Goal: Task Accomplishment & Management: Complete application form

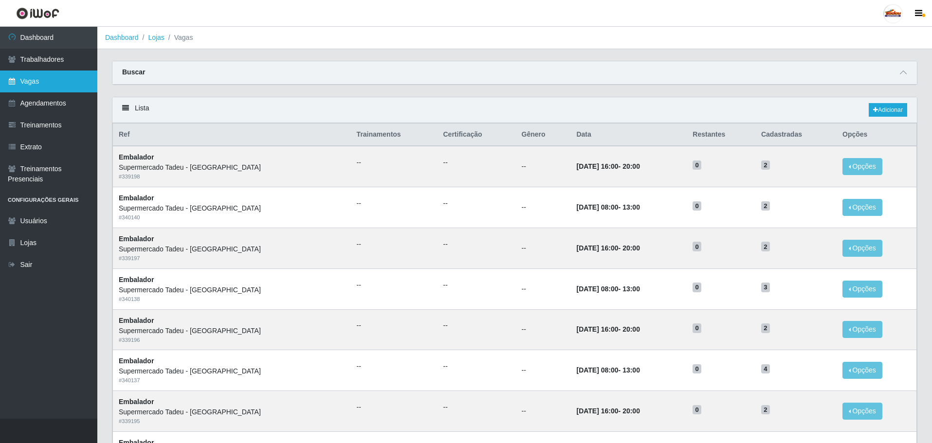
click at [43, 87] on link "Vagas" at bounding box center [48, 82] width 97 height 22
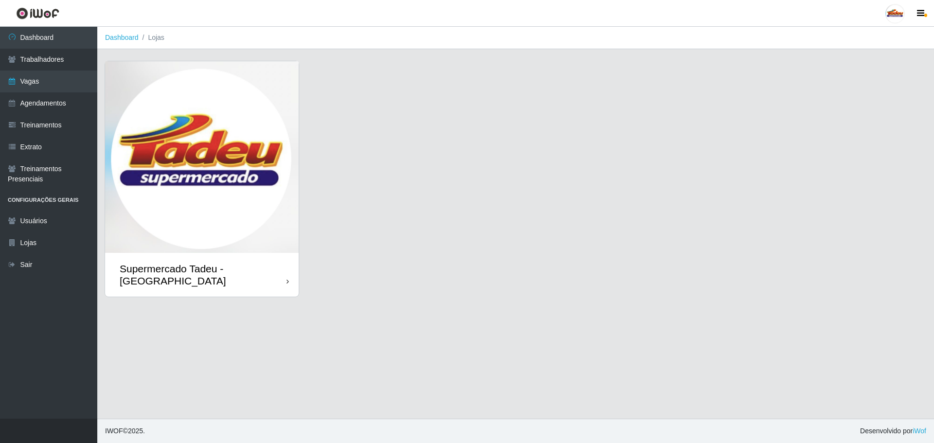
click at [204, 215] on img at bounding box center [202, 157] width 194 height 192
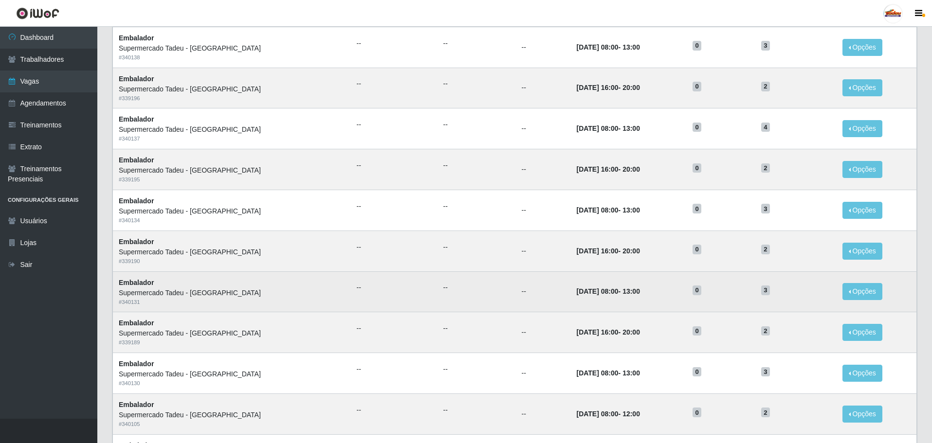
scroll to position [243, 0]
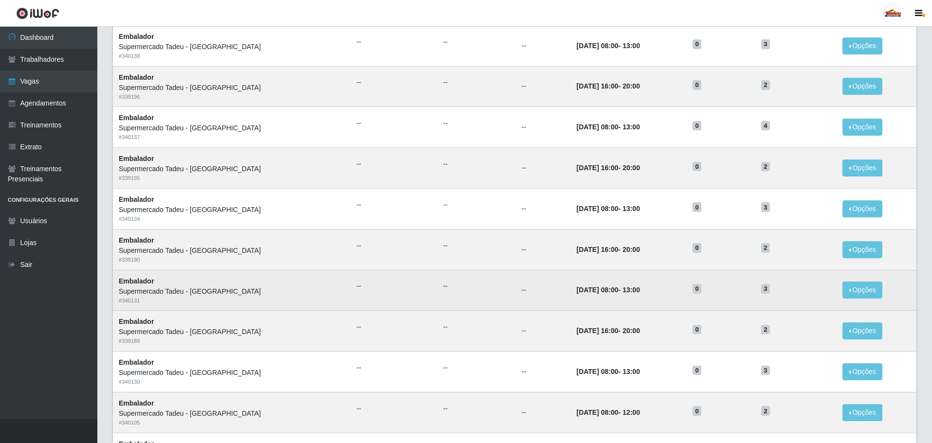
click at [572, 304] on td "[DATE] 08:00 - 13:00" at bounding box center [628, 290] width 116 height 41
drag, startPoint x: 530, startPoint y: 289, endPoint x: 774, endPoint y: 283, distance: 243.8
click at [774, 283] on tr "Embalador Supermercado Tadeu - [GEOGRAPHIC_DATA] # 340131 -- -- -- [DATE] 08:00…" at bounding box center [515, 290] width 804 height 41
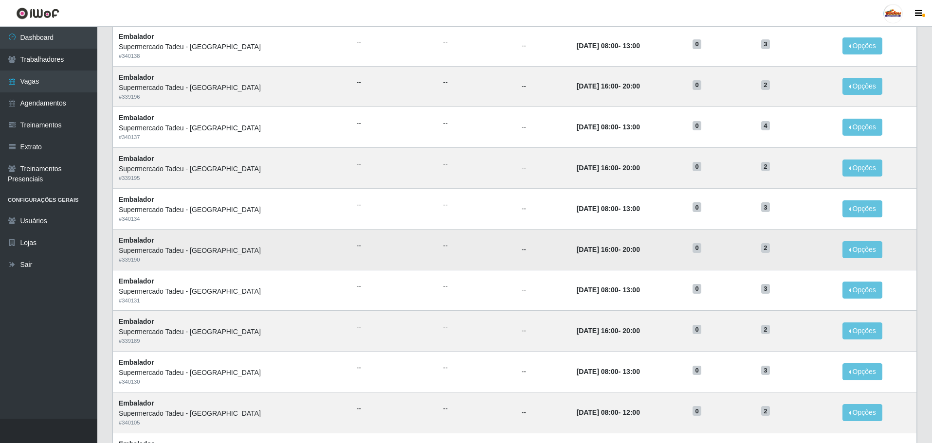
click at [622, 248] on time "20:00" at bounding box center [631, 250] width 18 height 8
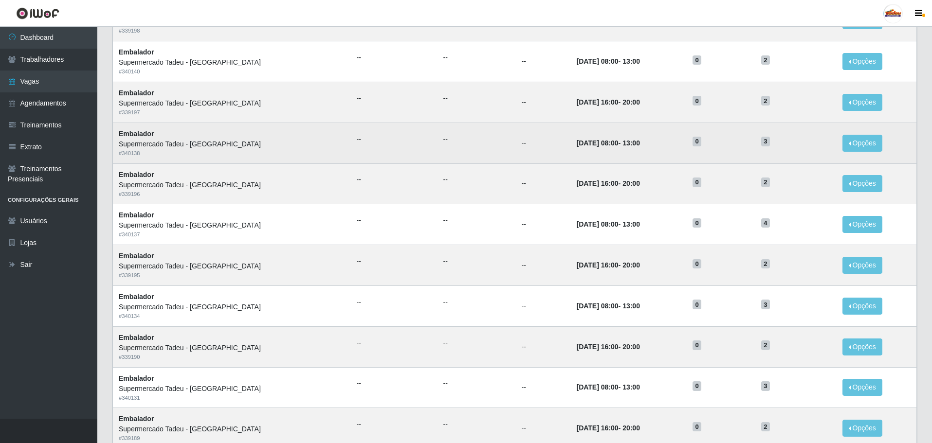
scroll to position [97, 0]
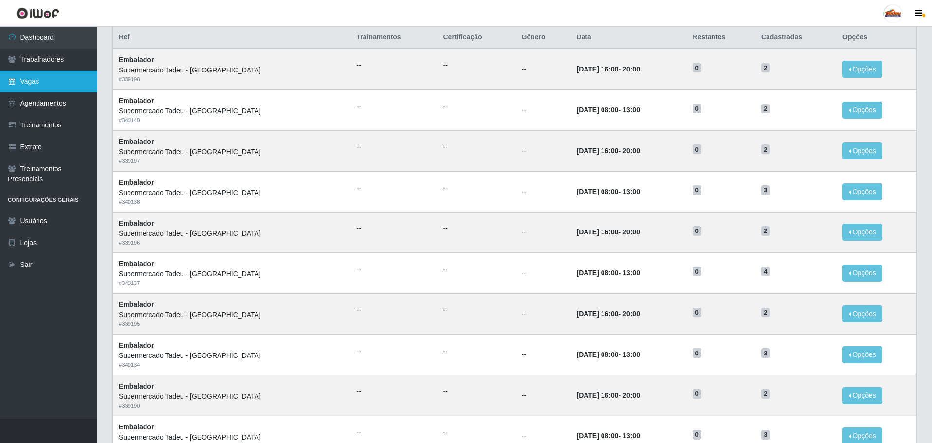
click at [33, 73] on link "Vagas" at bounding box center [48, 82] width 97 height 22
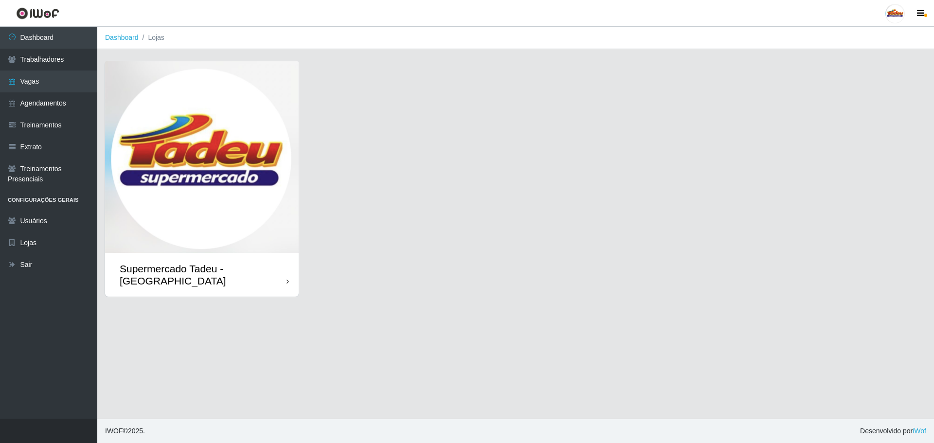
click at [253, 140] on img at bounding box center [202, 157] width 194 height 192
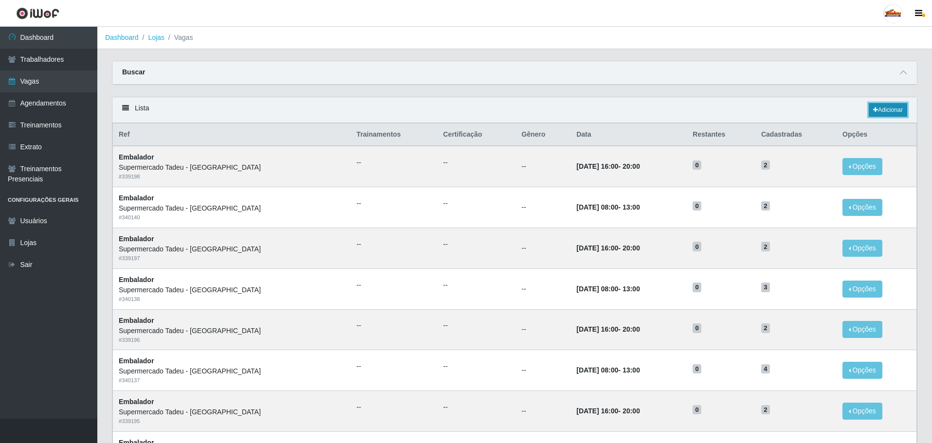
click at [881, 107] on link "Adicionar" at bounding box center [887, 110] width 38 height 14
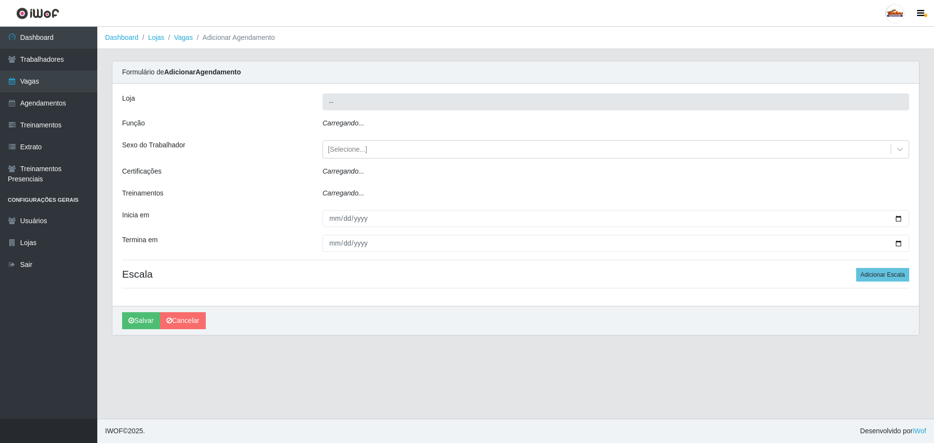
type input "Supermercado Tadeu - [GEOGRAPHIC_DATA]"
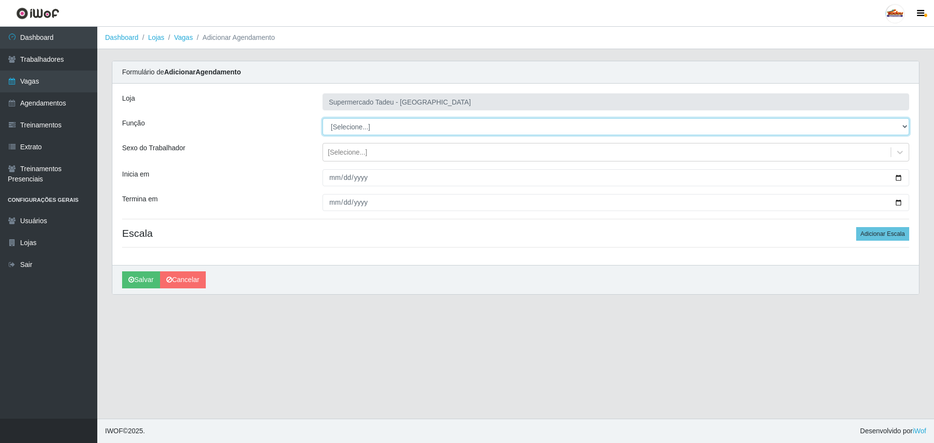
click at [360, 123] on select "[Selecione...] ASG ASG + ASG ++ Auxiliar de Estacionamento Auxiliar de Estacion…" at bounding box center [616, 126] width 587 height 17
select select "1"
click at [323, 118] on select "[Selecione...] ASG ASG + ASG ++ Auxiliar de Estacionamento Auxiliar de Estacion…" at bounding box center [616, 126] width 587 height 17
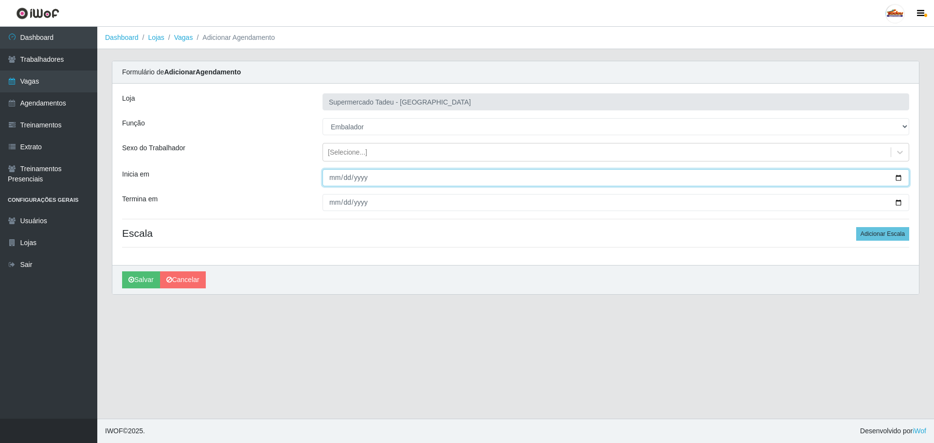
click at [340, 176] on input "Inicia em" at bounding box center [616, 177] width 587 height 17
type input "[DATE]"
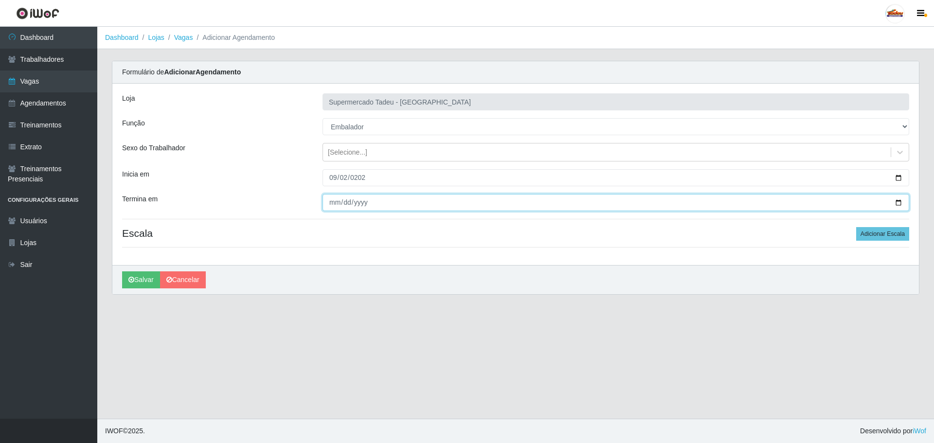
click at [336, 202] on input "Termina em" at bounding box center [616, 202] width 587 height 17
type input "[DATE]"
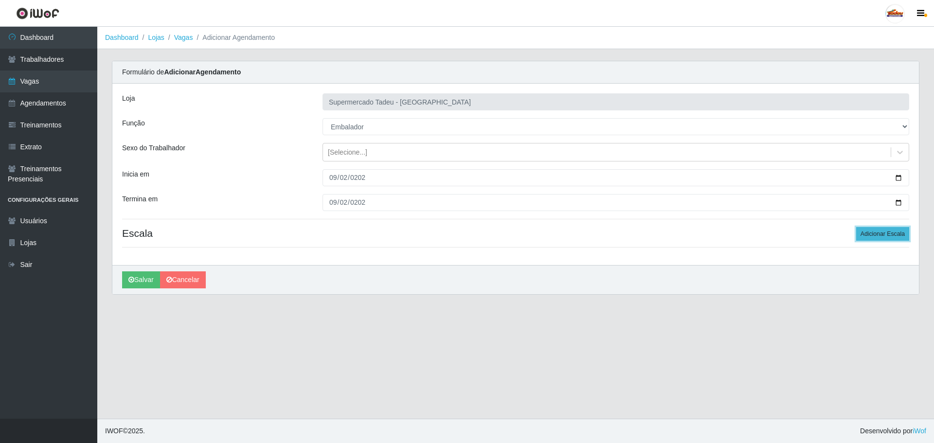
click at [887, 239] on button "Adicionar Escala" at bounding box center [882, 234] width 53 height 14
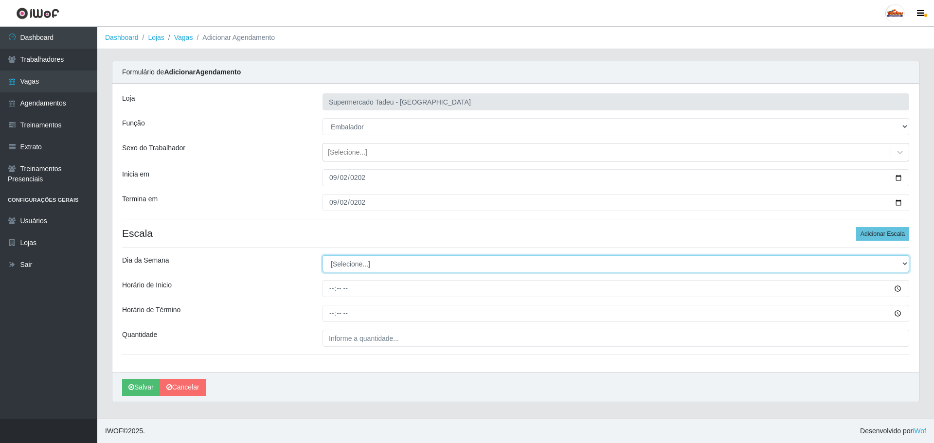
click at [354, 261] on select "[Selecione...] Segunda Terça Quarta Quinta Sexta Sábado Domingo" at bounding box center [616, 263] width 587 height 17
select select "2"
click at [323, 255] on select "[Selecione...] Segunda Terça Quarta Quinta Sexta Sábado Domingo" at bounding box center [616, 263] width 587 height 17
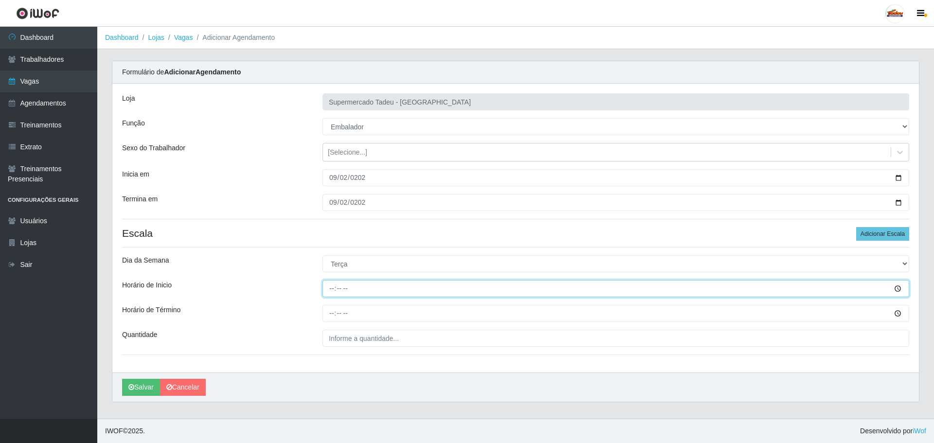
click at [347, 292] on input "Horário de Inicio" at bounding box center [616, 288] width 587 height 17
type input "16:00"
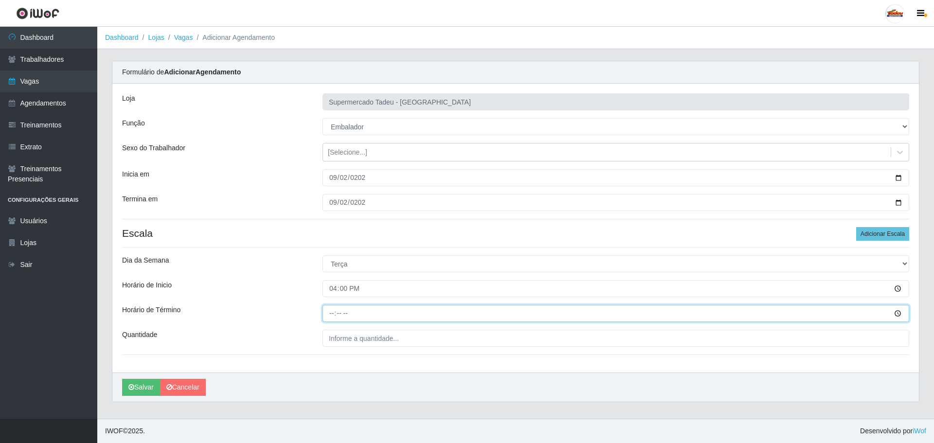
click at [337, 315] on input "Horário de Término" at bounding box center [616, 313] width 587 height 17
click at [324, 317] on input "Horário de Término" at bounding box center [616, 313] width 587 height 17
click at [332, 315] on input "Horário de Término" at bounding box center [616, 313] width 587 height 17
type input "20:00"
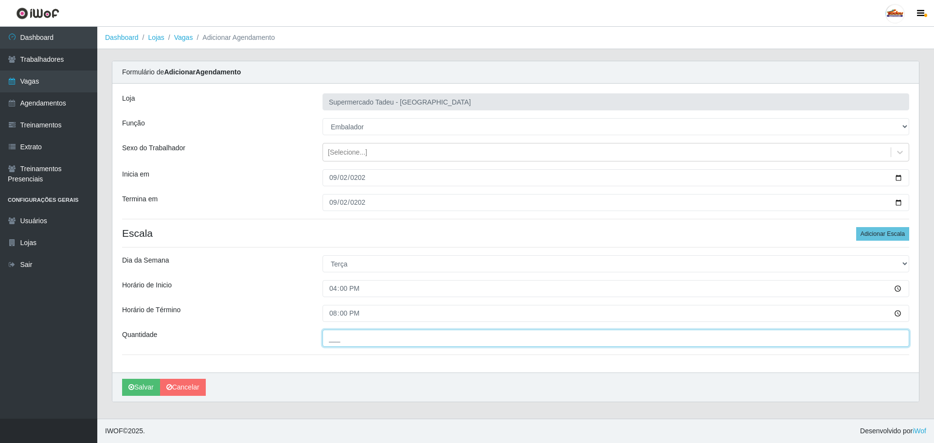
click at [375, 337] on input "___" at bounding box center [616, 338] width 587 height 17
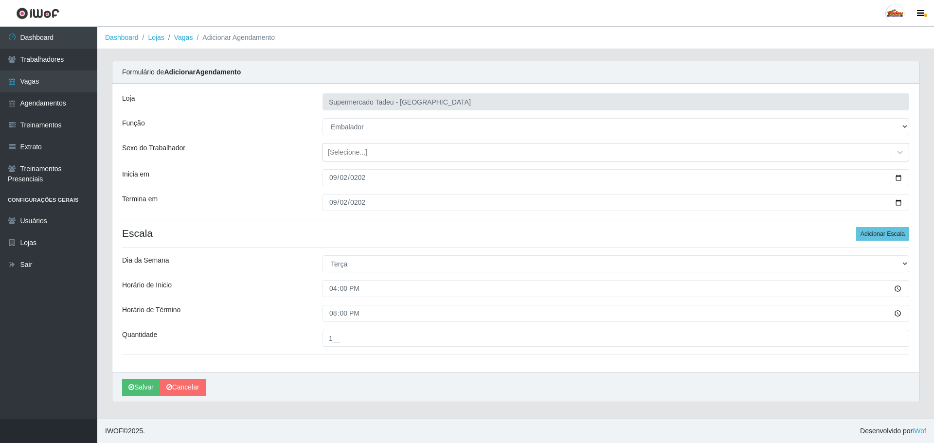
click at [292, 320] on div "Horário de Término" at bounding box center [215, 313] width 200 height 17
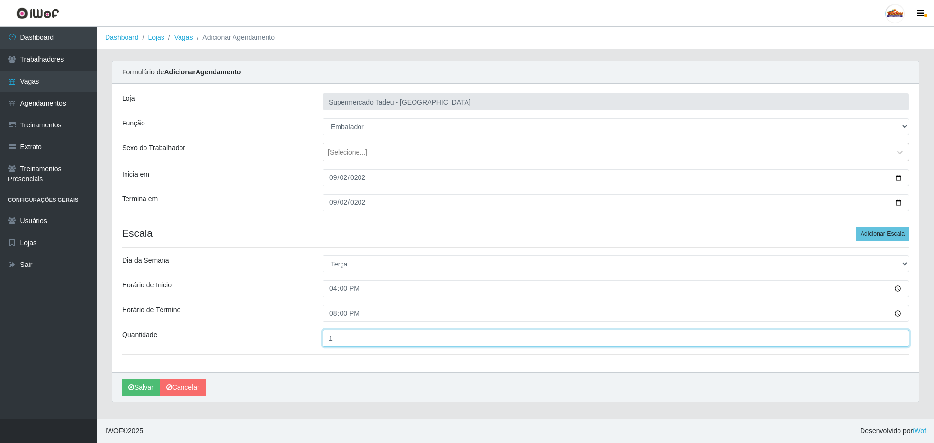
drag, startPoint x: 346, startPoint y: 342, endPoint x: 312, endPoint y: 341, distance: 33.6
click at [312, 341] on div "Quantidade 1__" at bounding box center [516, 338] width 802 height 17
type input "2__"
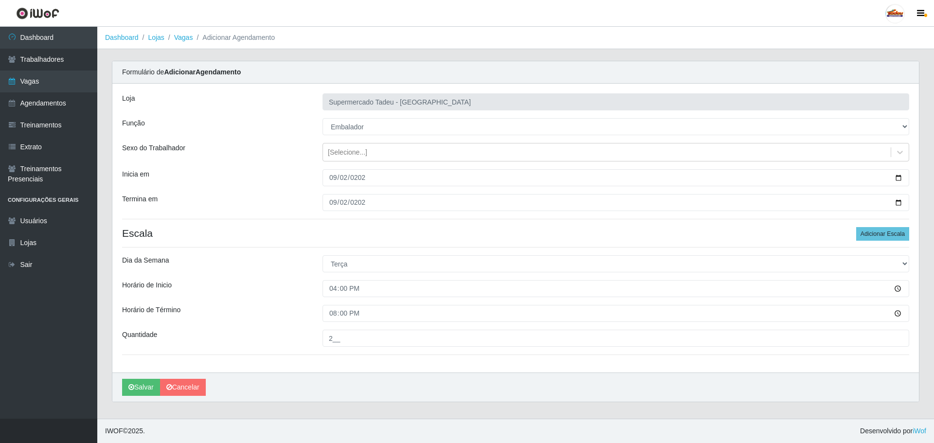
click at [277, 306] on div "Horário de Término" at bounding box center [215, 313] width 200 height 17
click at [353, 149] on div "[Selecione...]" at bounding box center [347, 152] width 39 height 10
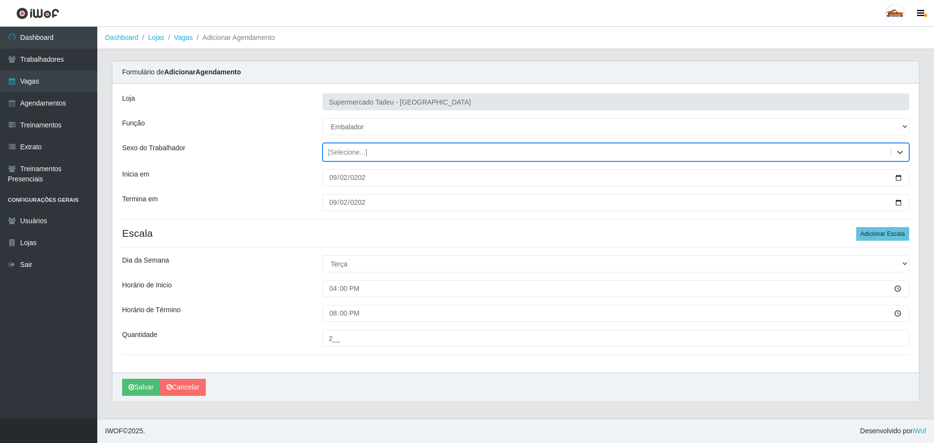
click at [353, 150] on div "[Selecione...]" at bounding box center [347, 152] width 39 height 10
click at [356, 128] on select "[Selecione...] ASG ASG + ASG ++ Auxiliar de Estacionamento Auxiliar de Estacion…" at bounding box center [616, 126] width 587 height 17
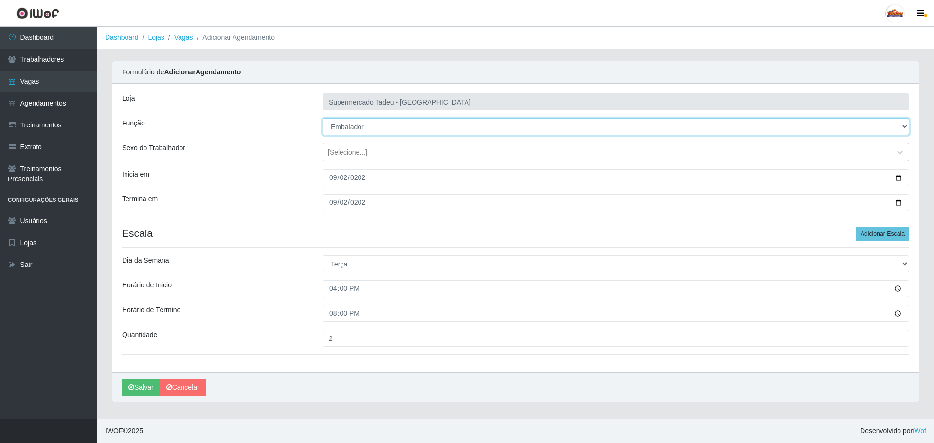
select select "70"
click at [323, 118] on select "[Selecione...] ASG ASG + ASG ++ Auxiliar de Estacionamento Auxiliar de Estacion…" at bounding box center [616, 126] width 587 height 17
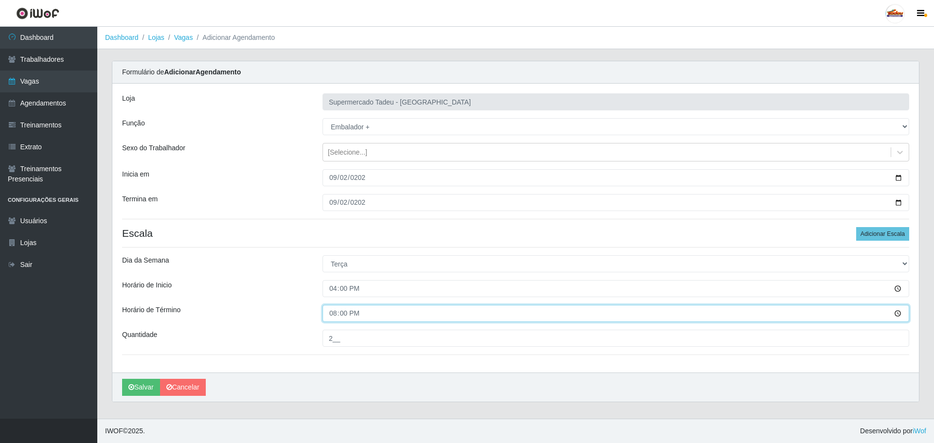
click at [336, 309] on input "20:00" at bounding box center [616, 313] width 587 height 17
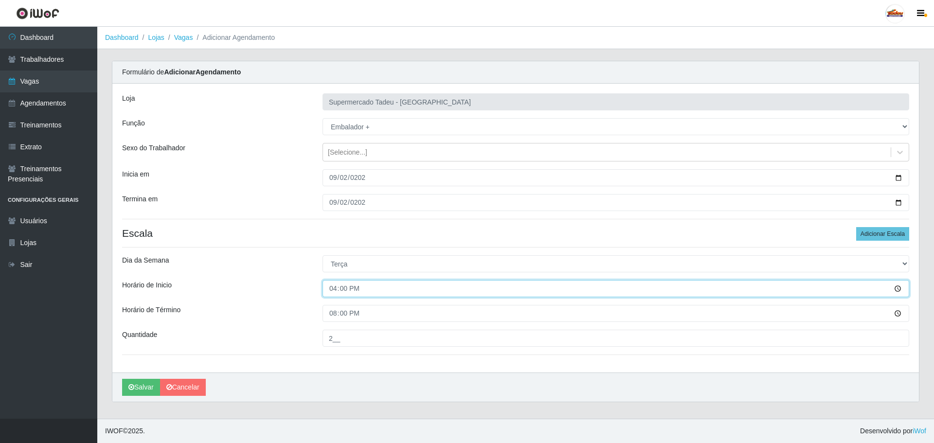
click at [334, 287] on input "16:00" at bounding box center [616, 288] width 587 height 17
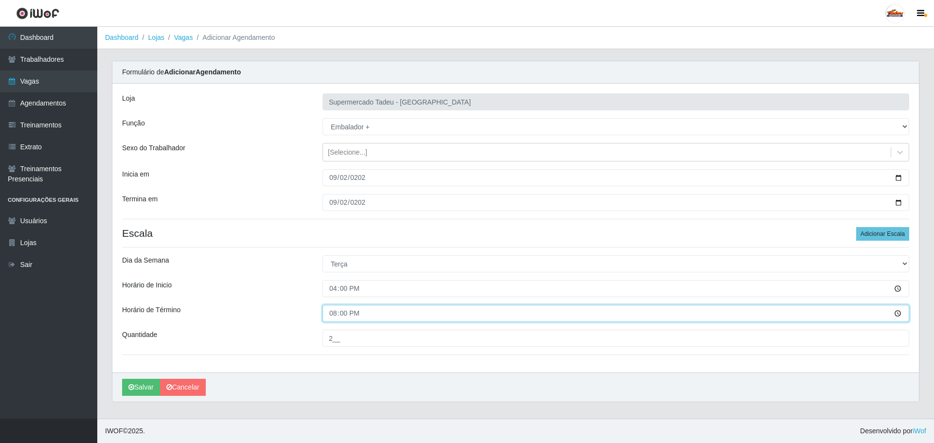
click at [334, 313] on input "20:00" at bounding box center [616, 313] width 587 height 17
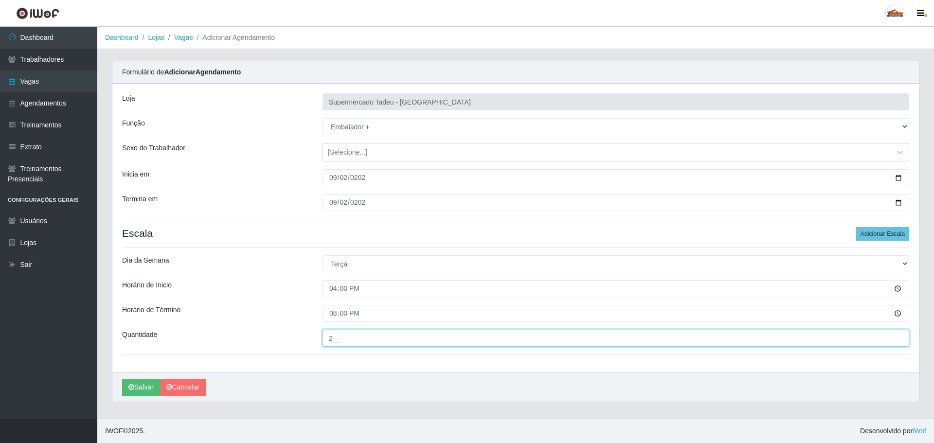
click at [335, 336] on input "2__" at bounding box center [616, 338] width 587 height 17
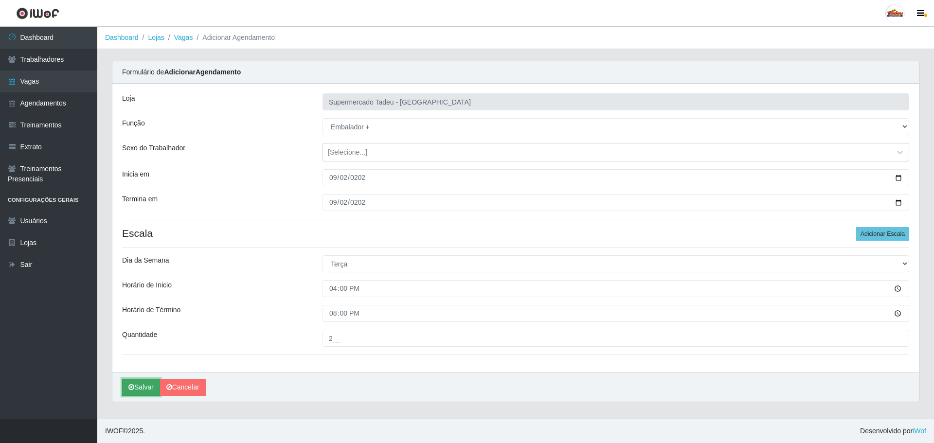
click at [149, 385] on button "Salvar" at bounding box center [141, 387] width 38 height 17
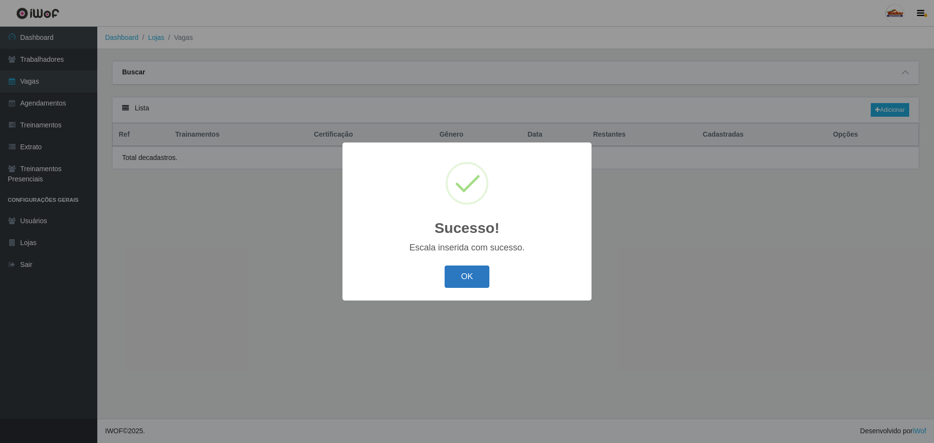
click at [475, 273] on button "OK" at bounding box center [467, 277] width 45 height 23
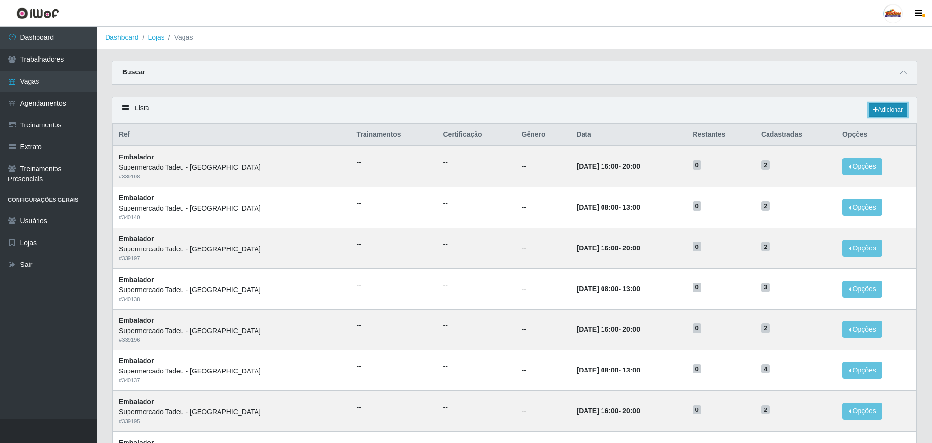
click at [875, 109] on icon at bounding box center [875, 110] width 5 height 6
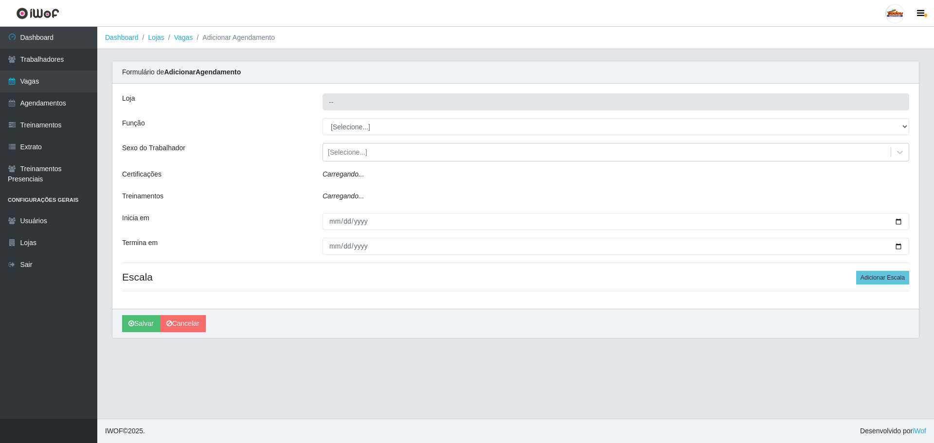
type input "Supermercado Tadeu - [GEOGRAPHIC_DATA]"
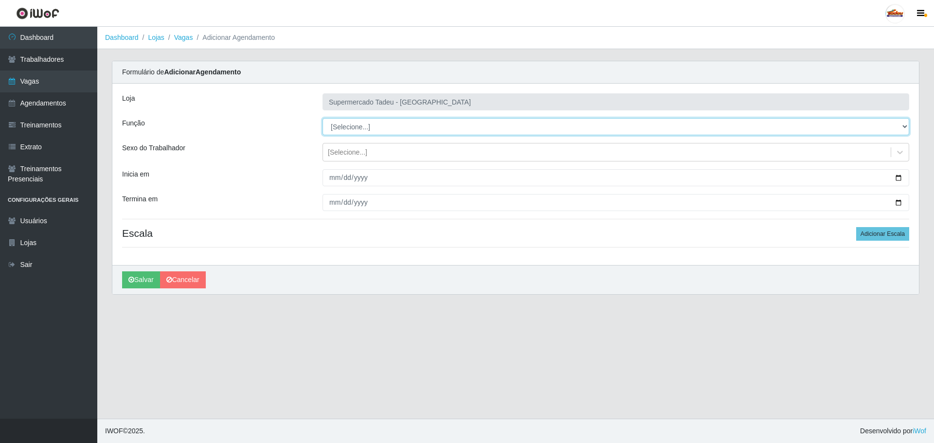
click at [347, 131] on select "[Selecione...] ASG ASG + ASG ++ Auxiliar de Estacionamento Auxiliar de Estacion…" at bounding box center [616, 126] width 587 height 17
select select "1"
click at [323, 118] on select "[Selecione...] ASG ASG + ASG ++ Auxiliar de Estacionamento Auxiliar de Estacion…" at bounding box center [616, 126] width 587 height 17
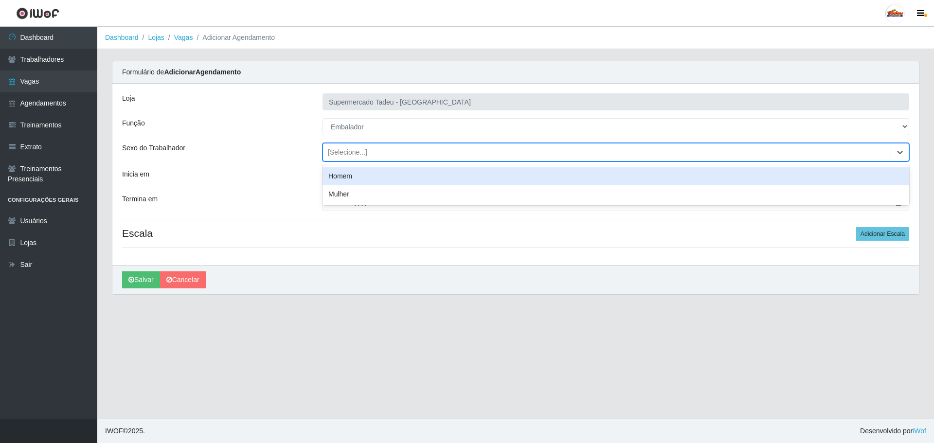
click at [340, 149] on div "[Selecione...]" at bounding box center [347, 152] width 39 height 10
click at [340, 151] on div "[Selecione...]" at bounding box center [347, 152] width 39 height 10
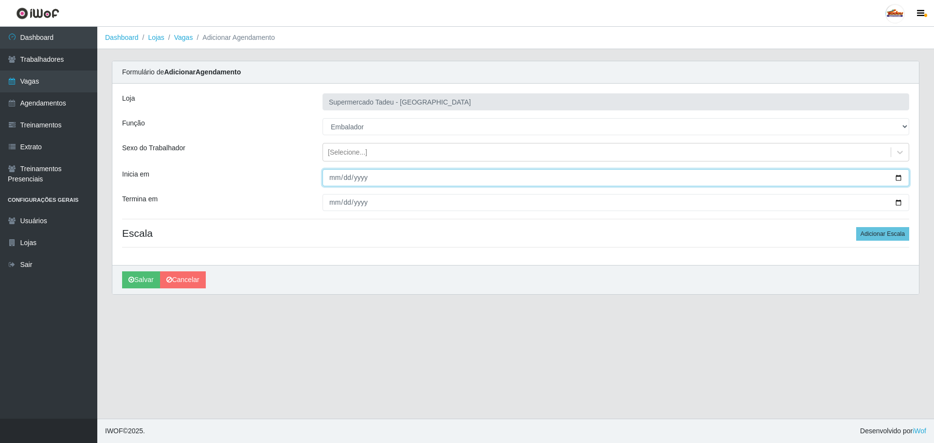
click at [340, 178] on input "Inicia em" at bounding box center [616, 177] width 587 height 17
type input "[DATE]"
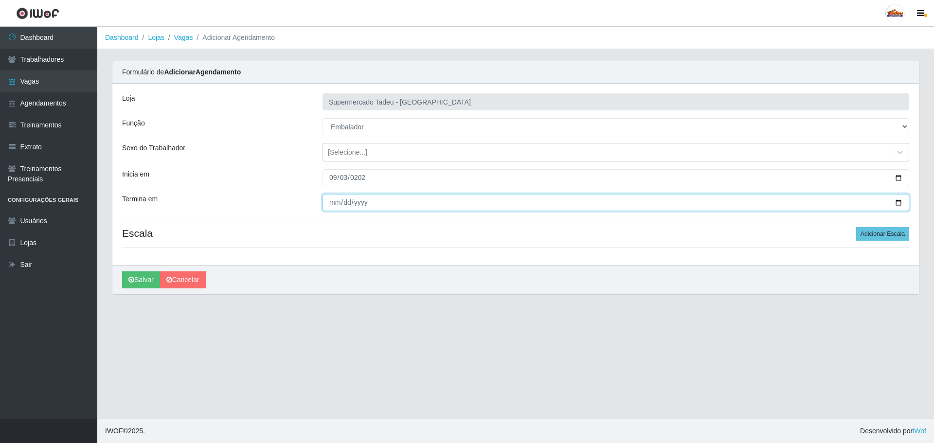
click at [324, 206] on input "Termina em" at bounding box center [616, 202] width 587 height 17
type input "[DATE]"
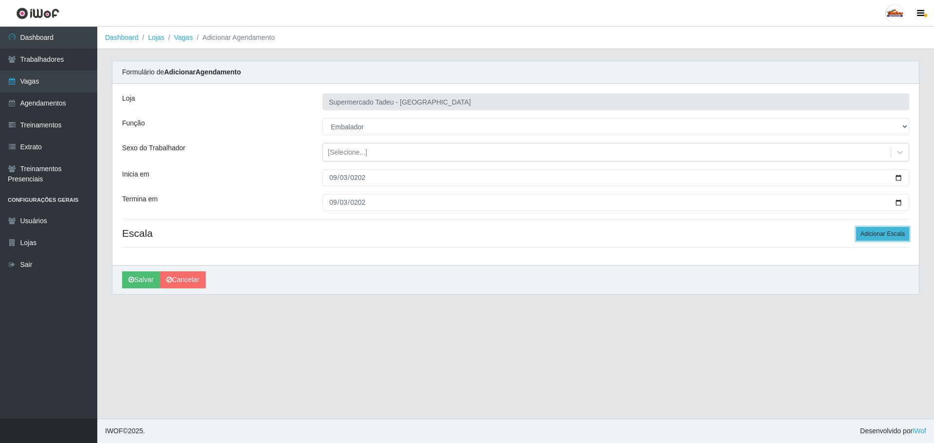
click at [901, 231] on button "Adicionar Escala" at bounding box center [882, 234] width 53 height 14
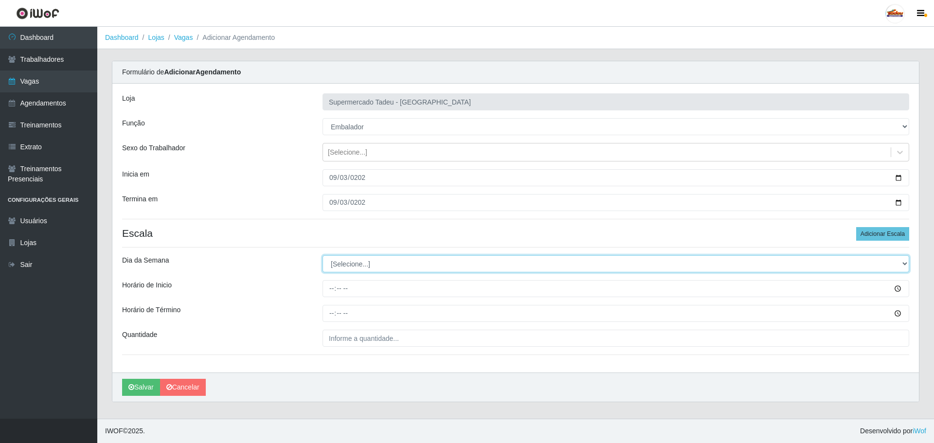
click at [348, 260] on select "[Selecione...] Segunda Terça Quarta Quinta Sexta Sábado Domingo" at bounding box center [616, 263] width 587 height 17
select select "3"
click at [323, 255] on select "[Selecione...] Segunda Terça Quarta Quinta Sexta Sábado Domingo" at bounding box center [616, 263] width 587 height 17
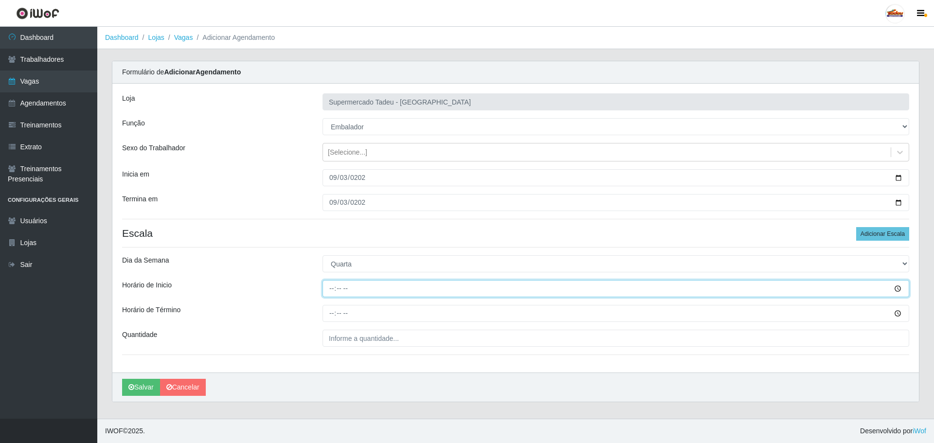
click at [340, 289] on input "Horário de Inicio" at bounding box center [616, 288] width 587 height 17
click at [333, 289] on input "Horário de Inicio" at bounding box center [616, 288] width 587 height 17
type input "16:00"
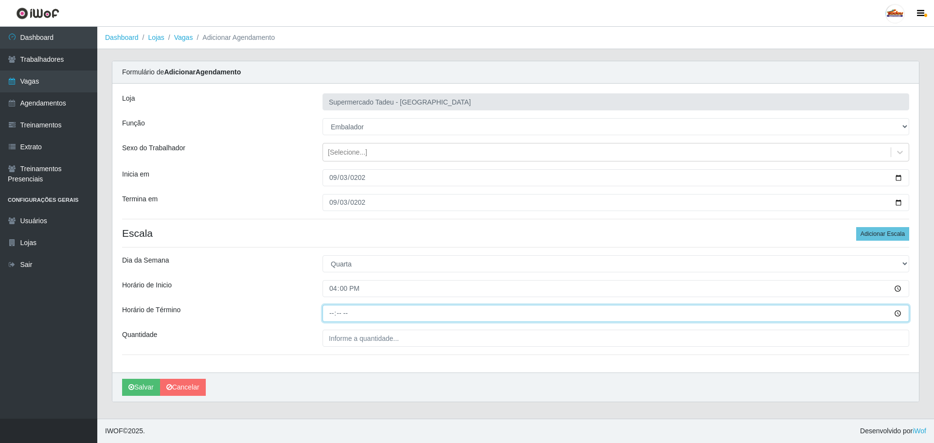
click at [328, 318] on input "Horário de Término" at bounding box center [616, 313] width 587 height 17
type input "20:00"
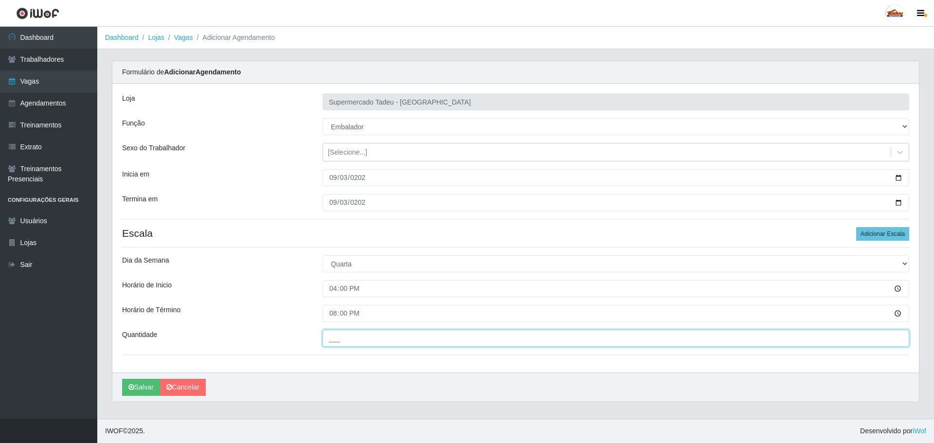
click at [338, 342] on input "___" at bounding box center [616, 338] width 587 height 17
type input "2__"
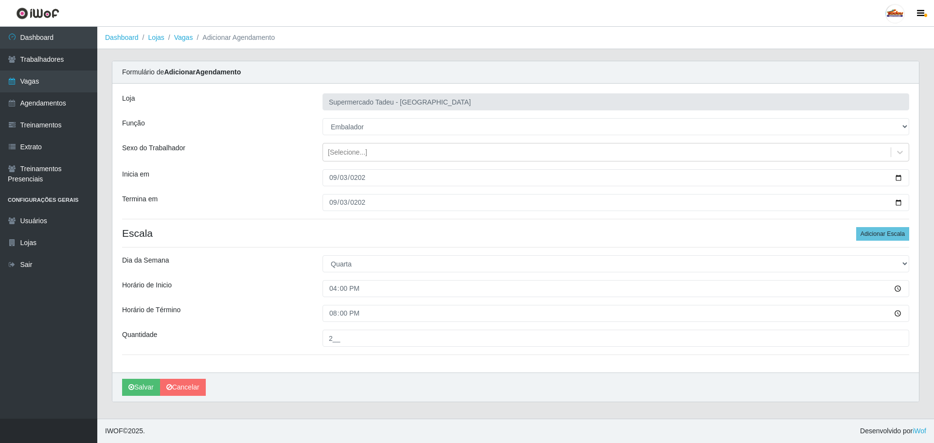
click at [274, 317] on div "Horário de Término" at bounding box center [215, 313] width 200 height 17
click at [133, 389] on icon "submit" at bounding box center [131, 387] width 6 height 7
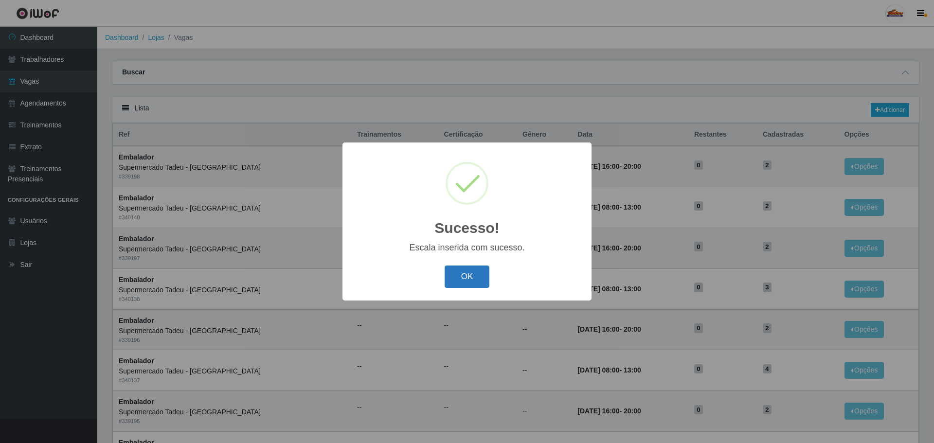
click at [473, 281] on button "OK" at bounding box center [467, 277] width 45 height 23
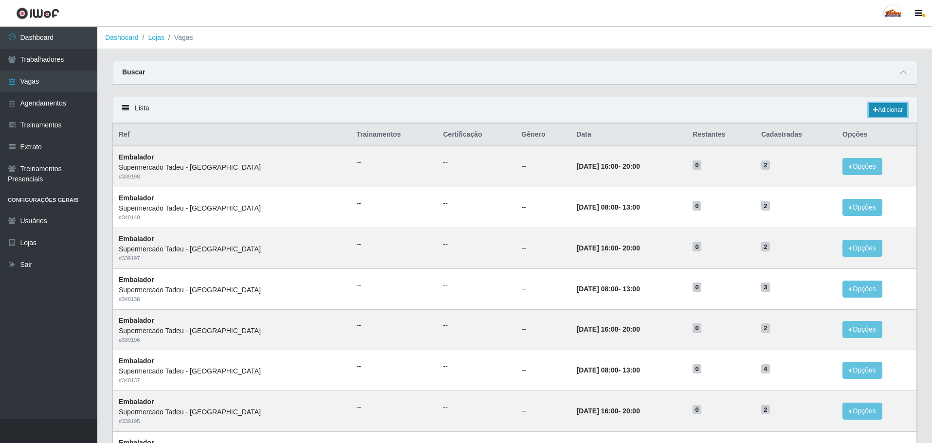
click at [900, 107] on link "Adicionar" at bounding box center [887, 110] width 38 height 14
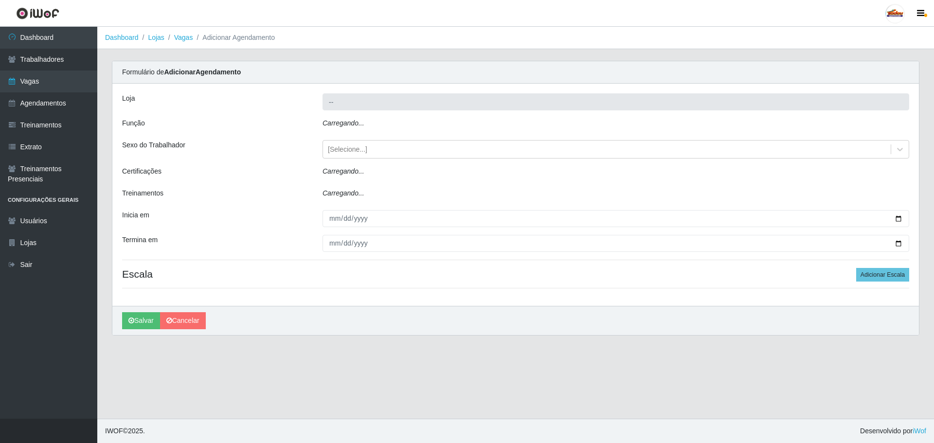
type input "Supermercado Tadeu - [GEOGRAPHIC_DATA]"
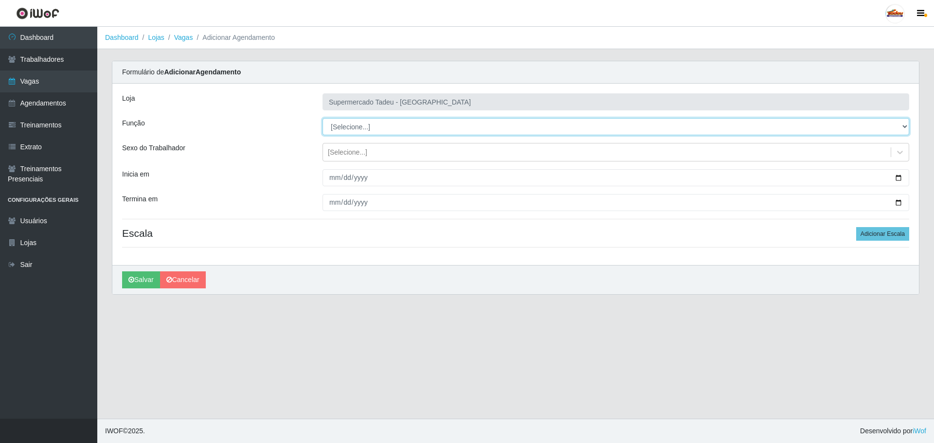
click at [356, 129] on select "[Selecione...] ASG ASG + ASG ++ Auxiliar de Estacionamento Auxiliar de Estacion…" at bounding box center [616, 126] width 587 height 17
select select "1"
click at [323, 118] on select "[Selecione...] ASG ASG + ASG ++ Auxiliar de Estacionamento Auxiliar de Estacion…" at bounding box center [616, 126] width 587 height 17
click at [350, 149] on div "[Selecione...]" at bounding box center [347, 152] width 39 height 10
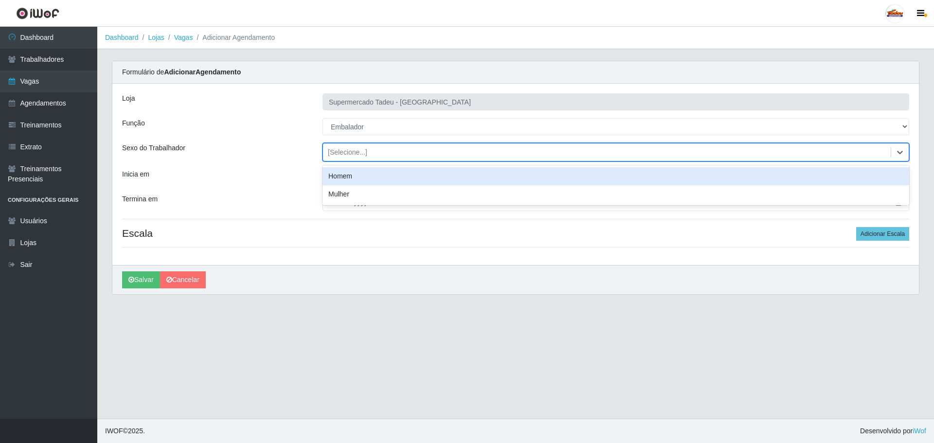
click at [350, 151] on div "[Selecione...]" at bounding box center [347, 152] width 39 height 10
click at [343, 180] on input "Inicia em" at bounding box center [616, 177] width 587 height 17
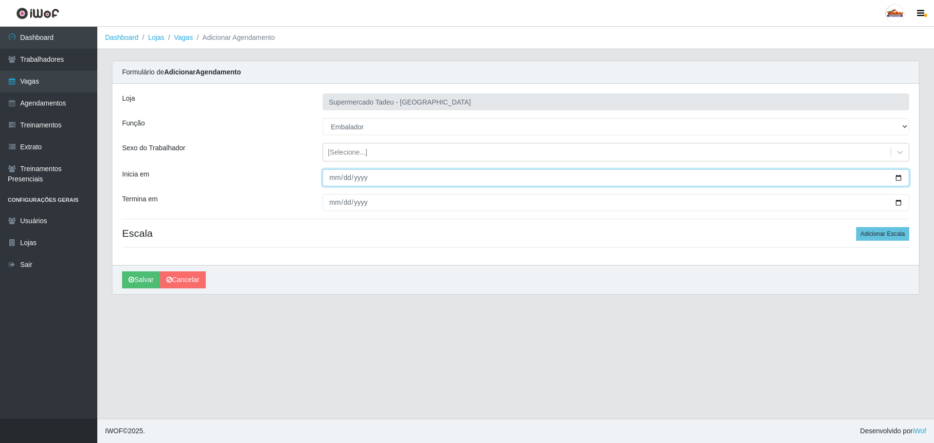
click at [335, 180] on input "Inicia em" at bounding box center [616, 177] width 587 height 17
click at [334, 170] on input "Inicia em" at bounding box center [616, 177] width 587 height 17
type input "[DATE]"
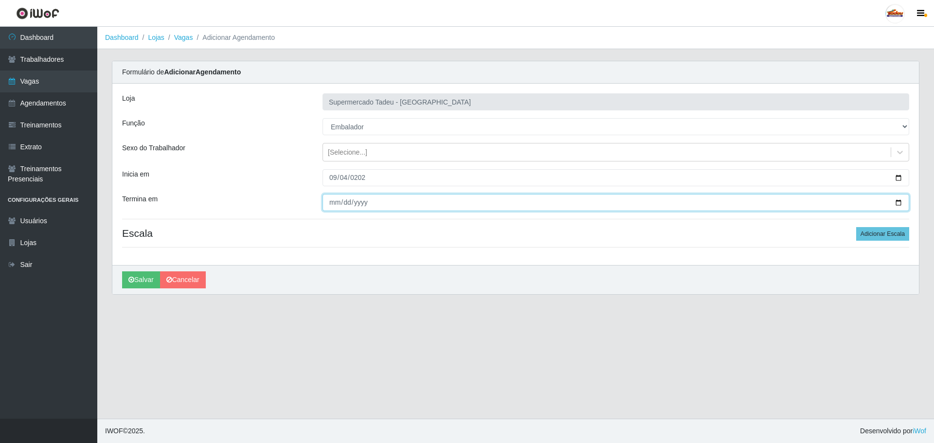
click at [329, 200] on input "Termina em" at bounding box center [616, 202] width 587 height 17
type input "[DATE]"
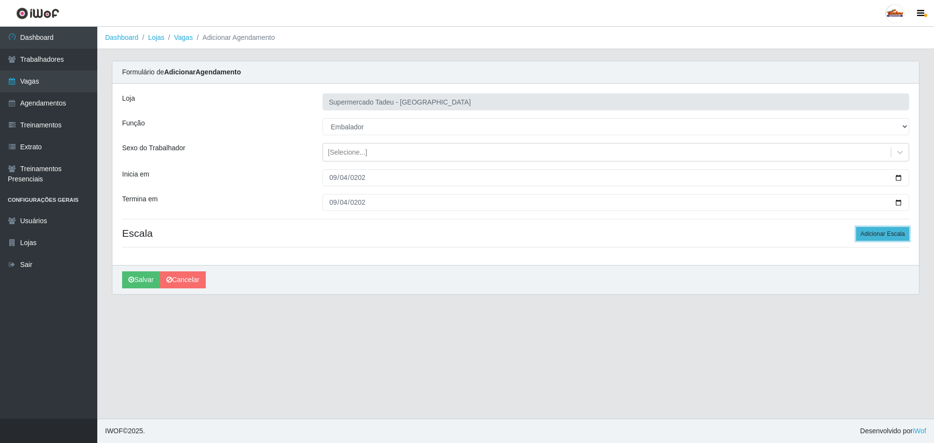
click at [880, 234] on button "Adicionar Escala" at bounding box center [882, 234] width 53 height 14
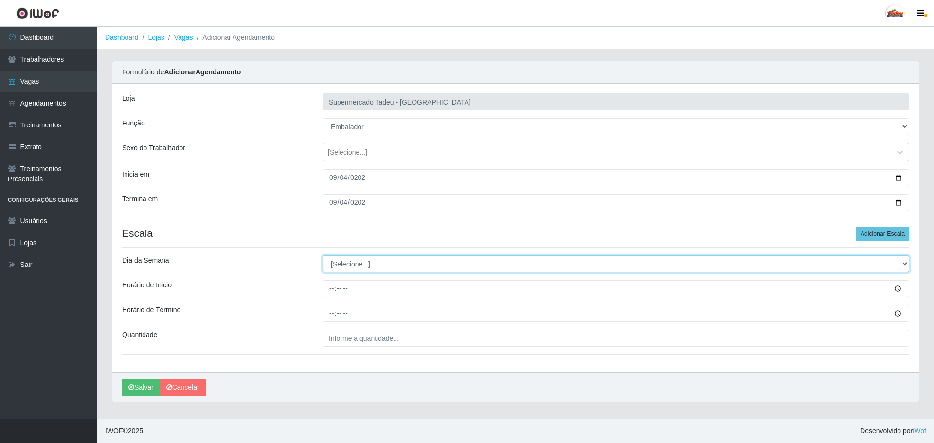
drag, startPoint x: 335, startPoint y: 267, endPoint x: 339, endPoint y: 270, distance: 5.2
click at [335, 267] on select "[Selecione...] Segunda Terça Quarta Quinta Sexta Sábado Domingo" at bounding box center [616, 263] width 587 height 17
select select "4"
click at [323, 255] on select "[Selecione...] Segunda Terça Quarta Quinta Sexta Sábado Domingo" at bounding box center [616, 263] width 587 height 17
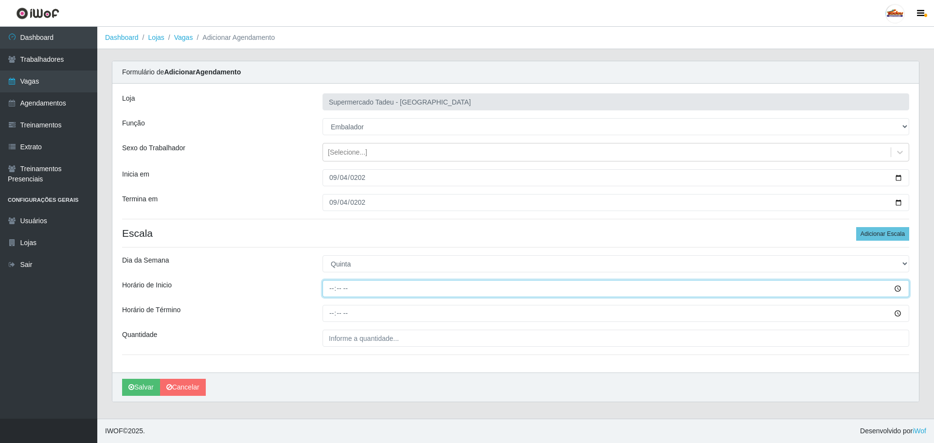
click at [342, 288] on input "Horário de Inicio" at bounding box center [616, 288] width 587 height 17
click at [332, 288] on input "Horário de Inicio" at bounding box center [616, 288] width 587 height 17
type input "16:00"
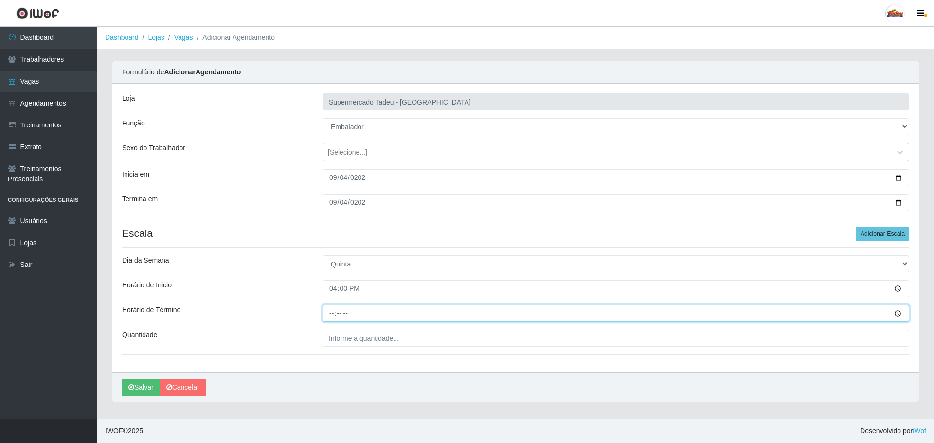
click at [332, 321] on input "Horário de Término" at bounding box center [616, 313] width 587 height 17
type input "20:00"
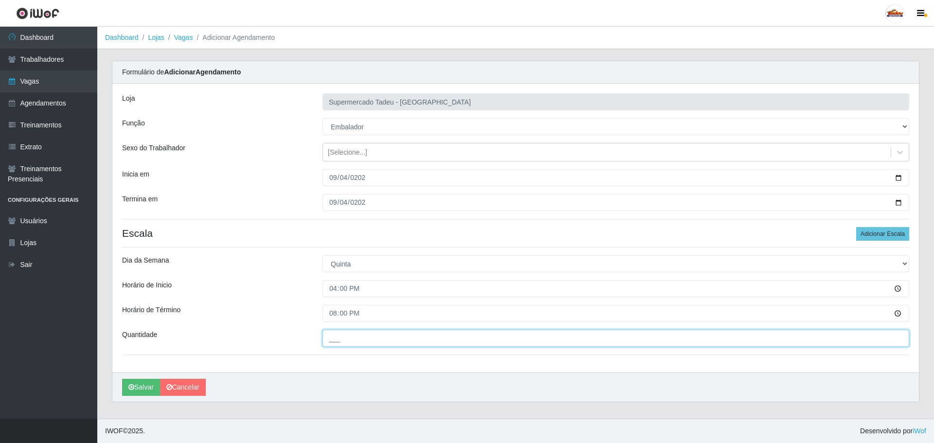
click at [385, 346] on input "___" at bounding box center [616, 338] width 587 height 17
type input "3__"
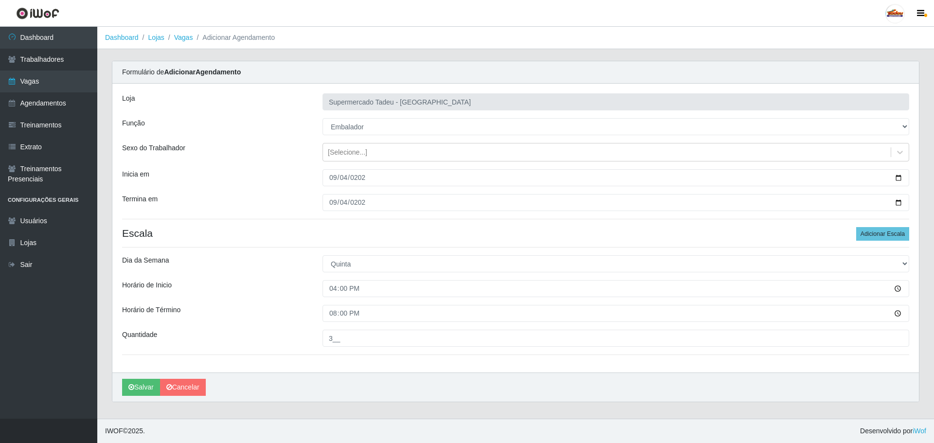
click at [267, 312] on div "Horário de Término" at bounding box center [215, 313] width 200 height 17
click at [127, 388] on button "Salvar" at bounding box center [141, 387] width 38 height 17
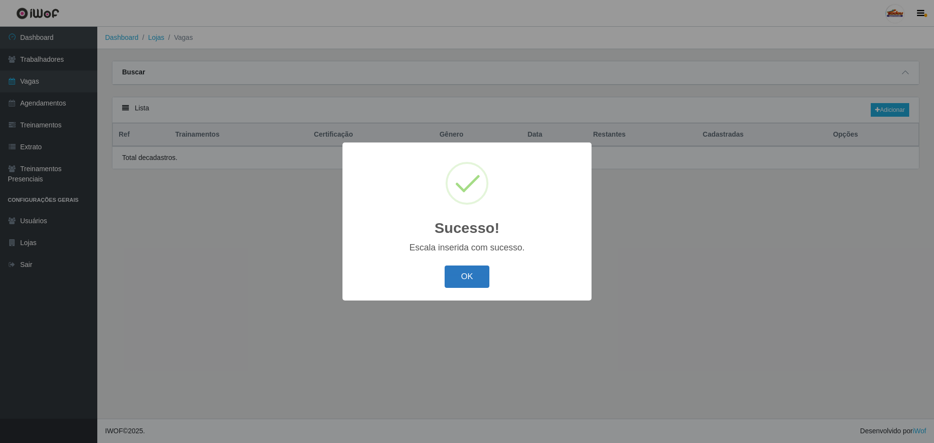
click at [471, 284] on button "OK" at bounding box center [467, 277] width 45 height 23
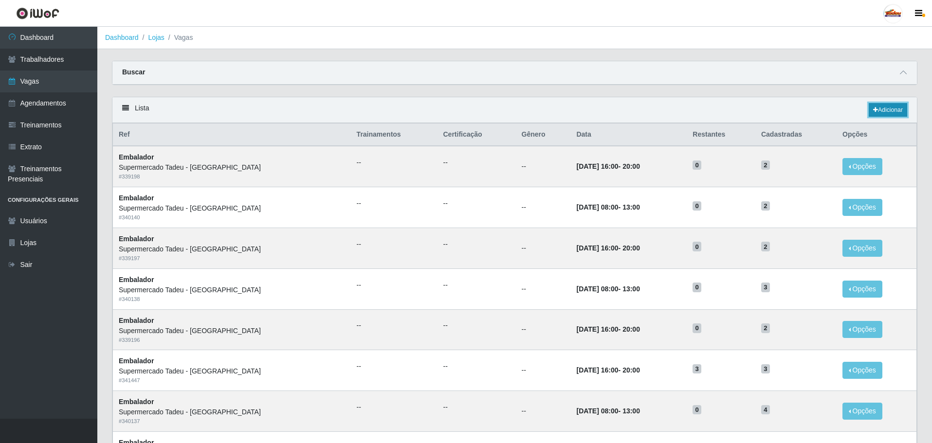
click at [878, 111] on link "Adicionar" at bounding box center [887, 110] width 38 height 14
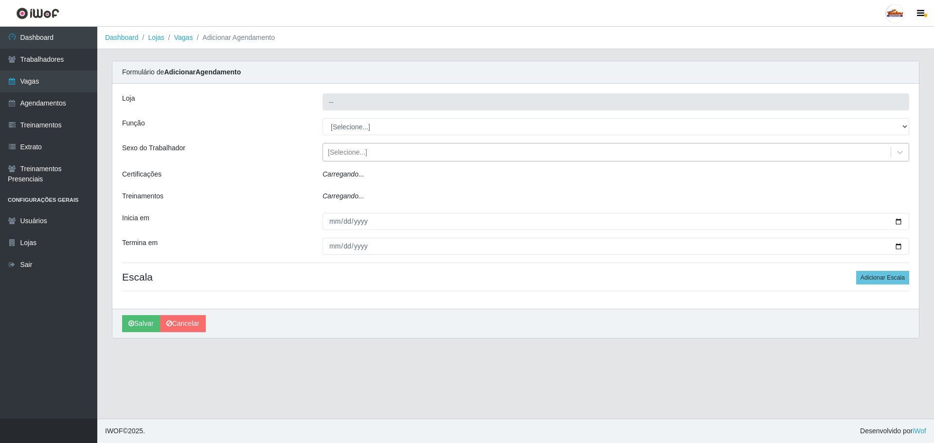
type input "Supermercado Tadeu - [GEOGRAPHIC_DATA]"
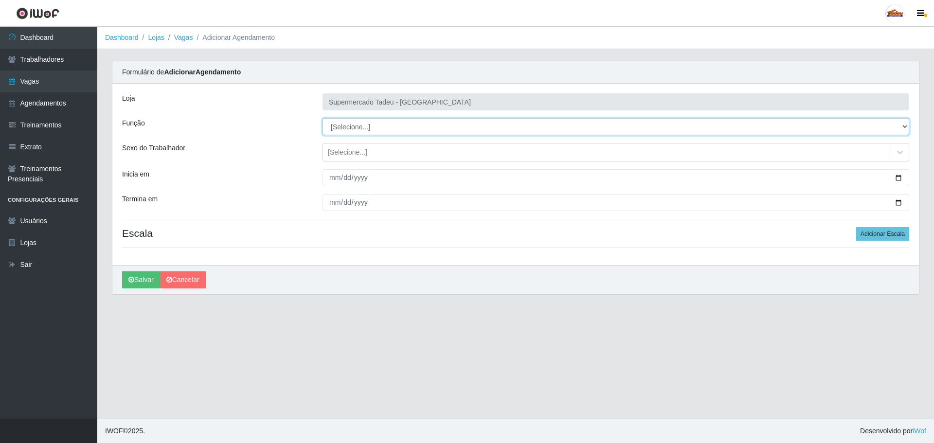
click at [353, 131] on select "[Selecione...] ASG ASG + ASG ++ Auxiliar de Estacionamento Auxiliar de Estacion…" at bounding box center [616, 126] width 587 height 17
select select "1"
click at [323, 118] on select "[Selecione...] ASG ASG + ASG ++ Auxiliar de Estacionamento Auxiliar de Estacion…" at bounding box center [616, 126] width 587 height 17
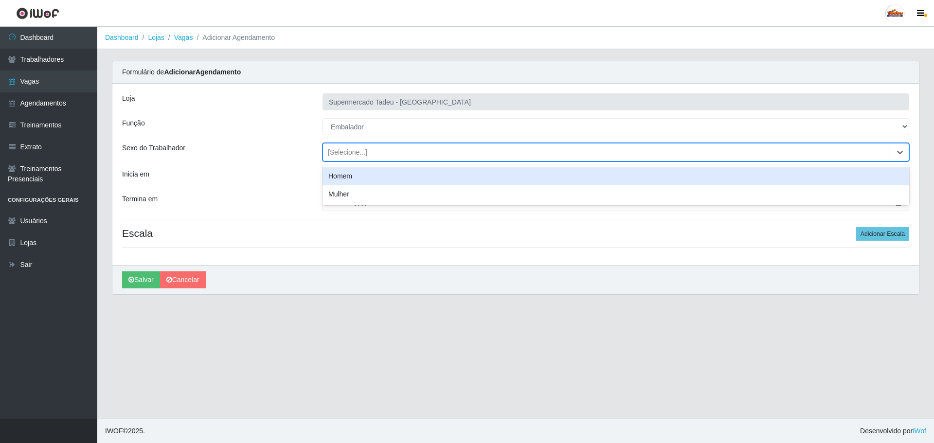
click at [335, 154] on div "[Selecione...]" at bounding box center [347, 152] width 39 height 10
click at [332, 180] on input "Inicia em" at bounding box center [616, 177] width 587 height 17
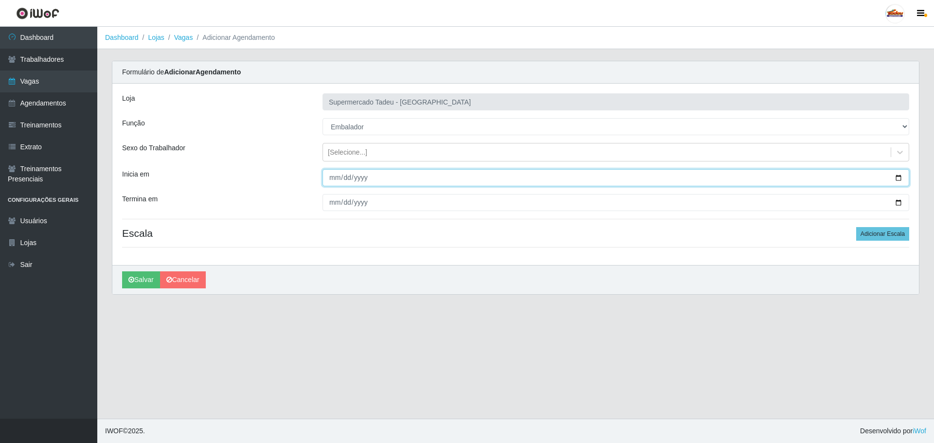
click at [334, 178] on input "Inicia em" at bounding box center [616, 177] width 587 height 17
type input "[DATE]"
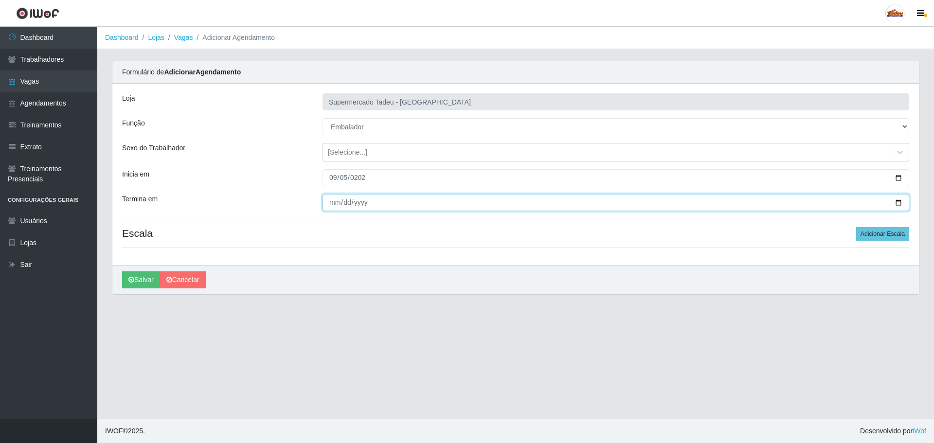
click at [335, 207] on input "Termina em" at bounding box center [616, 202] width 587 height 17
type input "[DATE]"
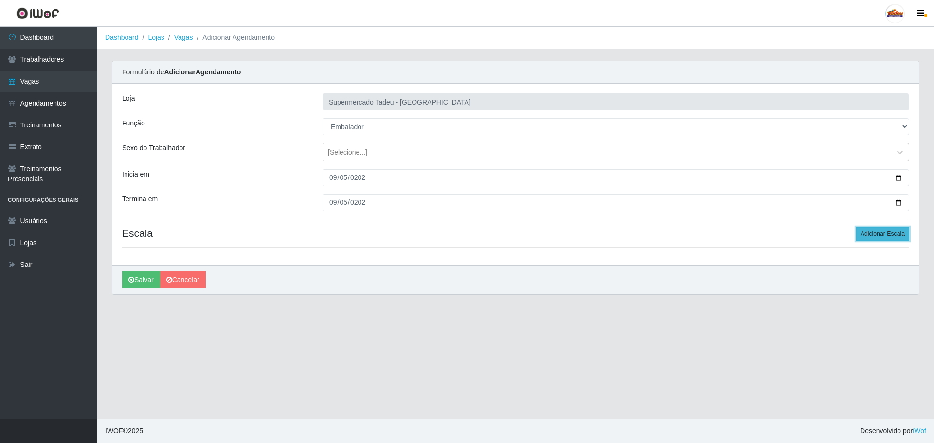
click at [899, 235] on button "Adicionar Escala" at bounding box center [882, 234] width 53 height 14
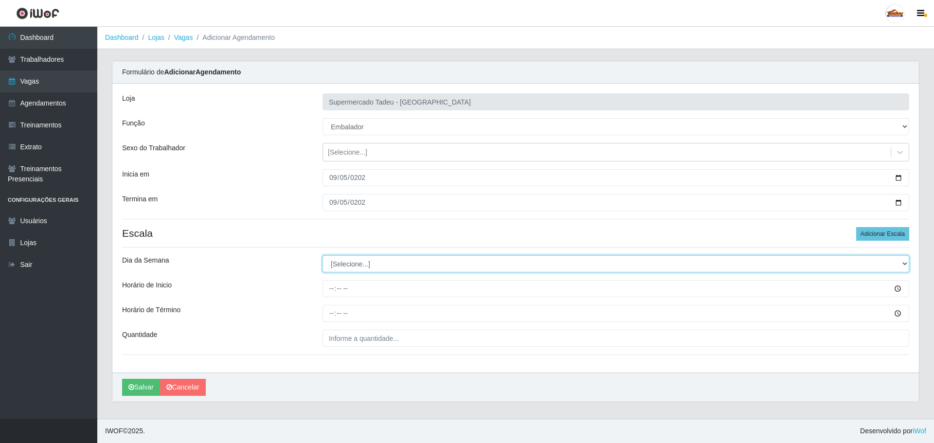
click at [358, 262] on select "[Selecione...] Segunda Terça Quarta Quinta Sexta Sábado Domingo" at bounding box center [616, 263] width 587 height 17
select select "5"
click at [323, 255] on select "[Selecione...] Segunda Terça Quarta Quinta Sexta Sábado Domingo" at bounding box center [616, 263] width 587 height 17
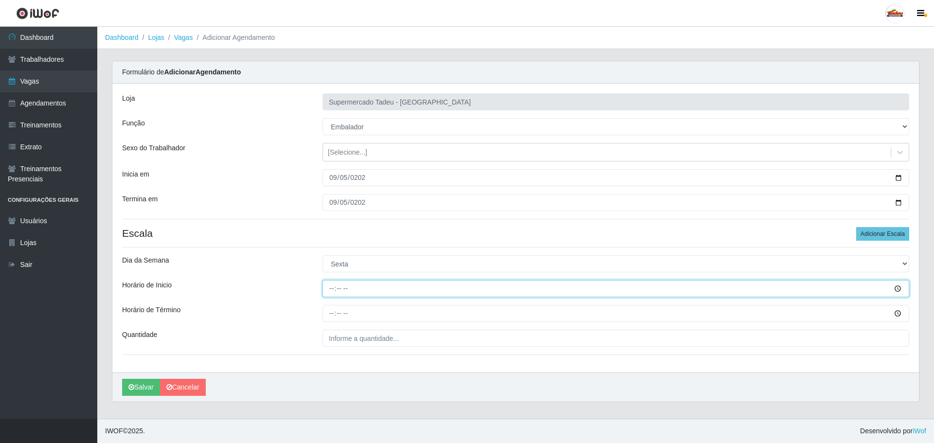
click at [332, 289] on input "Horário de Inicio" at bounding box center [616, 288] width 587 height 17
type input "16:00"
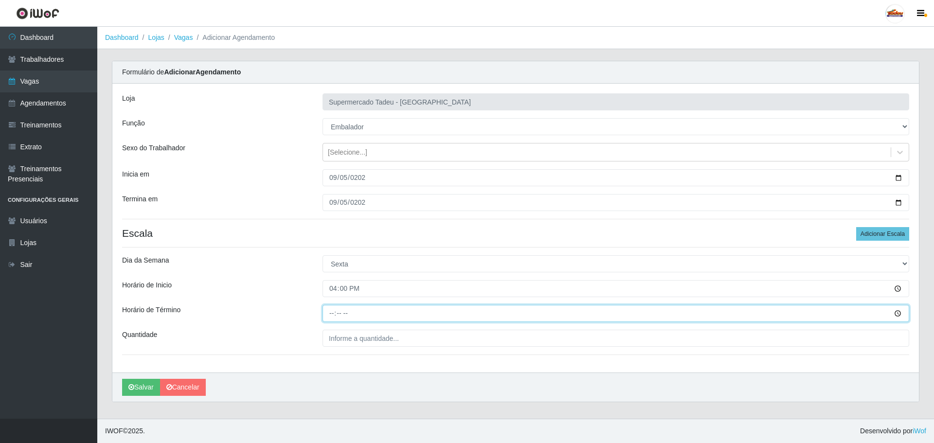
click at [329, 317] on input "Horário de Término" at bounding box center [616, 313] width 587 height 17
type input "16:00"
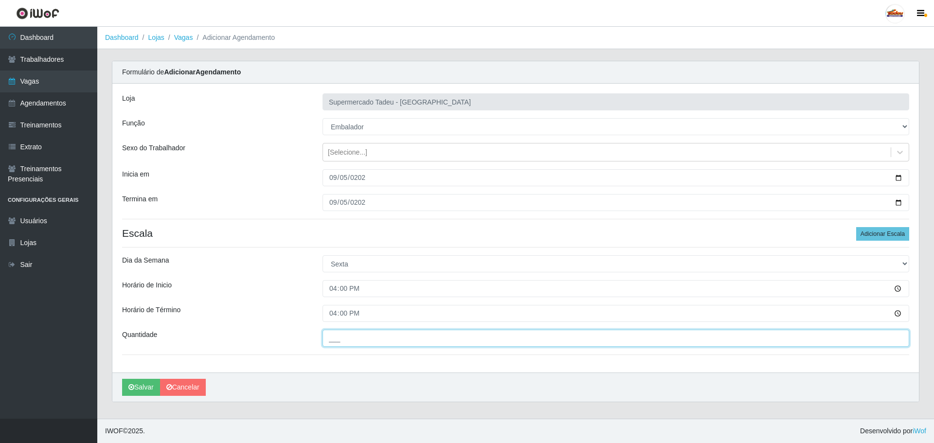
click at [343, 342] on input "___" at bounding box center [616, 338] width 587 height 17
type input "3__"
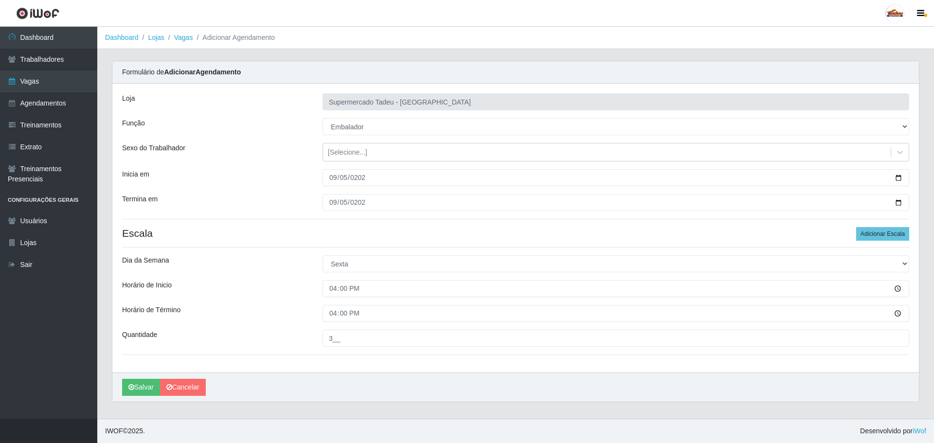
click at [313, 308] on div "Horário de Término" at bounding box center [215, 313] width 200 height 17
click at [138, 389] on button "Salvar" at bounding box center [141, 387] width 38 height 17
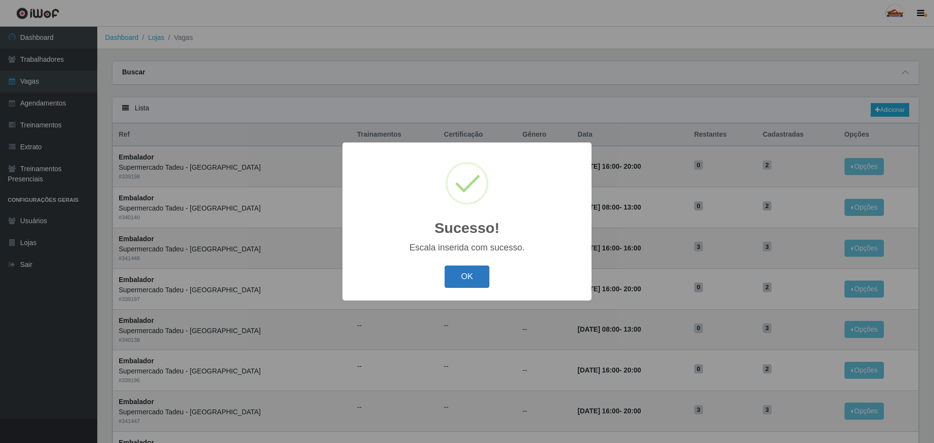
click at [473, 275] on button "OK" at bounding box center [467, 277] width 45 height 23
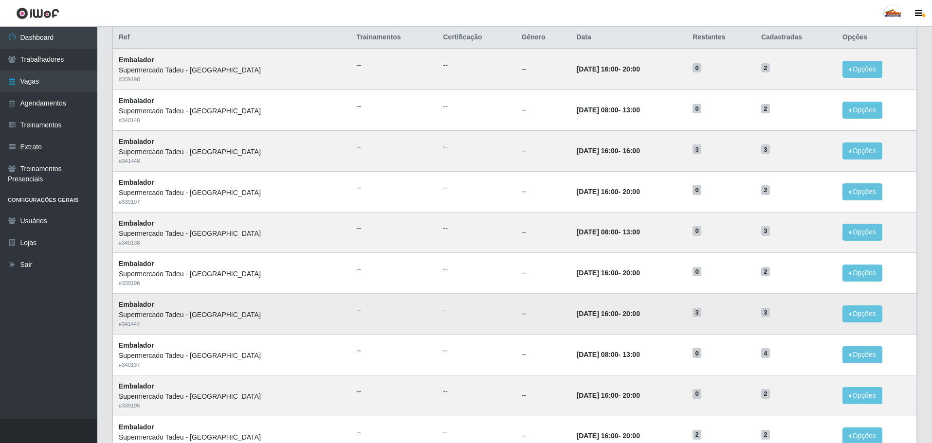
scroll to position [341, 0]
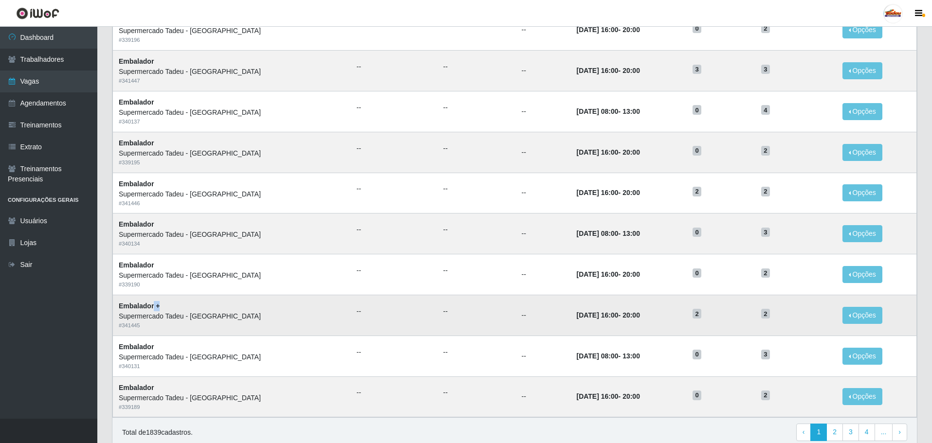
drag, startPoint x: 152, startPoint y: 306, endPoint x: 164, endPoint y: 307, distance: 11.8
click at [164, 307] on td "Embalador + Supermercado Tadeu - [GEOGRAPHIC_DATA] # 341445" at bounding box center [232, 315] width 238 height 41
click at [619, 317] on td "[DATE] 16:00 - 20:00" at bounding box center [628, 315] width 116 height 41
drag, startPoint x: 533, startPoint y: 317, endPoint x: 631, endPoint y: 314, distance: 98.3
click at [631, 314] on td "[DATE] 16:00 - 20:00" at bounding box center [628, 315] width 116 height 41
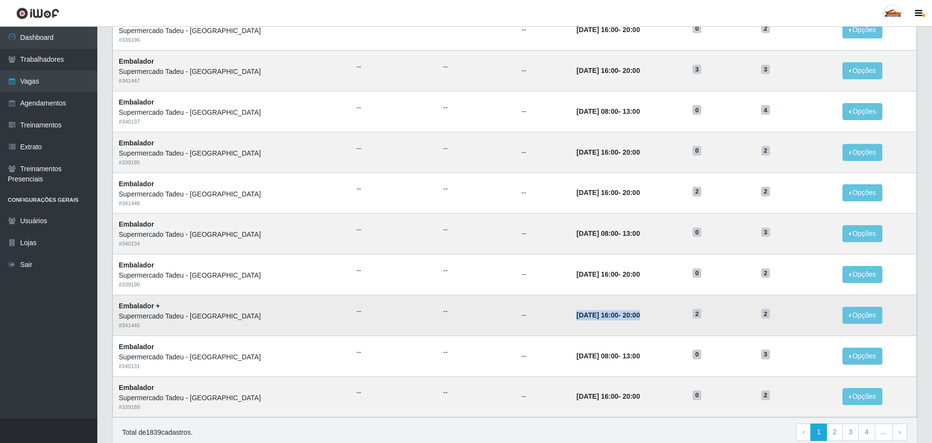
click at [576, 318] on time "[DATE] 16:00" at bounding box center [597, 315] width 42 height 8
drag, startPoint x: 533, startPoint y: 314, endPoint x: 653, endPoint y: 314, distance: 120.2
click at [653, 314] on td "[DATE] 16:00 - 20:00" at bounding box center [628, 315] width 116 height 41
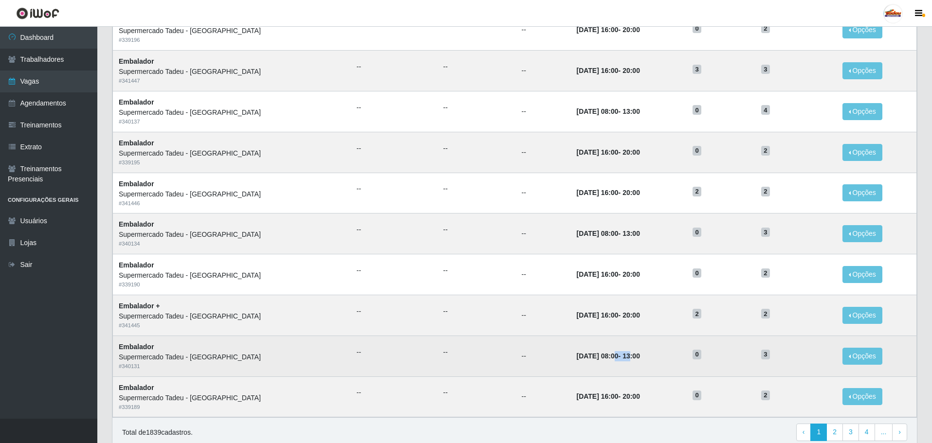
drag, startPoint x: 573, startPoint y: 355, endPoint x: 607, endPoint y: 360, distance: 33.9
click at [607, 360] on strong "[DATE] 08:00 - 13:00" at bounding box center [607, 356] width 63 height 8
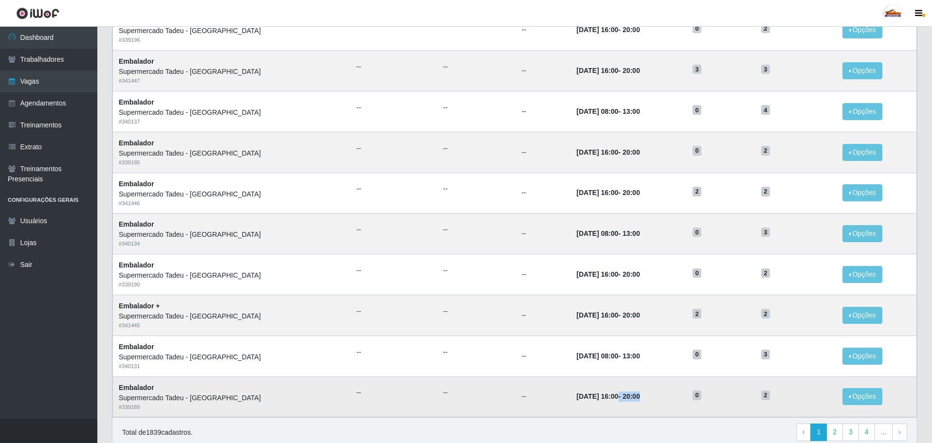
drag, startPoint x: 576, startPoint y: 396, endPoint x: 731, endPoint y: 397, distance: 154.7
click at [702, 393] on tr "Embalador Supermercado Tadeu - [GEOGRAPHIC_DATA] # 339189 -- -- -- [DATE] 16:00…" at bounding box center [515, 397] width 804 height 41
drag, startPoint x: 535, startPoint y: 316, endPoint x: 610, endPoint y: 317, distance: 75.4
click at [610, 317] on strong "[DATE] 16:00 - 20:00" at bounding box center [607, 315] width 63 height 8
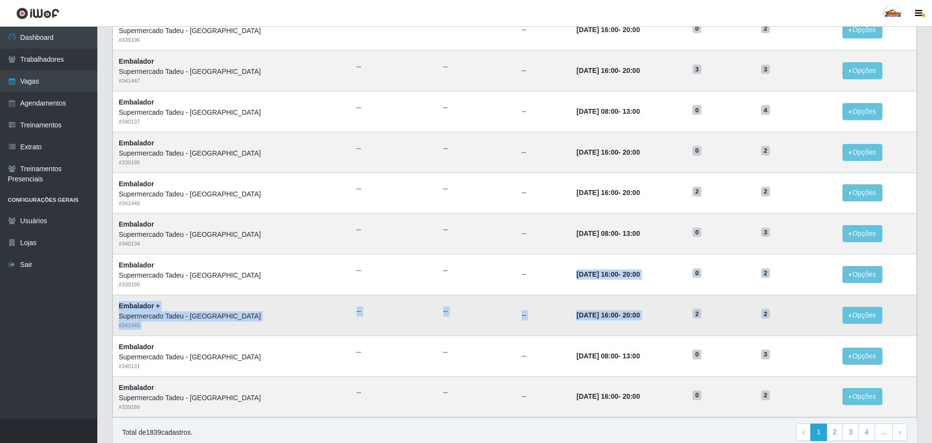
drag, startPoint x: 527, startPoint y: 277, endPoint x: 768, endPoint y: 317, distance: 244.7
click at [768, 317] on tbody "Embalador Supermercado Tadeu - [GEOGRAPHIC_DATA] # 339198 -- -- -- [DATE] 16:00…" at bounding box center [515, 111] width 804 height 612
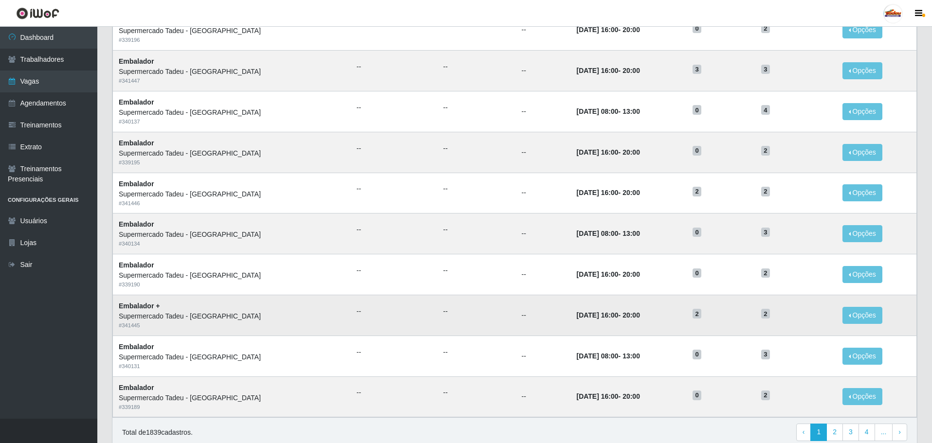
click at [777, 315] on h5 "2" at bounding box center [796, 313] width 70 height 10
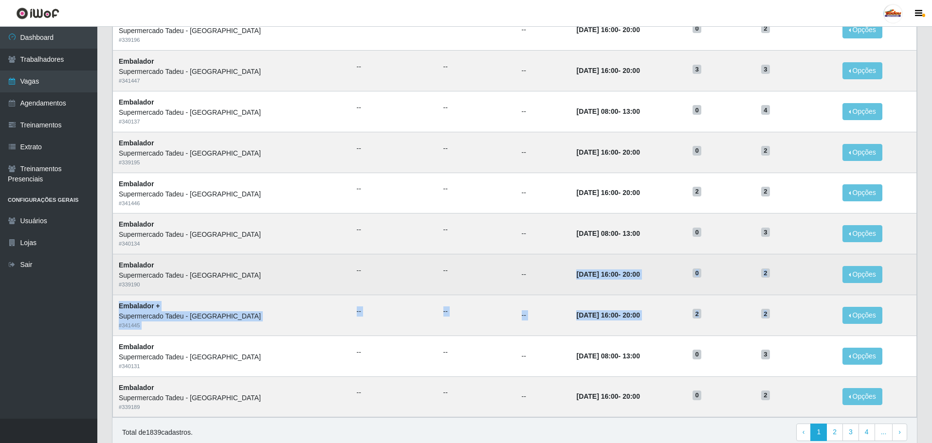
drag, startPoint x: 779, startPoint y: 316, endPoint x: 525, endPoint y: 278, distance: 256.4
click at [525, 278] on tbody "Embalador Supermercado Tadeu - [GEOGRAPHIC_DATA] # 339198 -- -- -- [DATE] 16:00…" at bounding box center [515, 111] width 804 height 612
click at [570, 280] on td "[DATE] 16:00 - 20:00" at bounding box center [628, 274] width 116 height 41
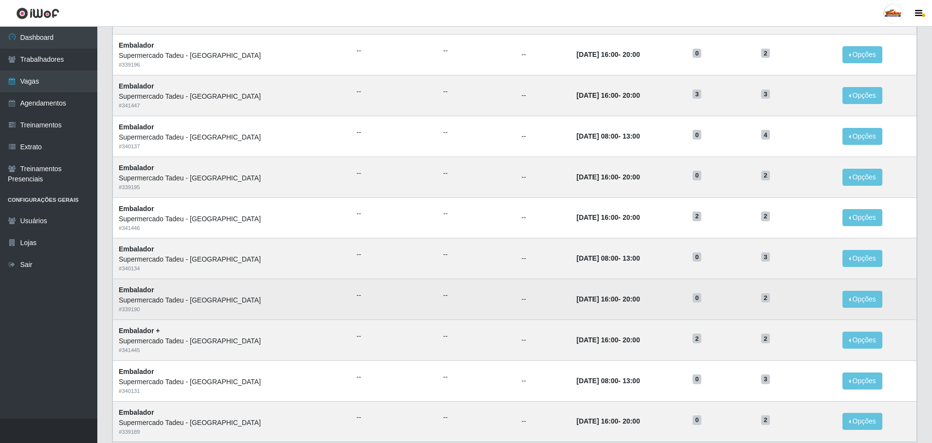
scroll to position [292, 0]
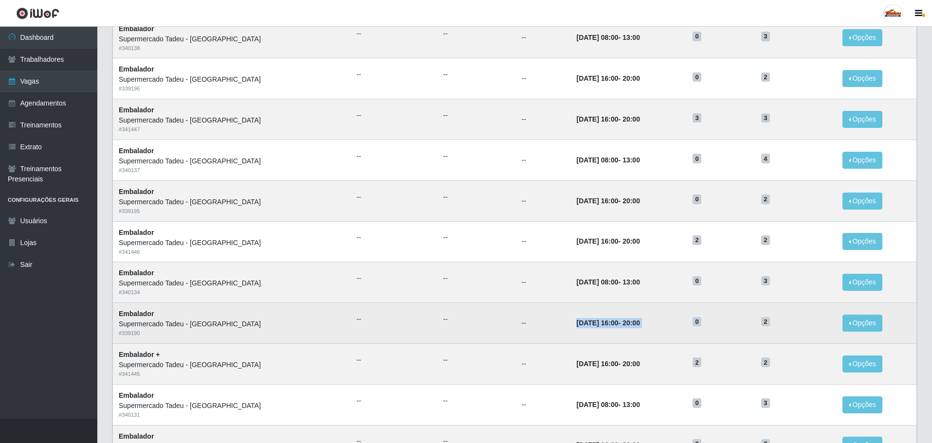
drag, startPoint x: 525, startPoint y: 322, endPoint x: 756, endPoint y: 332, distance: 231.8
click at [756, 332] on tr "Embalador Supermercado Tadeu - [GEOGRAPHIC_DATA] # 339190 -- -- -- [DATE] 16:00…" at bounding box center [515, 323] width 804 height 41
drag, startPoint x: 702, startPoint y: 367, endPoint x: 534, endPoint y: 318, distance: 175.3
click at [534, 318] on tbody "Embalador Supermercado Tadeu - [GEOGRAPHIC_DATA] # 339198 -- -- -- [DATE] 16:00…" at bounding box center [515, 160] width 804 height 612
click at [570, 318] on td "[DATE] 16:00 - 20:00" at bounding box center [628, 323] width 116 height 41
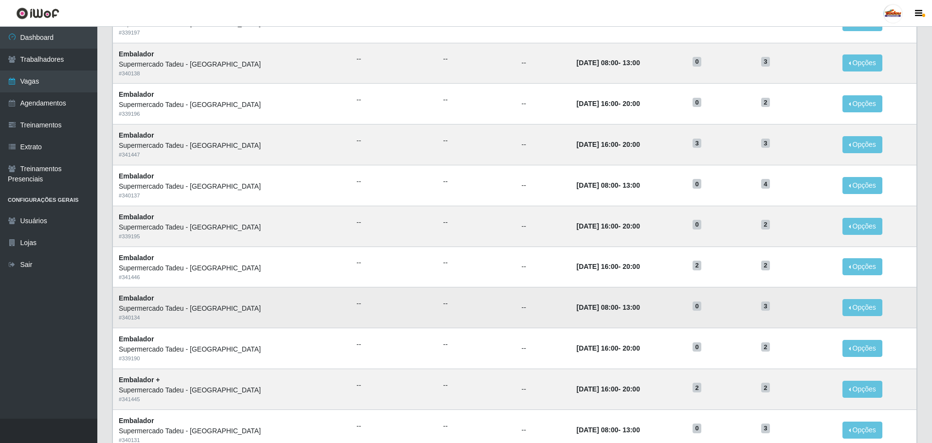
scroll to position [243, 0]
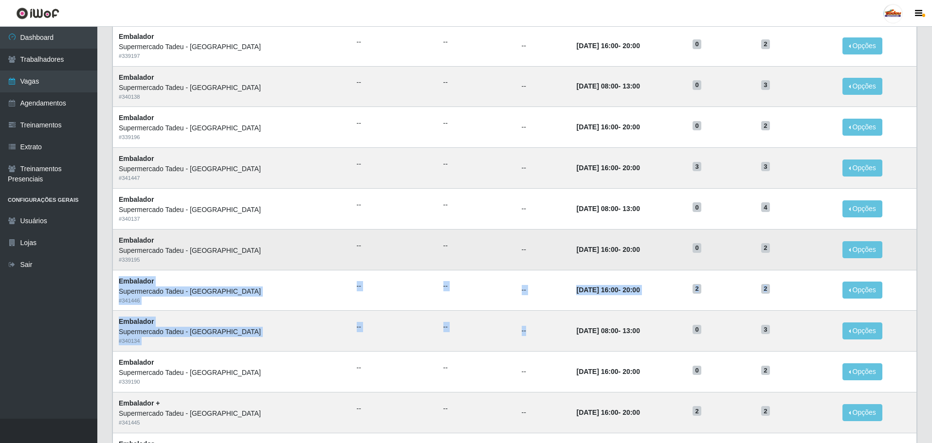
drag, startPoint x: 529, startPoint y: 334, endPoint x: 784, endPoint y: 250, distance: 268.6
click at [784, 250] on tbody "Embalador Supermercado Tadeu - [GEOGRAPHIC_DATA] # 339198 -- -- -- [DATE] 16:00…" at bounding box center [515, 209] width 804 height 612
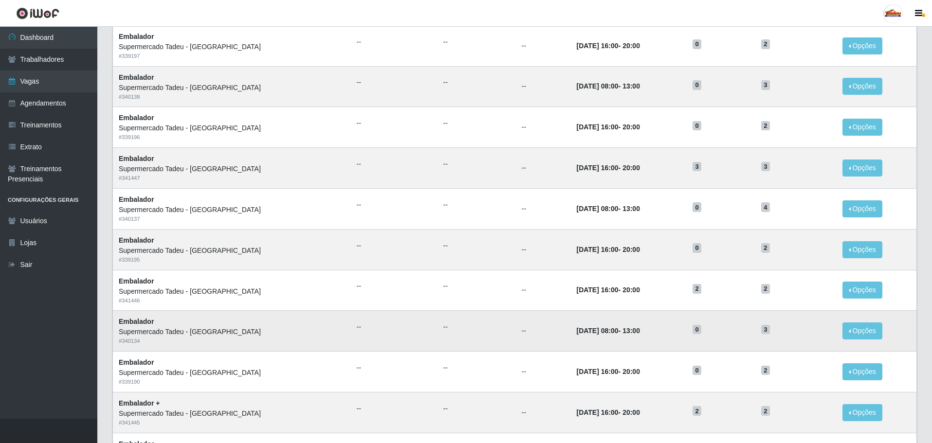
click at [777, 321] on td "3" at bounding box center [795, 331] width 81 height 41
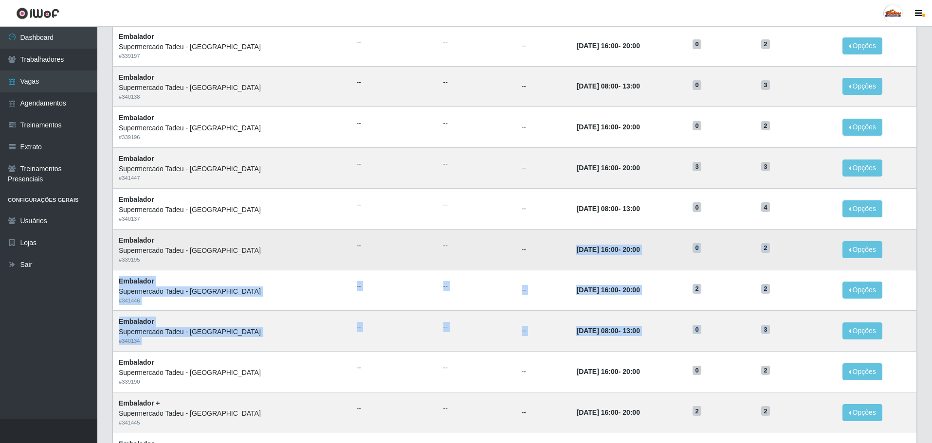
drag, startPoint x: 763, startPoint y: 328, endPoint x: 505, endPoint y: 240, distance: 272.3
click at [496, 250] on tbody "Embalador Supermercado Tadeu - [GEOGRAPHIC_DATA] # 339198 -- -- -- [DATE] 16:00…" at bounding box center [515, 209] width 804 height 612
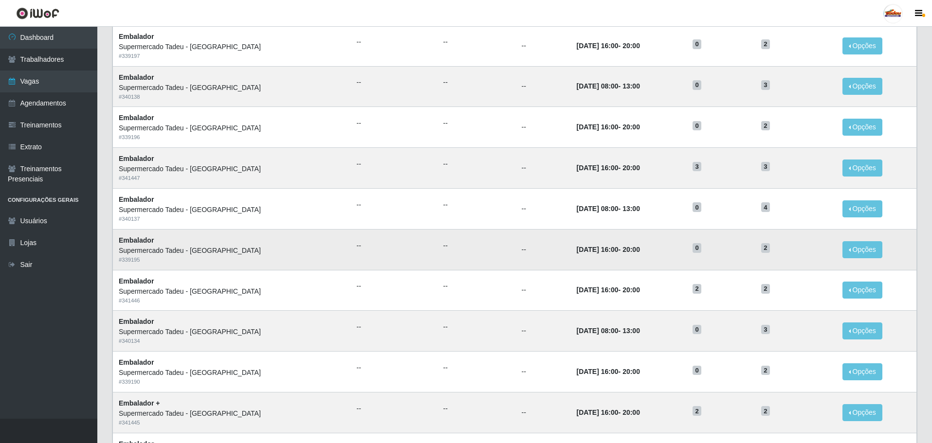
click at [150, 254] on div "Supermercado Tadeu - [GEOGRAPHIC_DATA]" at bounding box center [232, 251] width 226 height 10
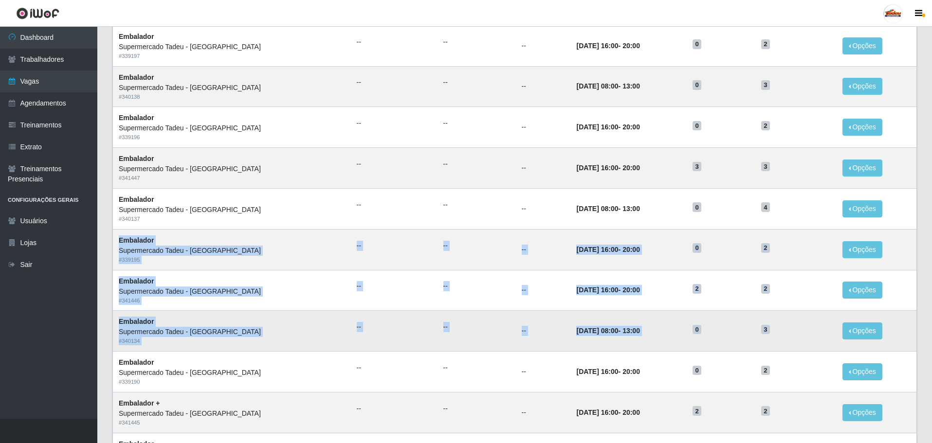
drag, startPoint x: 116, startPoint y: 241, endPoint x: 788, endPoint y: 332, distance: 677.5
click at [788, 332] on tbody "Embalador Supermercado Tadeu - [GEOGRAPHIC_DATA] # 339198 -- -- -- [DATE] 16:00…" at bounding box center [515, 209] width 804 height 612
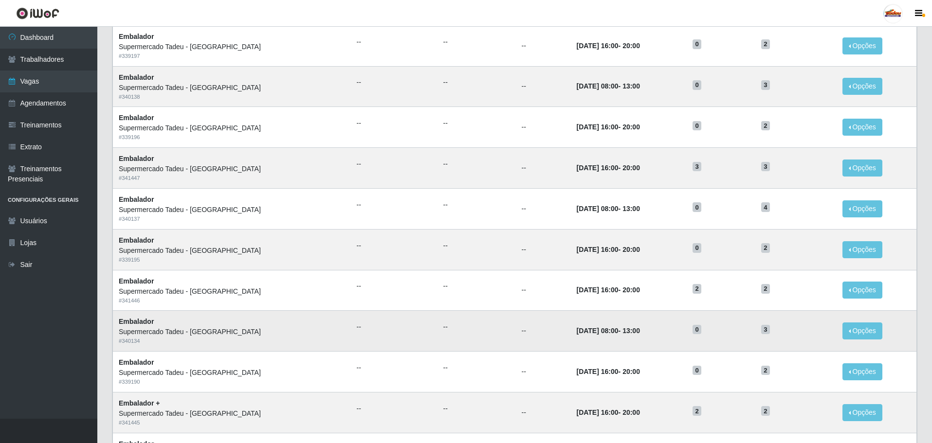
click at [786, 334] on h5 "3" at bounding box center [796, 329] width 70 height 10
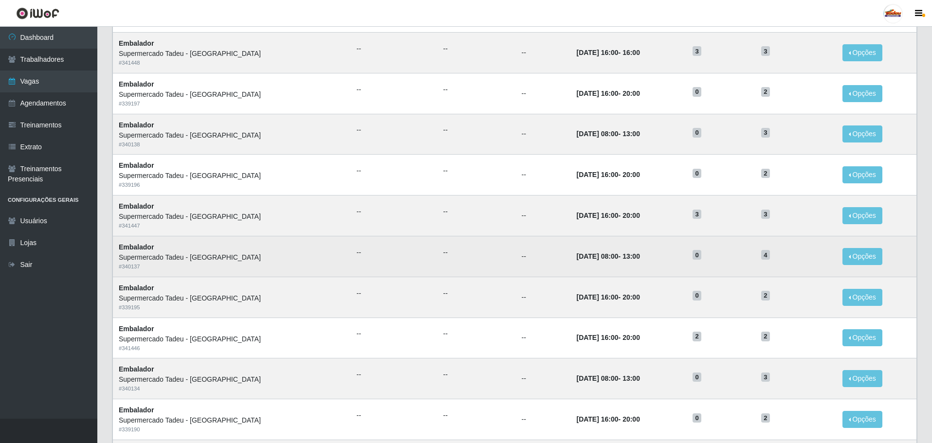
scroll to position [195, 0]
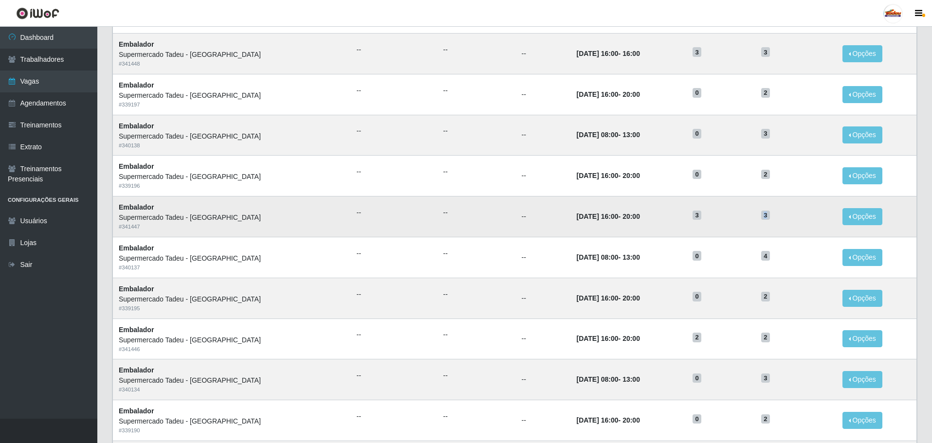
drag, startPoint x: 754, startPoint y: 215, endPoint x: 774, endPoint y: 216, distance: 19.5
click at [774, 216] on td "3" at bounding box center [795, 217] width 81 height 41
click at [776, 224] on td "3" at bounding box center [795, 217] width 81 height 41
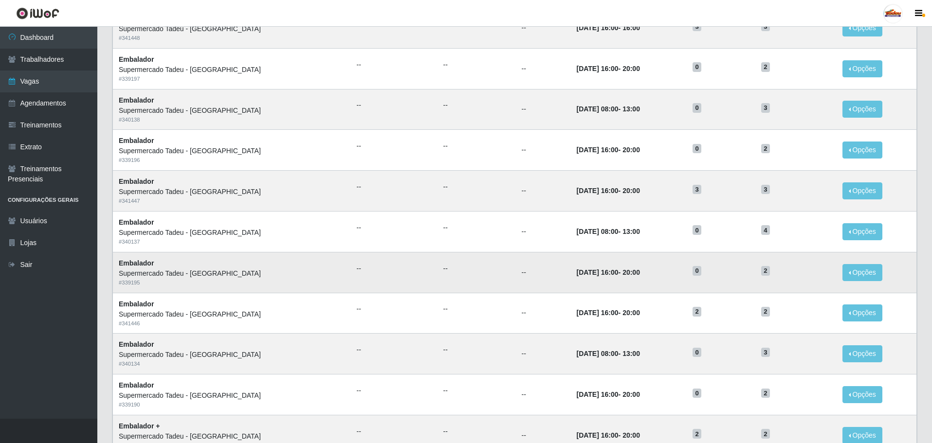
scroll to position [243, 0]
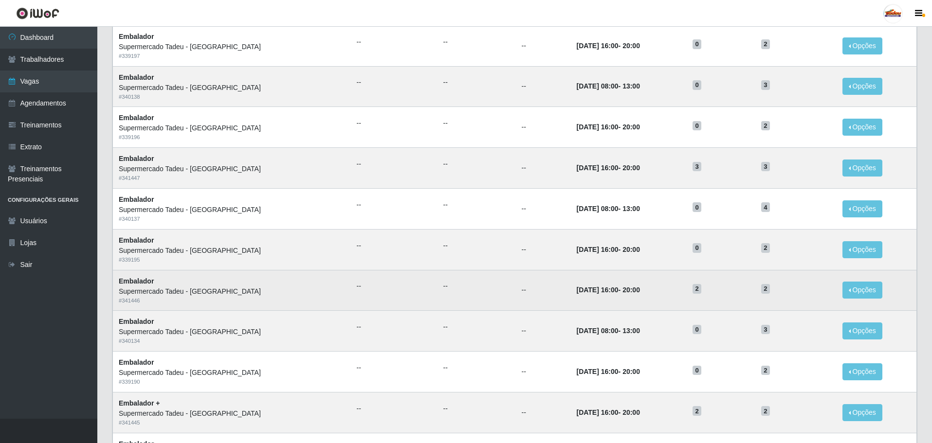
click at [591, 272] on td "[DATE] 16:00 - 20:00" at bounding box center [628, 290] width 116 height 41
drag, startPoint x: 756, startPoint y: 251, endPoint x: 774, endPoint y: 301, distance: 53.4
click at [774, 301] on tbody "Embalador Supermercado Tadeu - [GEOGRAPHIC_DATA] # 339198 -- -- -- [DATE] 16:00…" at bounding box center [515, 209] width 804 height 612
click at [740, 289] on h5 "2" at bounding box center [720, 288] width 57 height 10
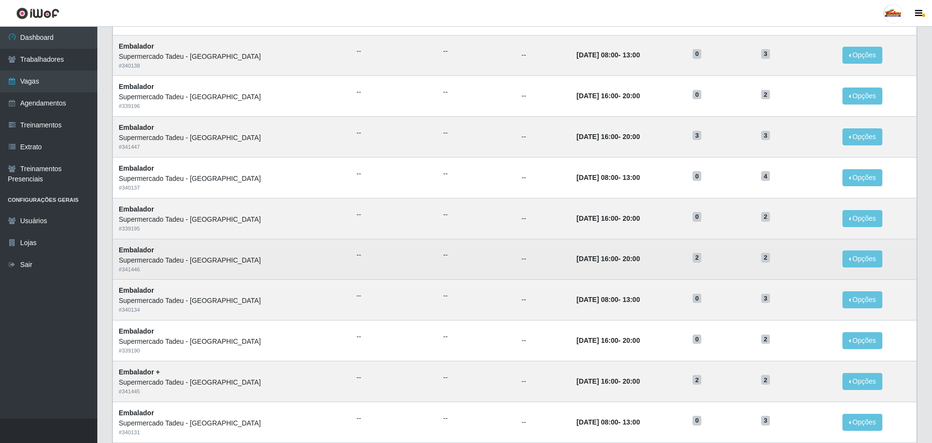
scroll to position [292, 0]
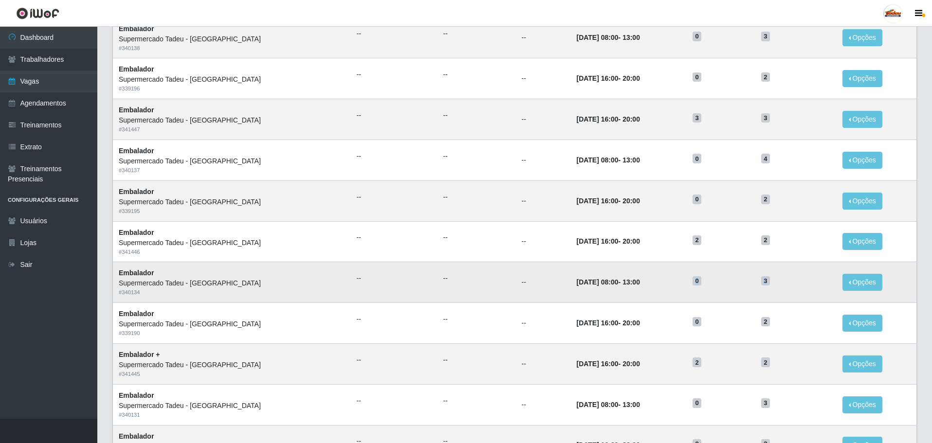
drag, startPoint x: 771, startPoint y: 283, endPoint x: 643, endPoint y: 295, distance: 128.5
click at [643, 295] on tr "Embalador Supermercado Tadeu - [GEOGRAPHIC_DATA] # 340134 -- -- -- [DATE] 08:00…" at bounding box center [515, 282] width 804 height 41
click at [638, 288] on td "[DATE] 08:00 - 13:00" at bounding box center [628, 282] width 116 height 41
drag, startPoint x: 536, startPoint y: 283, endPoint x: 766, endPoint y: 287, distance: 230.6
click at [766, 287] on tr "Embalador Supermercado Tadeu - [GEOGRAPHIC_DATA] # 340134 -- -- -- [DATE] 08:00…" at bounding box center [515, 282] width 804 height 41
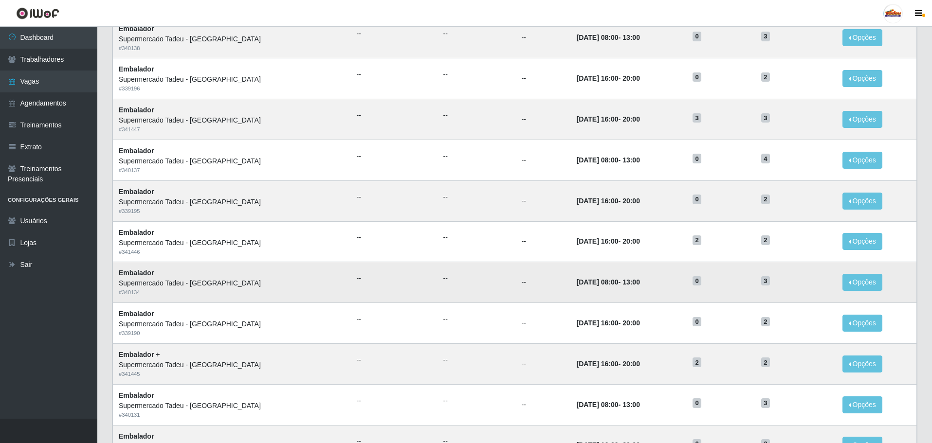
click at [768, 287] on td "3" at bounding box center [795, 282] width 81 height 41
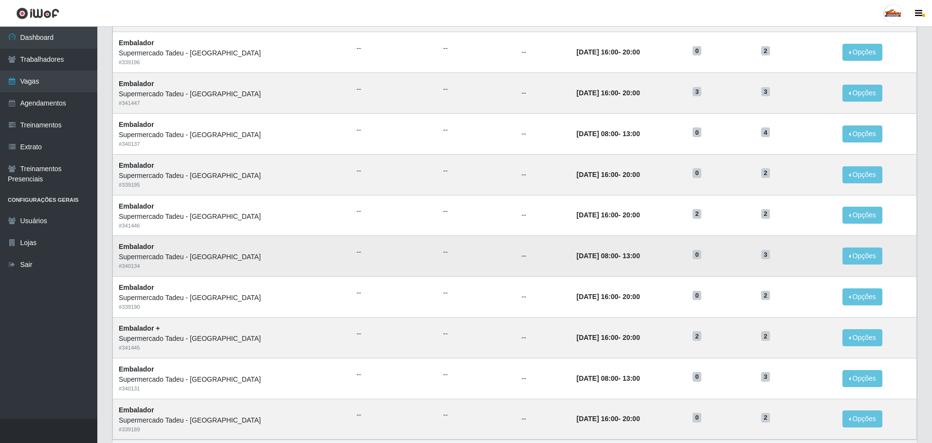
scroll to position [341, 0]
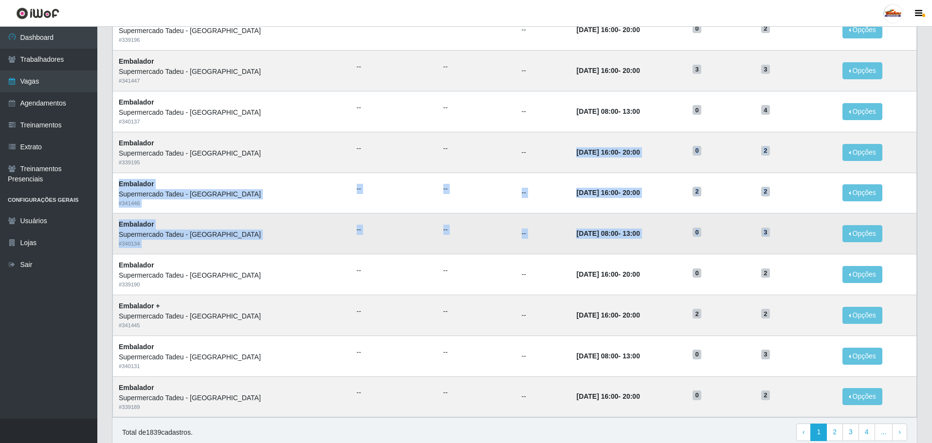
drag, startPoint x: 536, startPoint y: 153, endPoint x: 764, endPoint y: 233, distance: 241.7
click at [764, 233] on tbody "Embalador Supermercado Tadeu - [GEOGRAPHIC_DATA] # 339198 -- -- -- [DATE] 16:00…" at bounding box center [515, 111] width 804 height 612
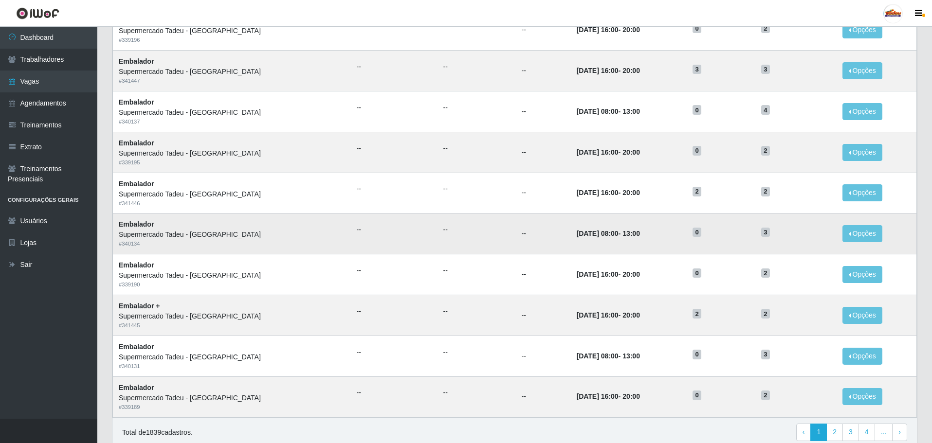
click at [770, 237] on h5 "3" at bounding box center [796, 232] width 70 height 10
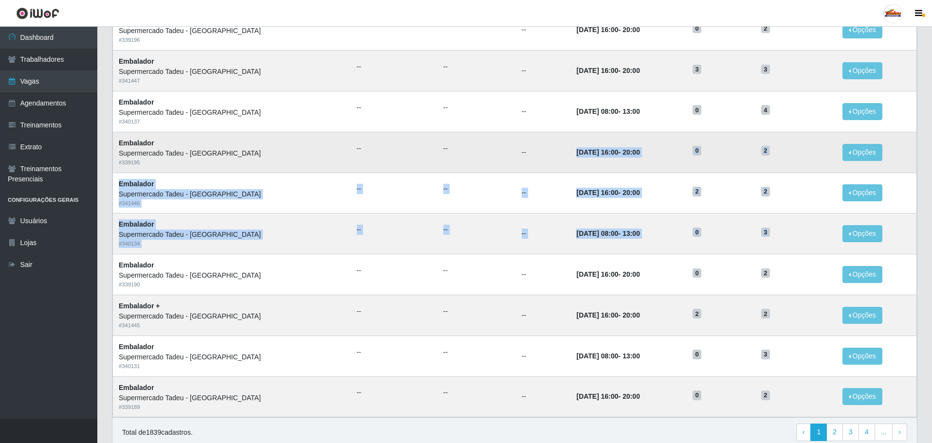
drag, startPoint x: 777, startPoint y: 236, endPoint x: 536, endPoint y: 147, distance: 257.2
click at [536, 147] on tbody "Embalador Supermercado Tadeu - [GEOGRAPHIC_DATA] # 339198 -- -- -- [DATE] 16:00…" at bounding box center [515, 111] width 804 height 612
click at [570, 150] on td "[DATE] 16:00 - 20:00" at bounding box center [628, 152] width 116 height 41
drag, startPoint x: 674, startPoint y: 198, endPoint x: 756, endPoint y: 238, distance: 91.4
click at [756, 238] on tbody "Embalador Supermercado Tadeu - [GEOGRAPHIC_DATA] # 339198 -- -- -- [DATE] 16:00…" at bounding box center [515, 111] width 804 height 612
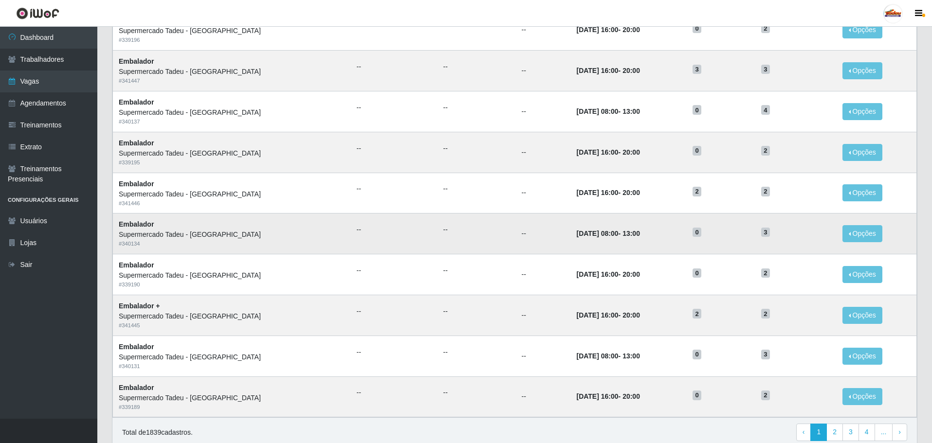
click at [768, 237] on h5 "3" at bounding box center [796, 232] width 70 height 10
click at [53, 81] on link "Vagas" at bounding box center [48, 82] width 97 height 22
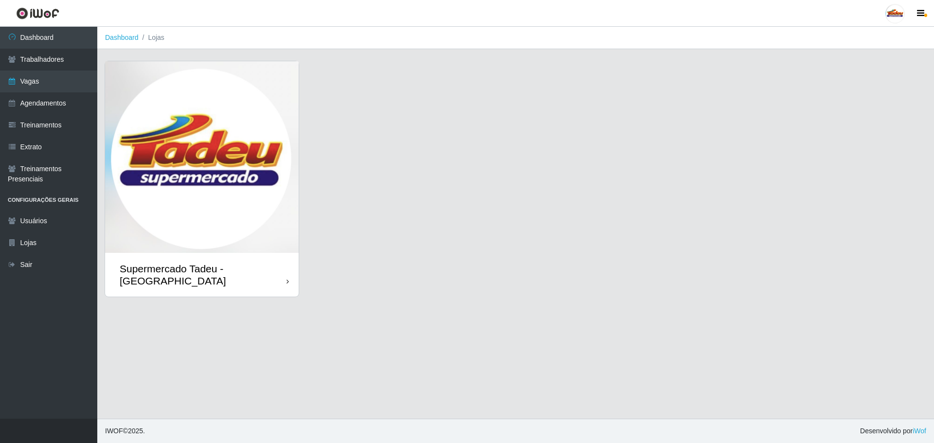
click at [142, 146] on img at bounding box center [202, 157] width 194 height 192
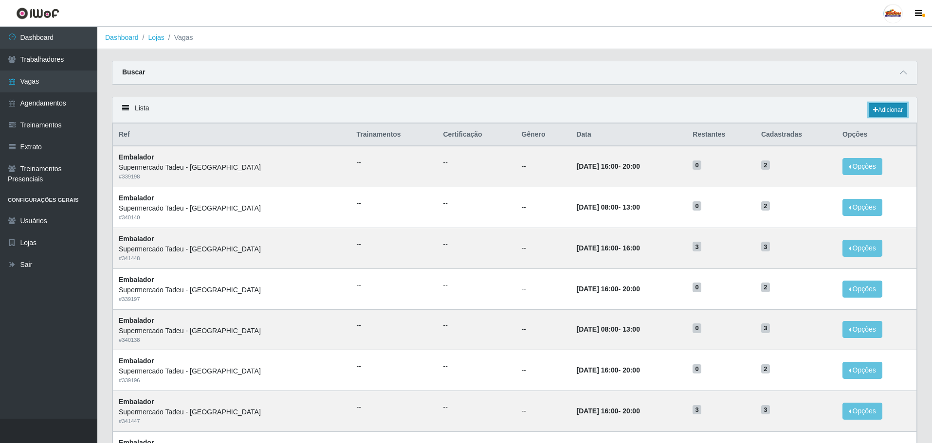
click at [898, 110] on link "Adicionar" at bounding box center [887, 110] width 38 height 14
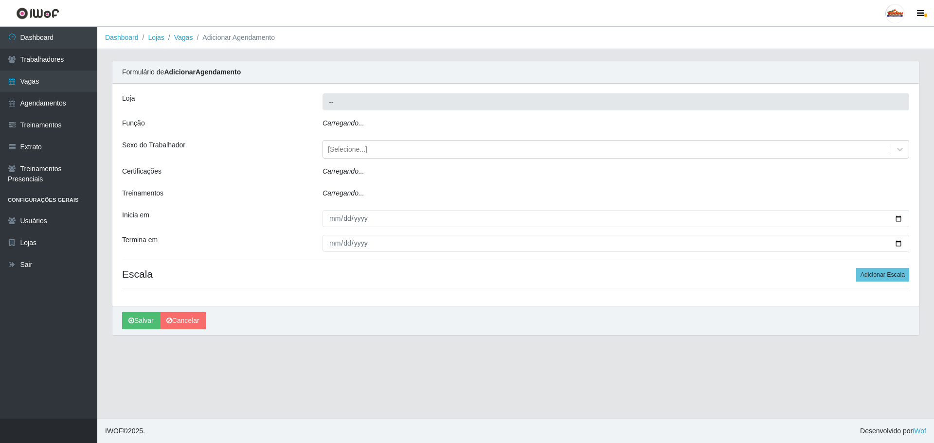
type input "Supermercado Tadeu - [GEOGRAPHIC_DATA]"
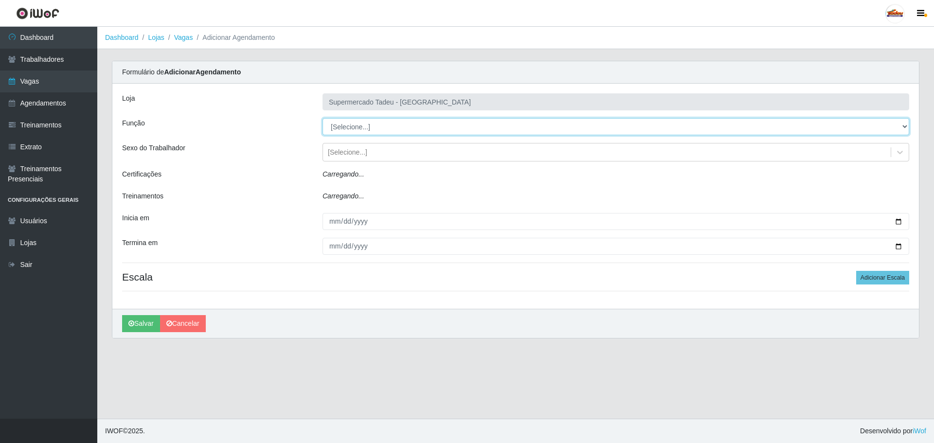
click at [352, 121] on select "[Selecione...] ASG ASG + ASG ++ Auxiliar de Estacionamento Auxiliar de Estacion…" at bounding box center [616, 126] width 587 height 17
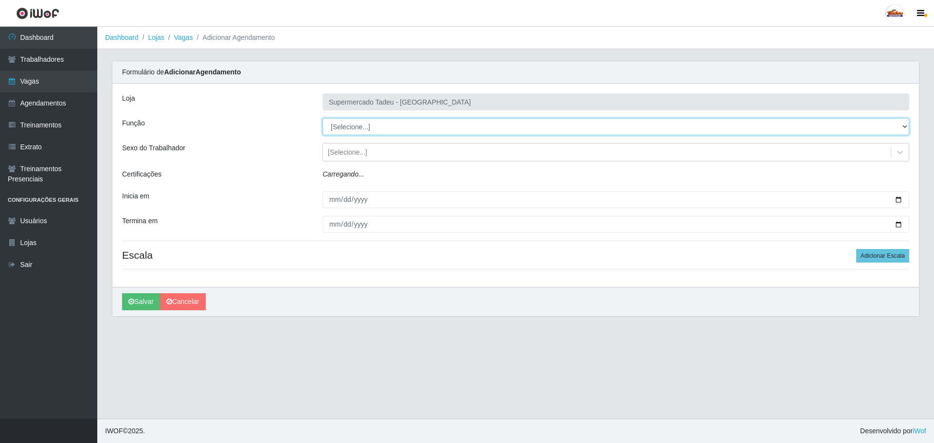
select select "1"
click at [323, 118] on select "[Selecione...] ASG ASG + ASG ++ Auxiliar de Estacionamento Auxiliar de Estacion…" at bounding box center [616, 126] width 587 height 17
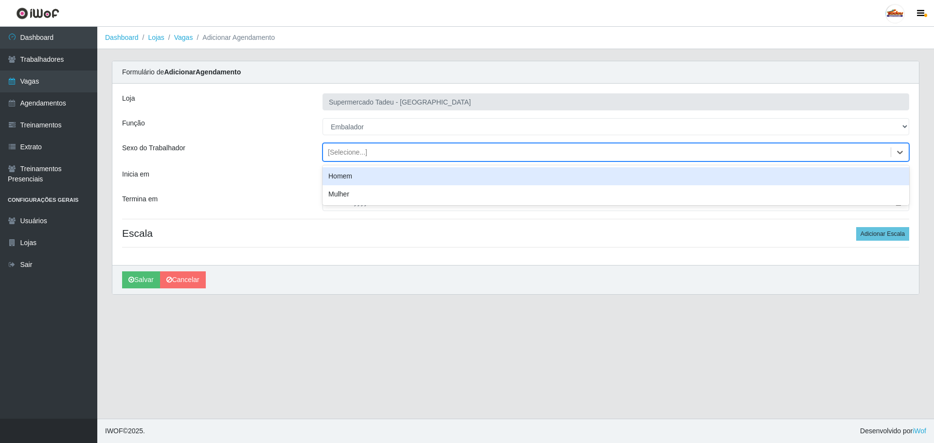
click at [346, 155] on div "[Selecione...]" at bounding box center [347, 152] width 39 height 10
click at [352, 155] on div "[Selecione...]" at bounding box center [347, 152] width 39 height 10
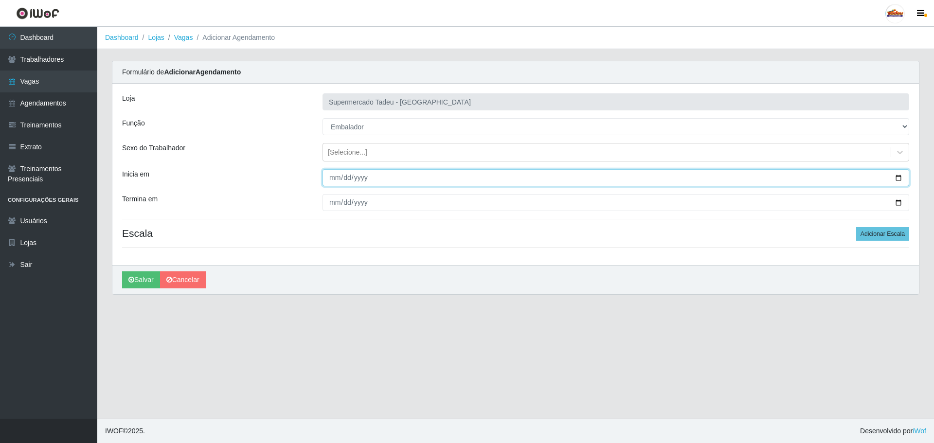
click at [349, 177] on input "Inicia em" at bounding box center [616, 177] width 587 height 17
click at [337, 180] on input "Inicia em" at bounding box center [616, 177] width 587 height 17
type input "[DATE]"
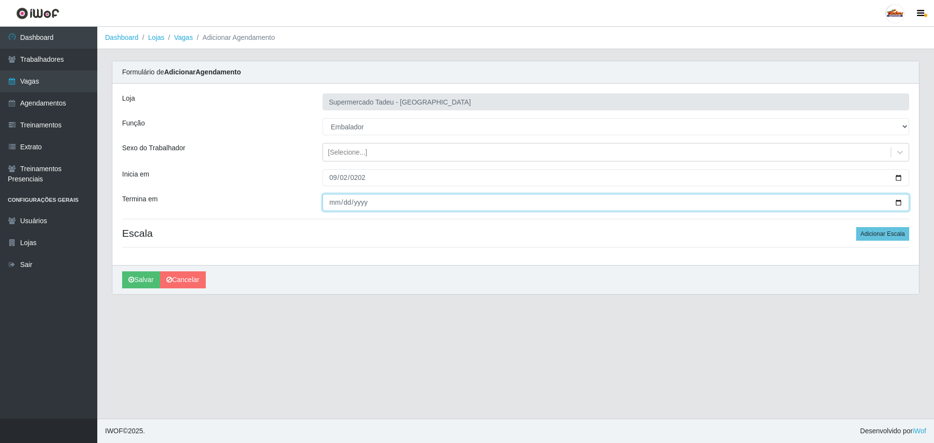
click at [329, 206] on input "Termina em" at bounding box center [616, 202] width 587 height 17
type input "[DATE]"
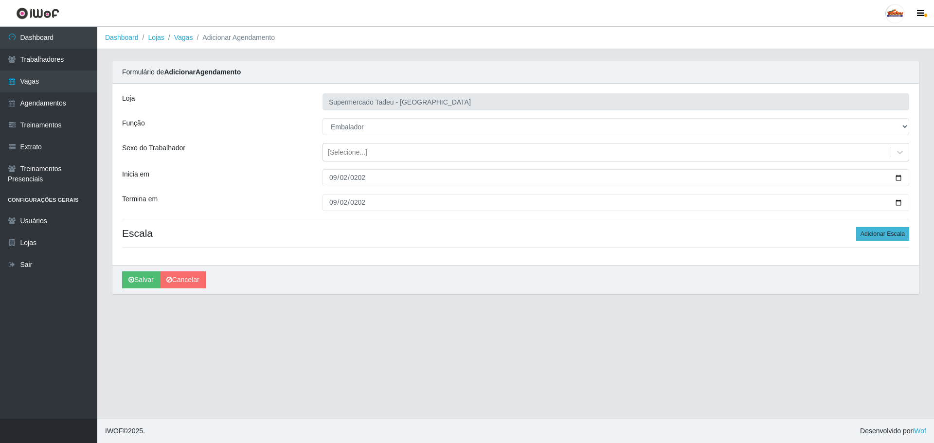
click at [896, 229] on div "Loja Supermercado Tadeu - [GEOGRAPHIC_DATA] Função [Selecione...] ASG ASG + ASG…" at bounding box center [515, 174] width 807 height 181
click at [896, 236] on button "Adicionar Escala" at bounding box center [882, 234] width 53 height 14
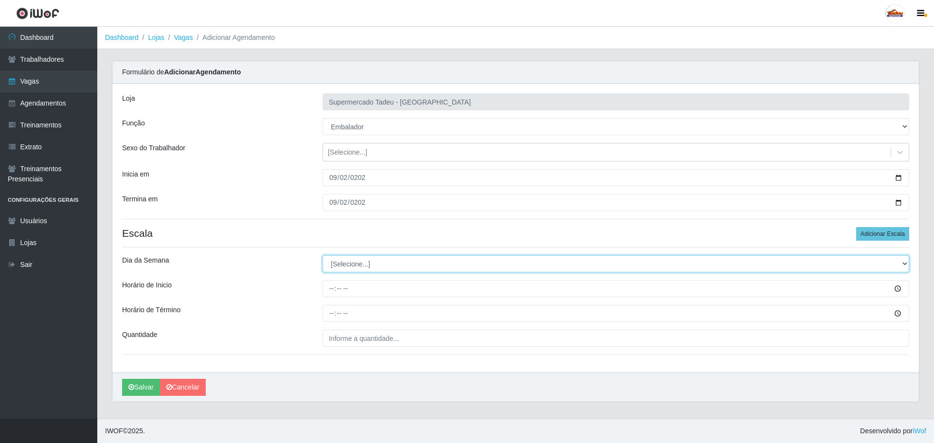
click at [342, 265] on select "[Selecione...] Segunda Terça Quarta Quinta Sexta Sábado Domingo" at bounding box center [616, 263] width 587 height 17
select select "2"
click at [323, 255] on select "[Selecione...] Segunda Terça Quarta Quinta Sexta Sábado Domingo" at bounding box center [616, 263] width 587 height 17
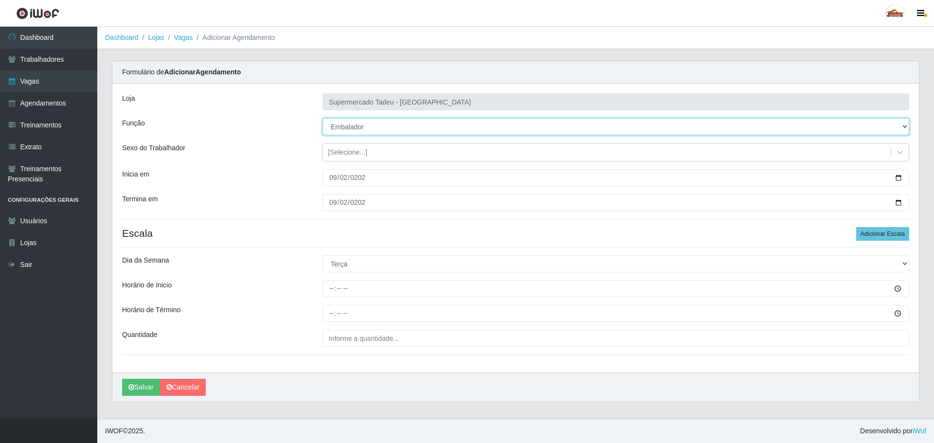
click at [355, 124] on select "[Selecione...] ASG ASG + ASG ++ Auxiliar de Estacionamento Auxiliar de Estacion…" at bounding box center [616, 126] width 587 height 17
click at [323, 118] on select "[Selecione...] ASG ASG + ASG ++ Auxiliar de Estacionamento Auxiliar de Estacion…" at bounding box center [616, 126] width 587 height 17
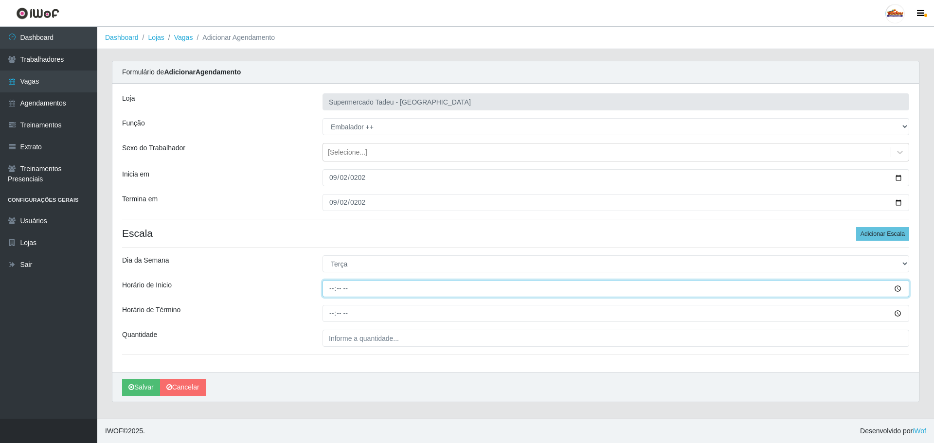
click at [334, 290] on input "Horário de Inicio" at bounding box center [616, 288] width 587 height 17
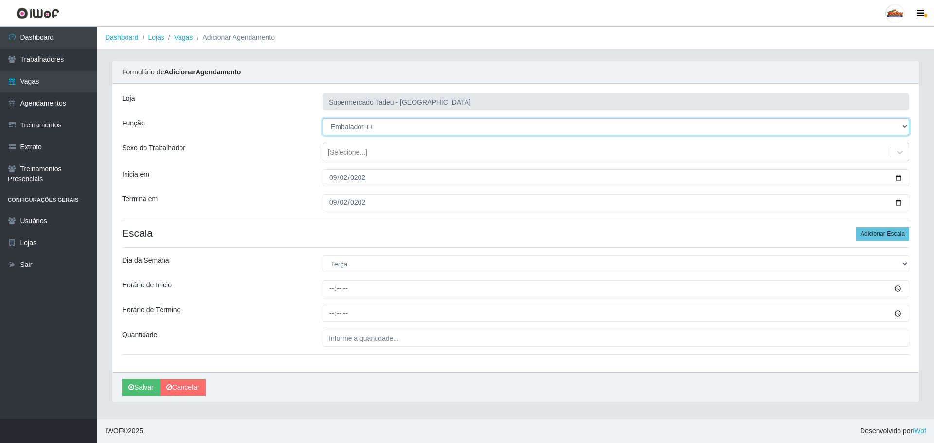
click at [382, 125] on select "[Selecione...] ASG ASG + ASG ++ Auxiliar de Estacionamento Auxiliar de Estacion…" at bounding box center [616, 126] width 587 height 17
select select "70"
click at [323, 118] on select "[Selecione...] ASG ASG + ASG ++ Auxiliar de Estacionamento Auxiliar de Estacion…" at bounding box center [616, 126] width 587 height 17
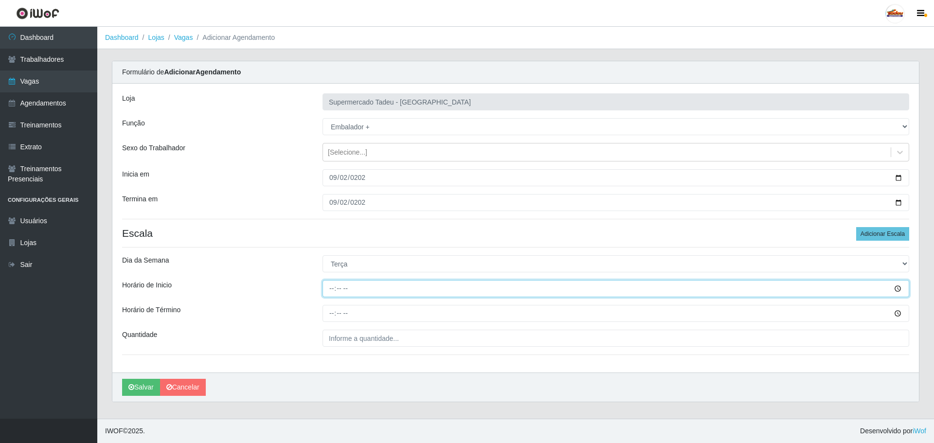
click at [329, 288] on input "Horário de Inicio" at bounding box center [616, 288] width 587 height 17
type input "16:00"
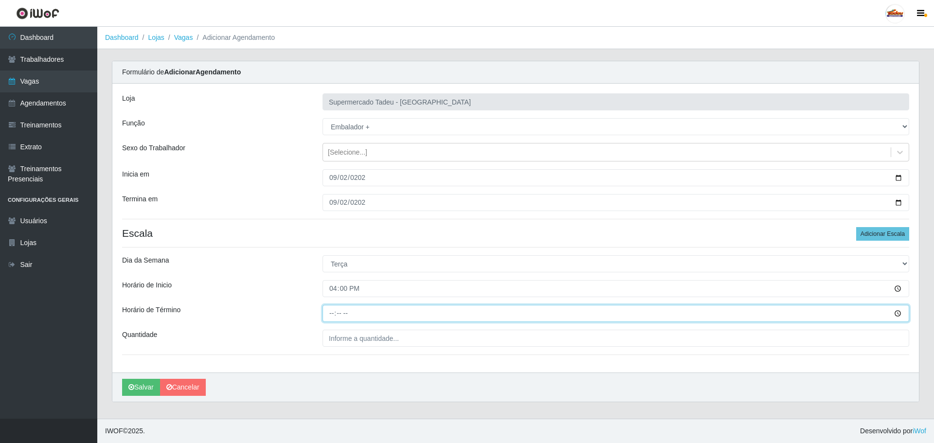
click at [323, 317] on input "Horário de Término" at bounding box center [616, 313] width 587 height 17
type input "20:00"
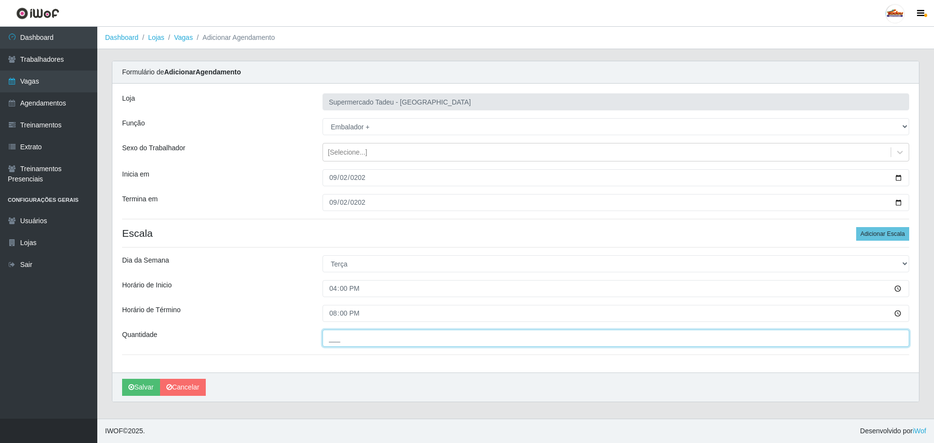
click at [355, 343] on input "___" at bounding box center [616, 338] width 587 height 17
type input "1__"
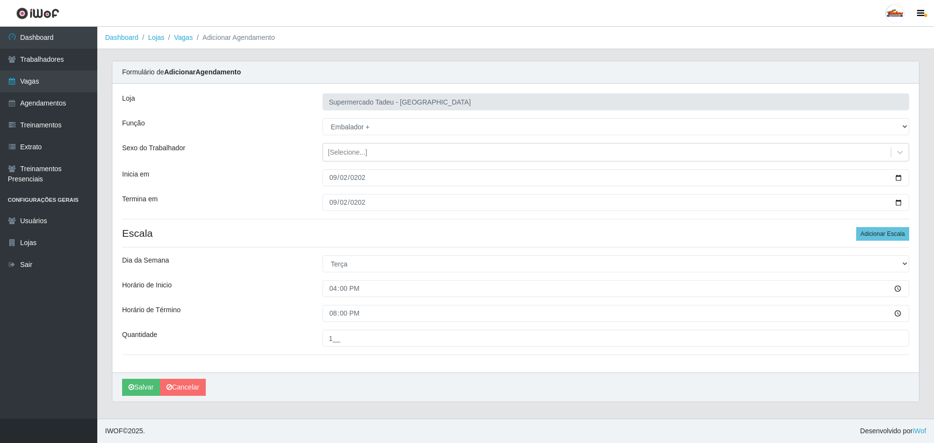
click at [262, 275] on div "Loja Supermercado Tadeu - [GEOGRAPHIC_DATA] Função [Selecione...] ASG ASG + ASG…" at bounding box center [515, 228] width 807 height 289
click at [137, 387] on button "Salvar" at bounding box center [141, 387] width 38 height 17
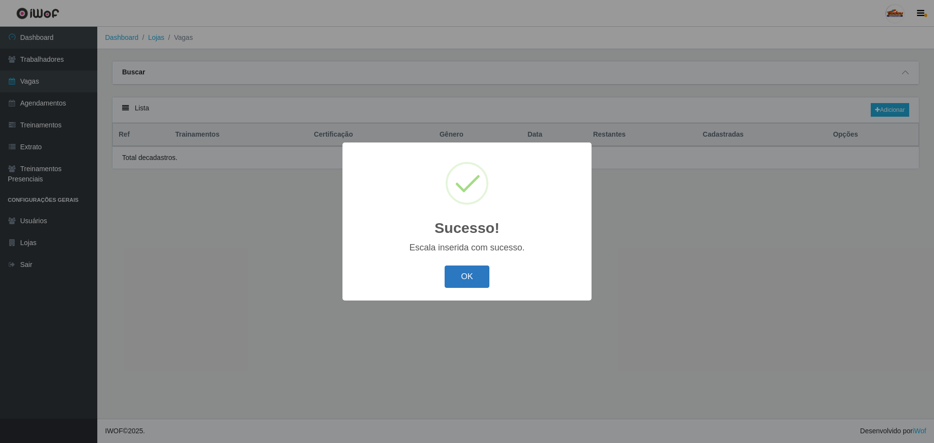
click at [481, 275] on button "OK" at bounding box center [467, 277] width 45 height 23
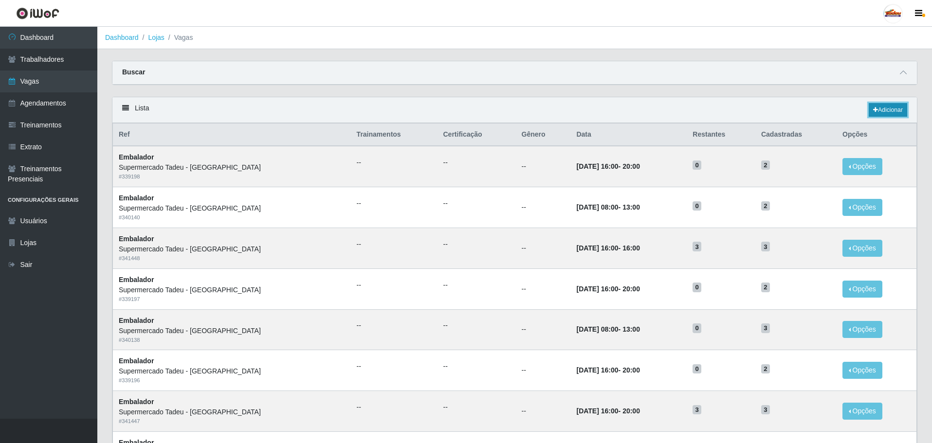
click at [879, 109] on link "Adicionar" at bounding box center [887, 110] width 38 height 14
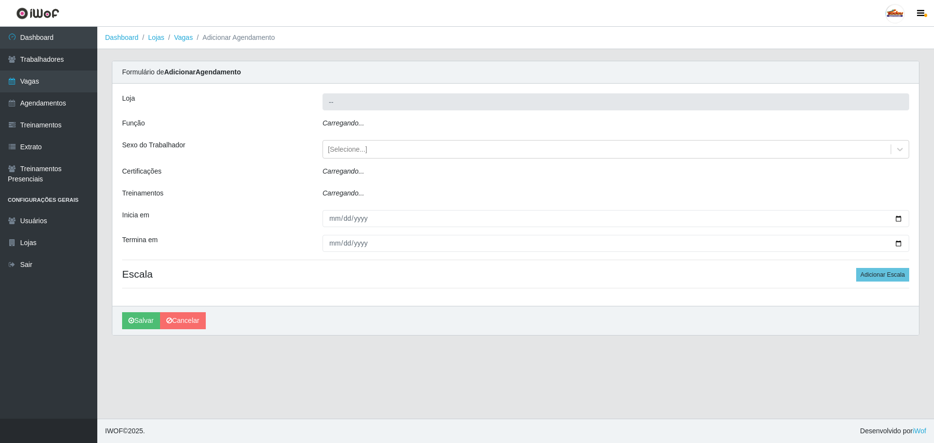
type input "Supermercado Tadeu - [GEOGRAPHIC_DATA]"
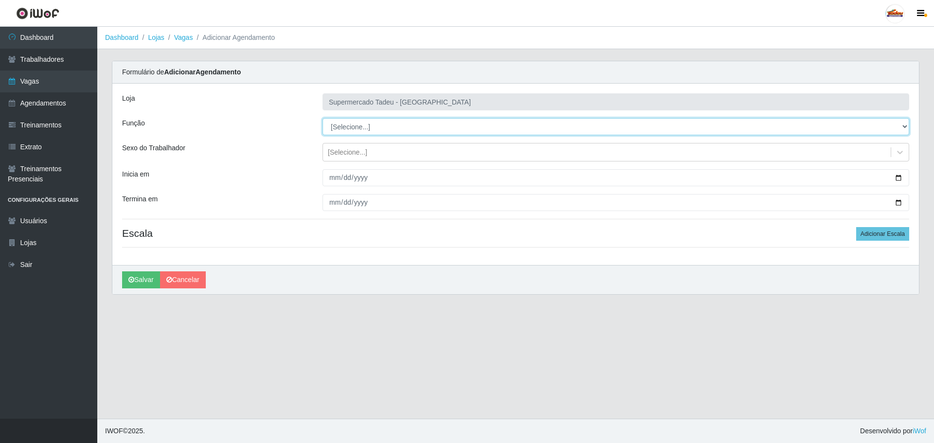
click at [348, 132] on select "[Selecione...] ASG ASG + ASG ++ Auxiliar de Estacionamento Auxiliar de Estacion…" at bounding box center [616, 126] width 587 height 17
select select "1"
click at [323, 118] on select "[Selecione...] ASG ASG + ASG ++ Auxiliar de Estacionamento Auxiliar de Estacion…" at bounding box center [616, 126] width 587 height 17
click at [337, 157] on div "[Selecione...]" at bounding box center [347, 152] width 39 height 10
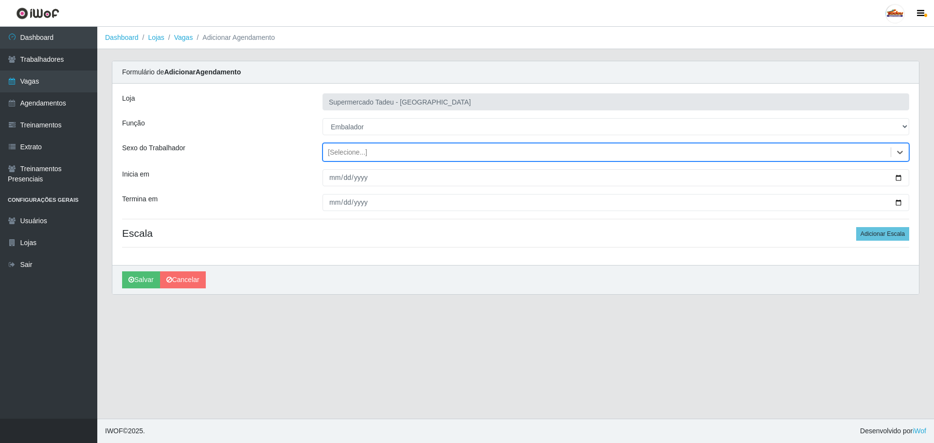
drag, startPoint x: 337, startPoint y: 144, endPoint x: 334, endPoint y: 172, distance: 27.4
click at [338, 144] on div "[Selecione...]" at bounding box center [607, 152] width 568 height 16
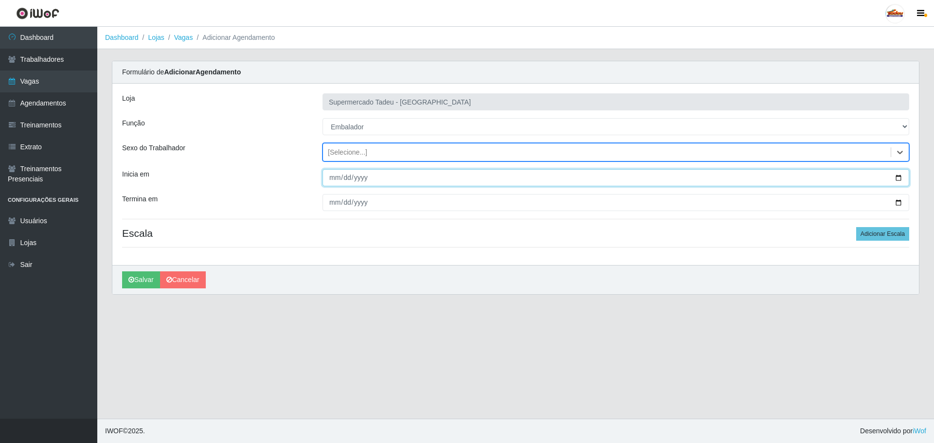
click at [334, 179] on input "Inicia em" at bounding box center [616, 177] width 587 height 17
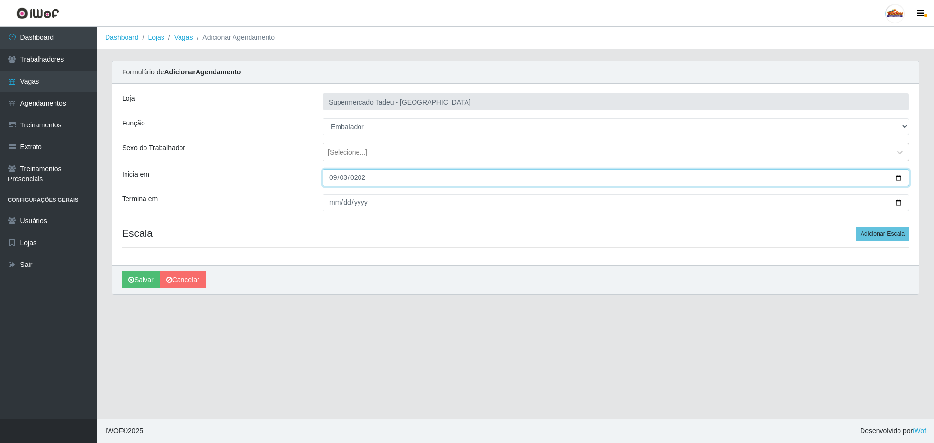
type input "[DATE]"
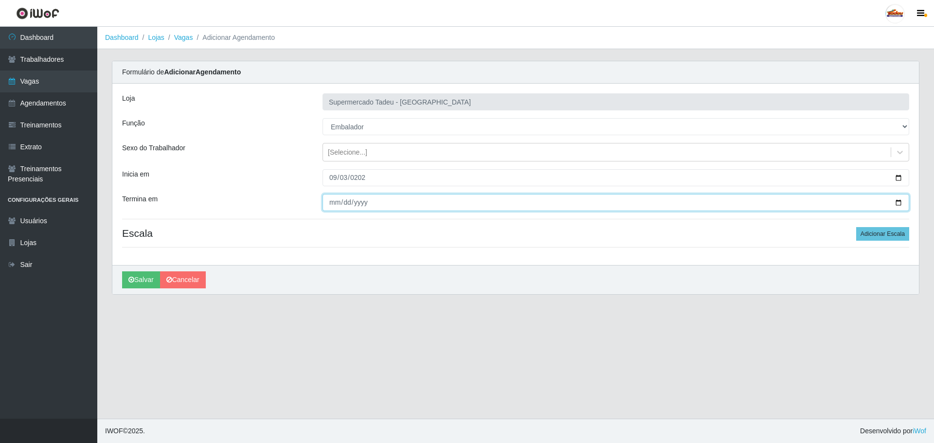
click at [332, 204] on input "Termina em" at bounding box center [616, 202] width 587 height 17
type input "[DATE]"
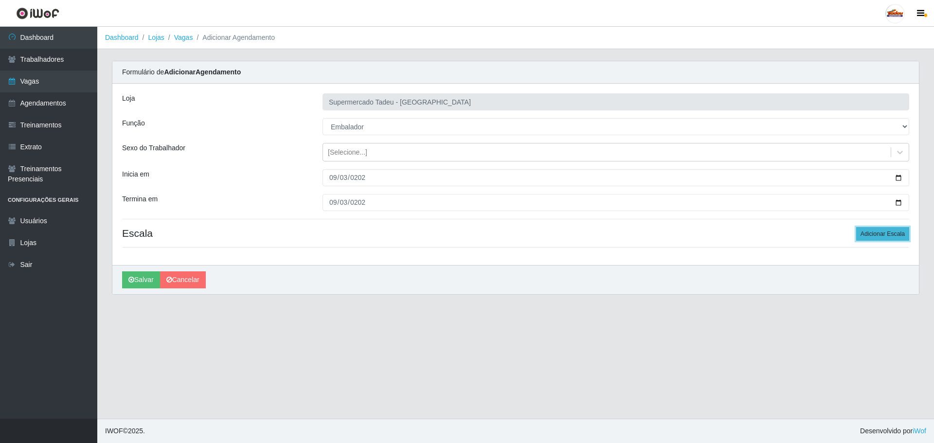
click at [889, 234] on button "Adicionar Escala" at bounding box center [882, 234] width 53 height 14
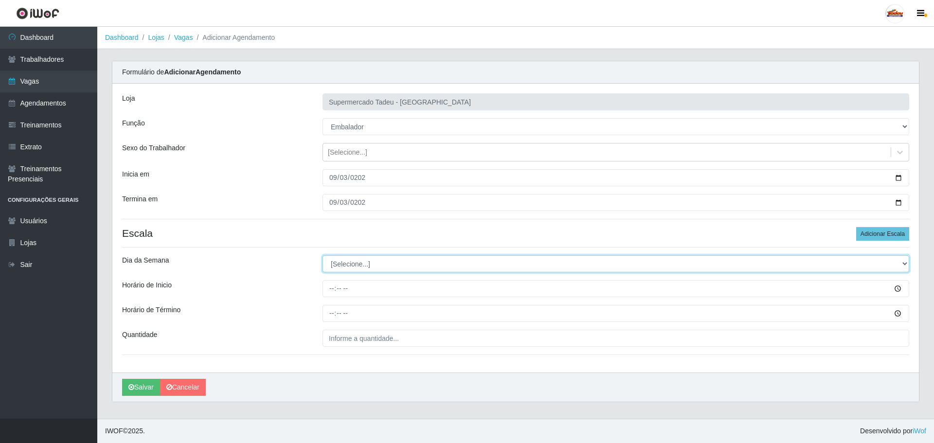
click at [352, 265] on select "[Selecione...] Segunda Terça Quarta Quinta Sexta Sábado Domingo" at bounding box center [616, 263] width 587 height 17
select select "3"
click at [323, 255] on select "[Selecione...] Segunda Terça Quarta Quinta Sexta Sábado Domingo" at bounding box center [616, 263] width 587 height 17
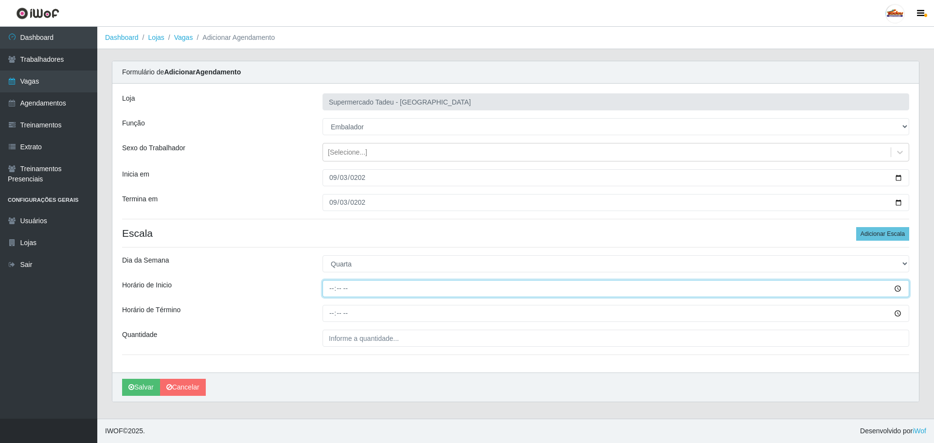
click at [334, 291] on input "Horário de Inicio" at bounding box center [616, 288] width 587 height 17
type input "16:00"
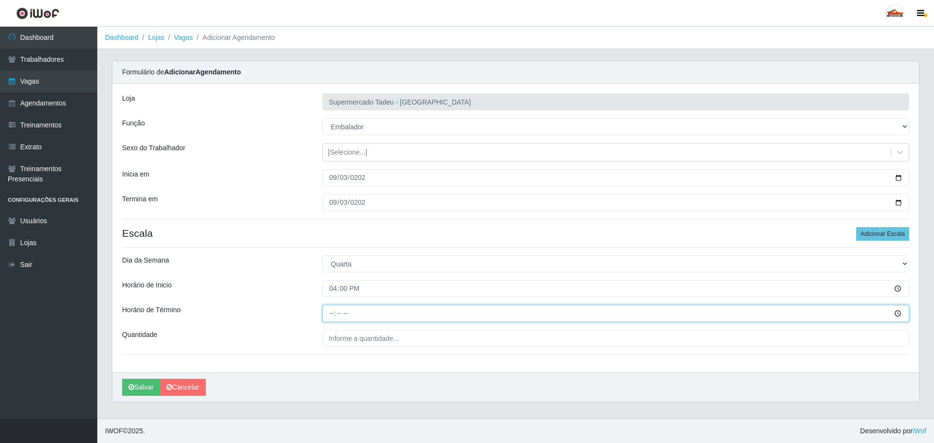
click at [336, 316] on input "Horário de Término" at bounding box center [616, 313] width 587 height 17
type input "20:00"
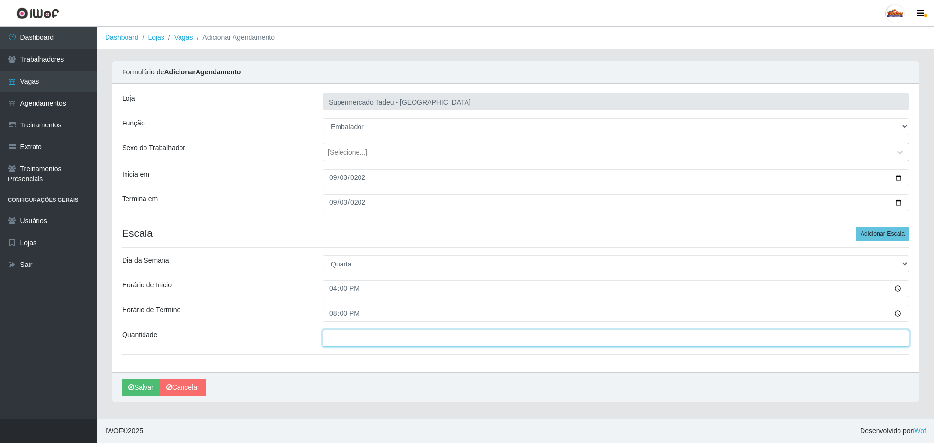
click at [337, 343] on input "___" at bounding box center [616, 338] width 587 height 17
type input "1__"
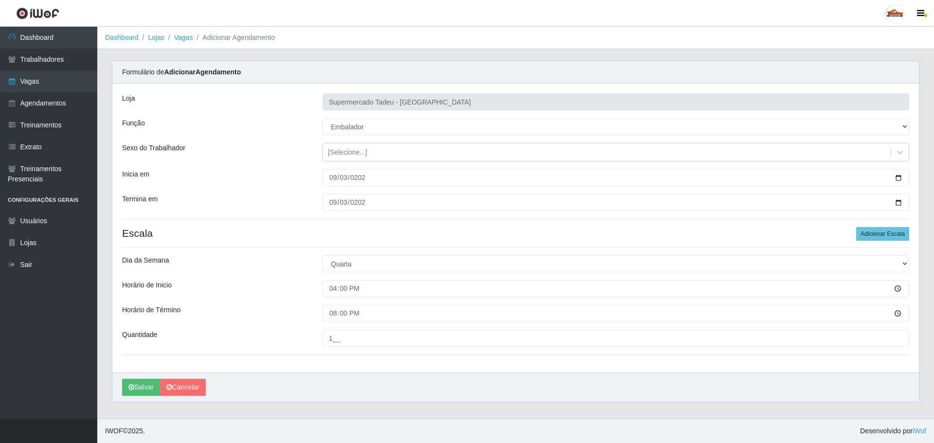
click at [258, 316] on div "Horário de Término" at bounding box center [215, 313] width 200 height 17
click at [145, 386] on button "Salvar" at bounding box center [141, 387] width 38 height 17
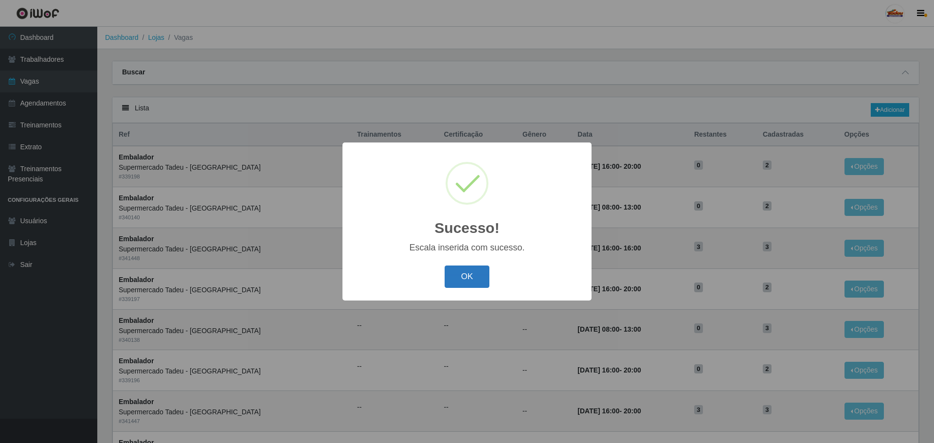
click at [480, 282] on button "OK" at bounding box center [467, 277] width 45 height 23
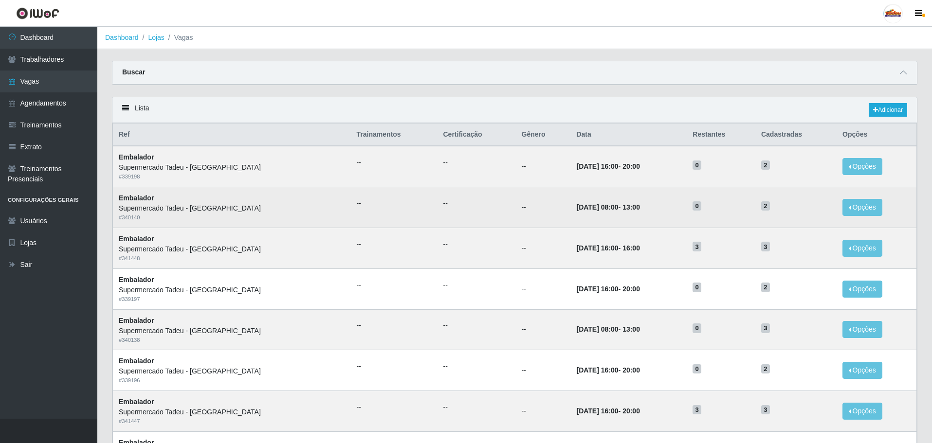
click at [437, 192] on td "--" at bounding box center [476, 207] width 78 height 41
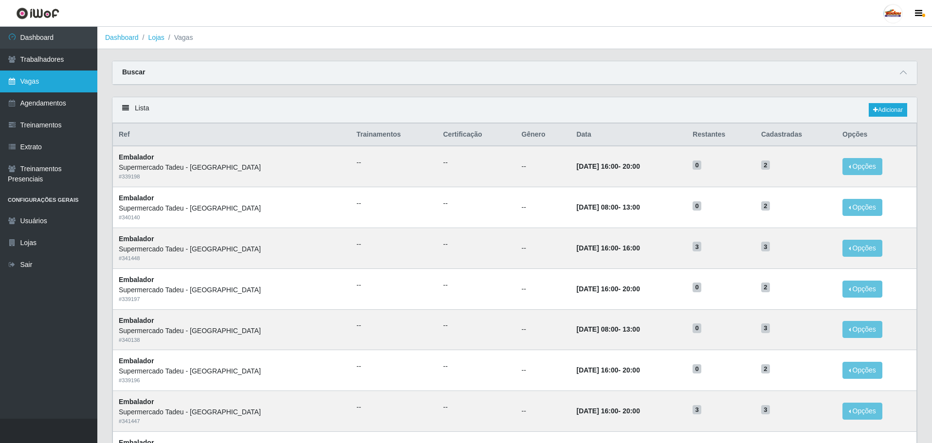
click at [44, 74] on link "Vagas" at bounding box center [48, 82] width 97 height 22
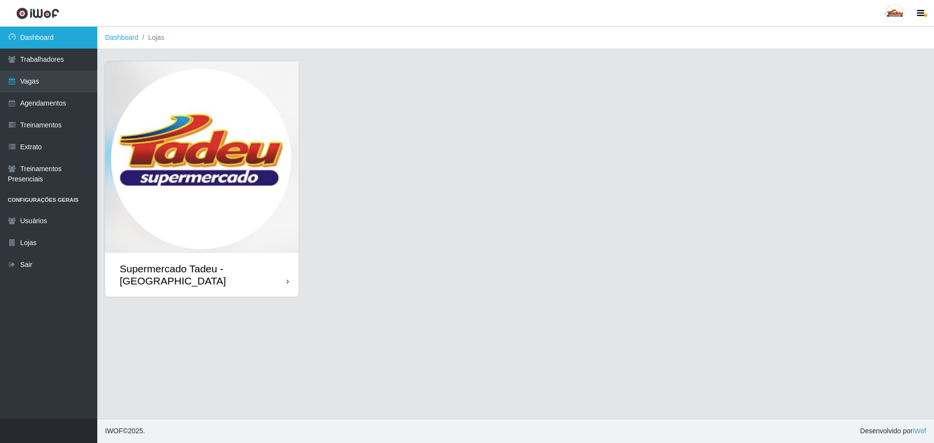
click at [50, 35] on link "Dashboard" at bounding box center [48, 38] width 97 height 22
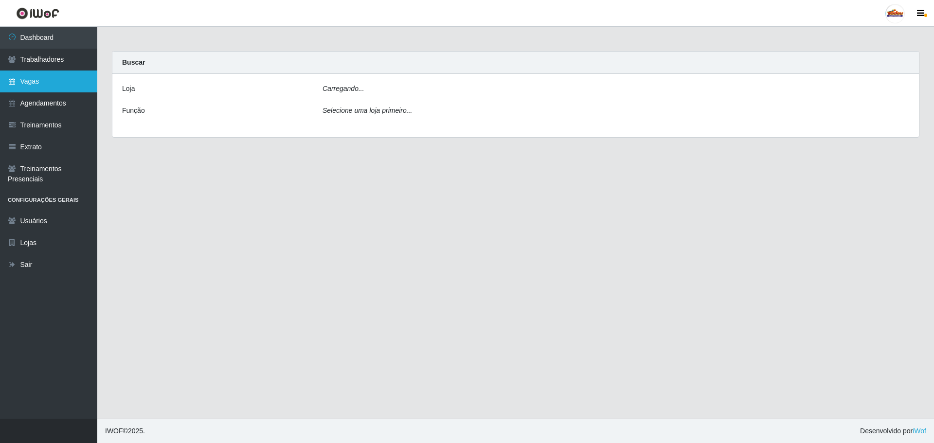
click at [44, 78] on link "Vagas" at bounding box center [48, 82] width 97 height 22
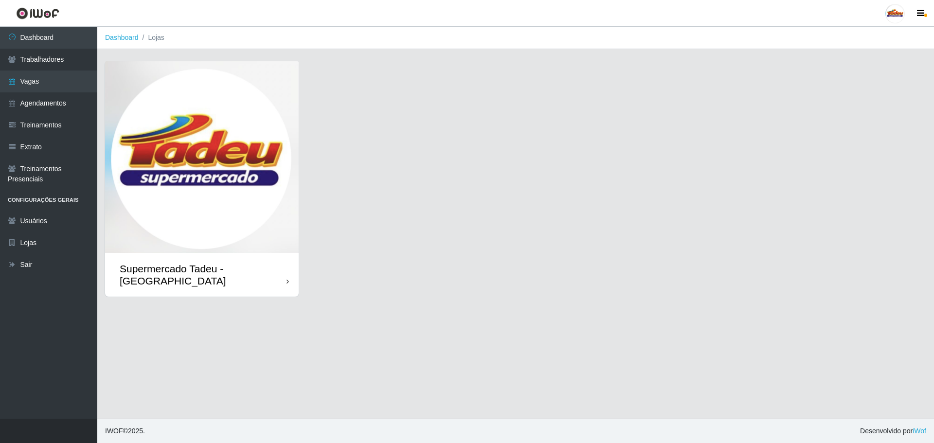
click at [216, 149] on img at bounding box center [202, 157] width 194 height 192
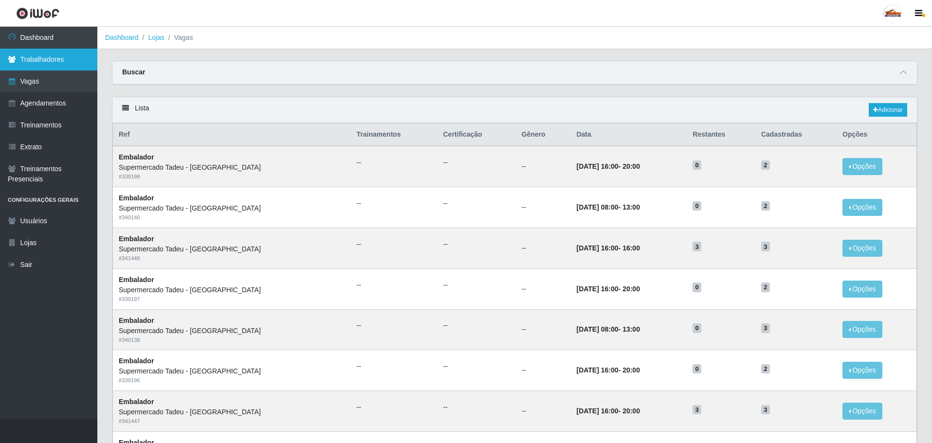
click at [45, 53] on link "Trabalhadores" at bounding box center [48, 60] width 97 height 22
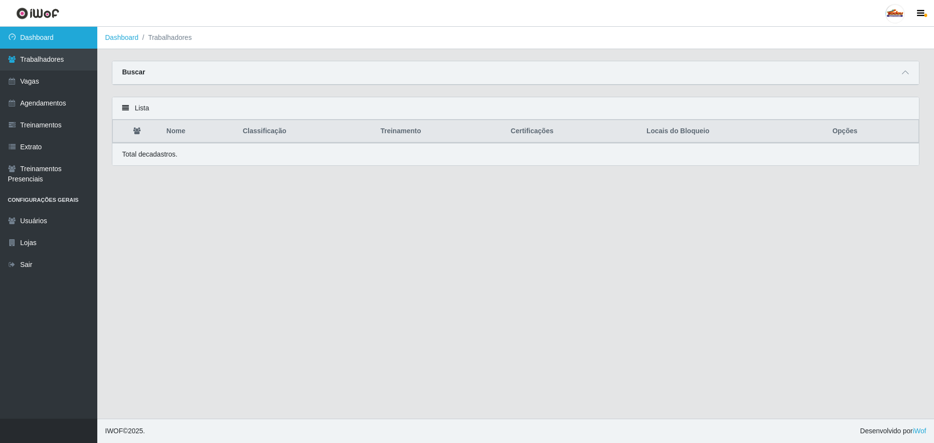
click at [45, 39] on link "Dashboard" at bounding box center [48, 38] width 97 height 22
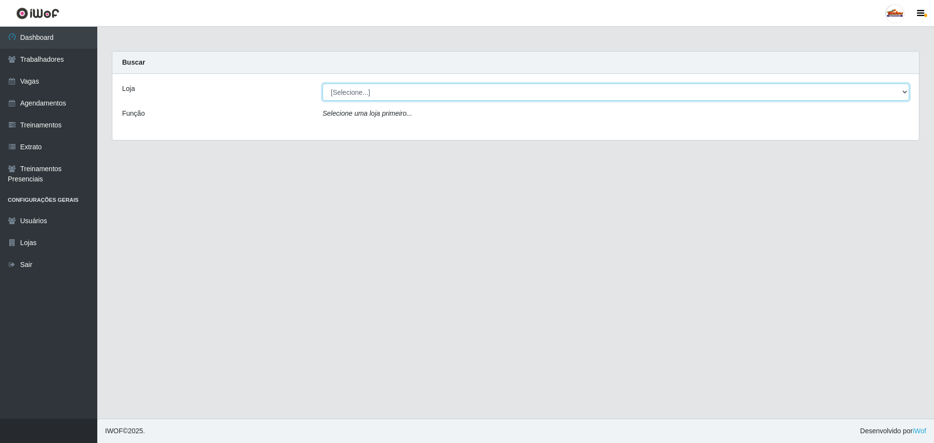
click at [357, 92] on select "[Selecione...] Supermercado Tadeu - [GEOGRAPHIC_DATA]" at bounding box center [616, 92] width 587 height 17
select select "195"
click at [323, 84] on select "[Selecione...] Supermercado Tadeu - [GEOGRAPHIC_DATA]" at bounding box center [616, 92] width 587 height 17
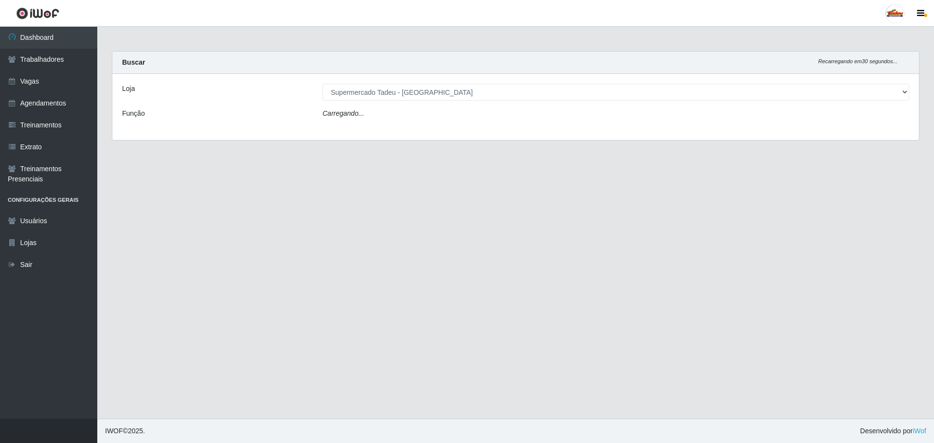
click at [351, 112] on icon "Carregando..." at bounding box center [344, 113] width 42 height 8
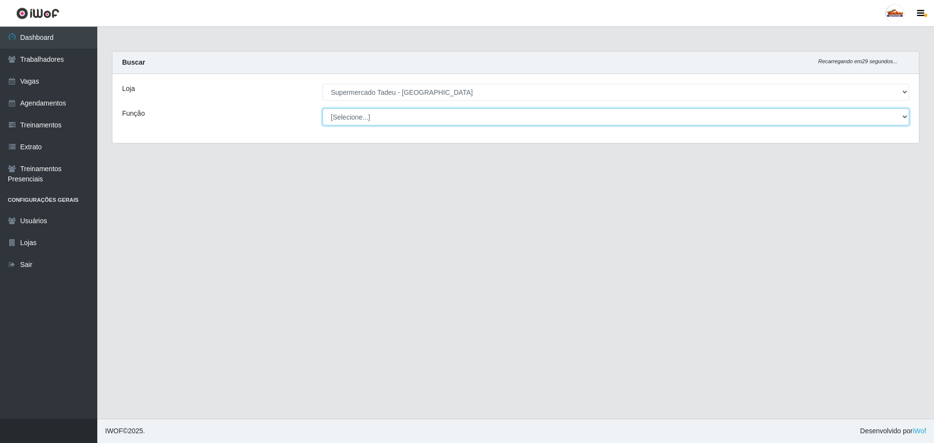
click at [355, 119] on select "[Selecione...] ASG ASG + ASG ++ Auxiliar de Estacionamento Auxiliar de Estacion…" at bounding box center [616, 116] width 587 height 17
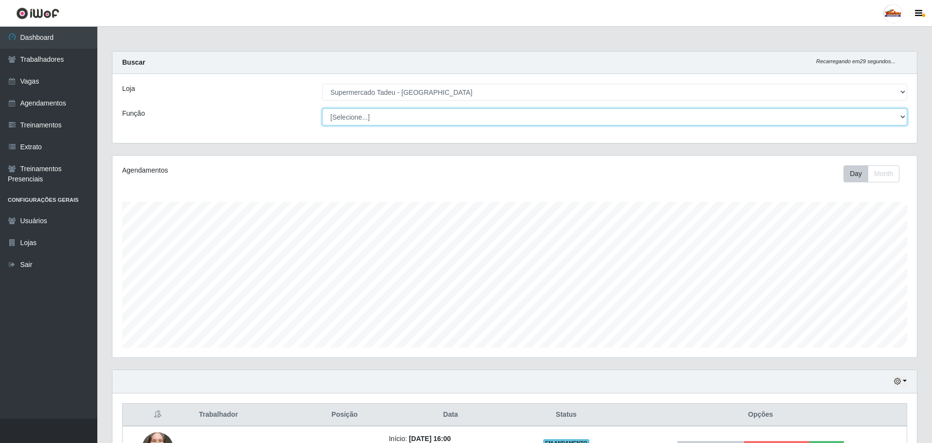
click at [358, 119] on select "[Selecione...] ASG ASG + ASG ++ Auxiliar de Estacionamento Auxiliar de Estacion…" at bounding box center [614, 116] width 585 height 17
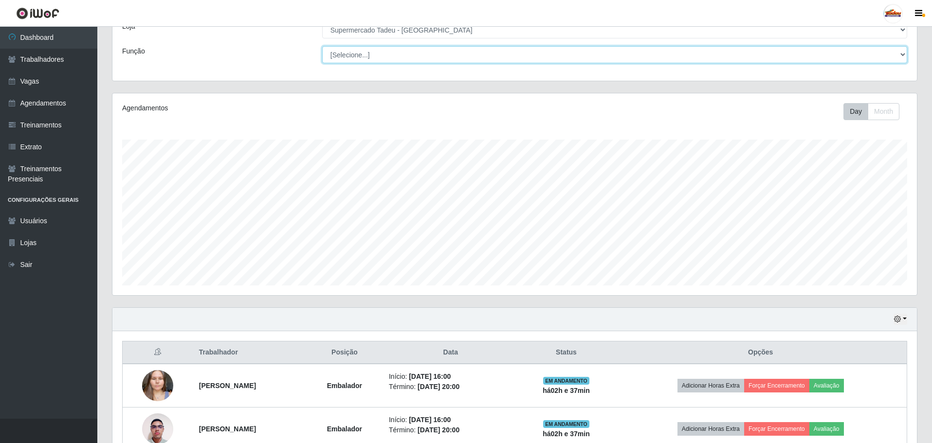
scroll to position [0, 0]
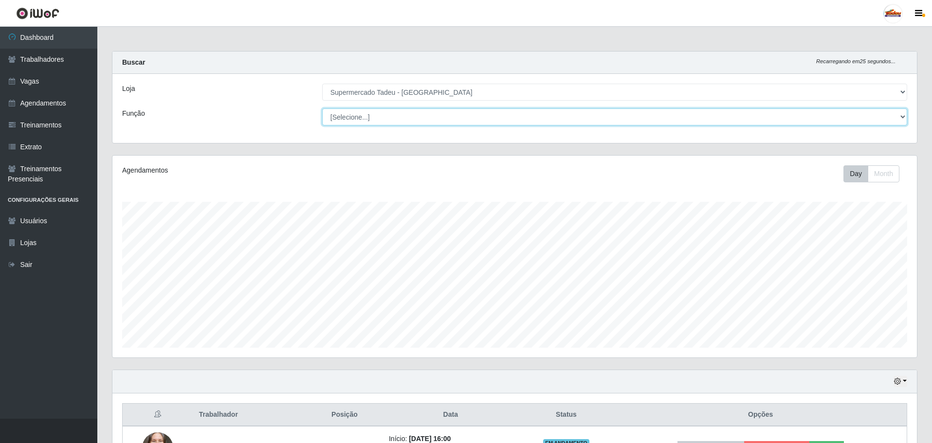
click at [348, 114] on select "[Selecione...] ASG ASG + ASG ++ Auxiliar de Estacionamento Auxiliar de Estacion…" at bounding box center [614, 116] width 585 height 17
click at [347, 114] on select "[Selecione...] ASG ASG + ASG ++ Auxiliar de Estacionamento Auxiliar de Estacion…" at bounding box center [614, 116] width 585 height 17
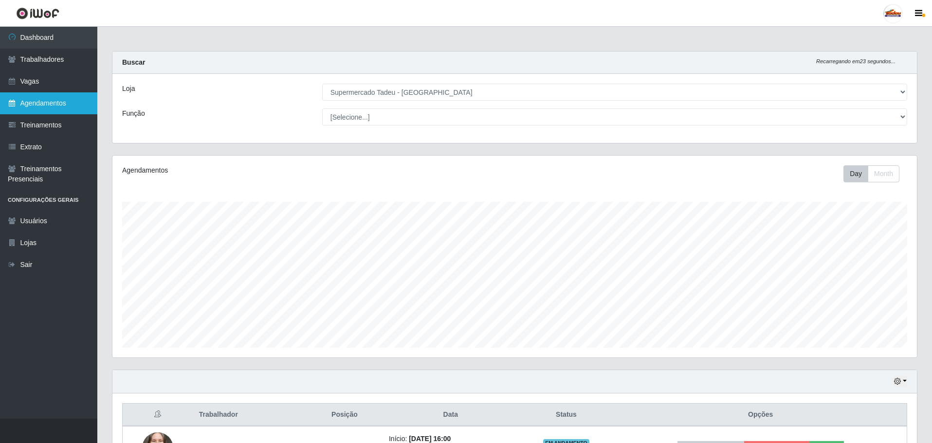
click at [49, 104] on link "Agendamentos" at bounding box center [48, 103] width 97 height 22
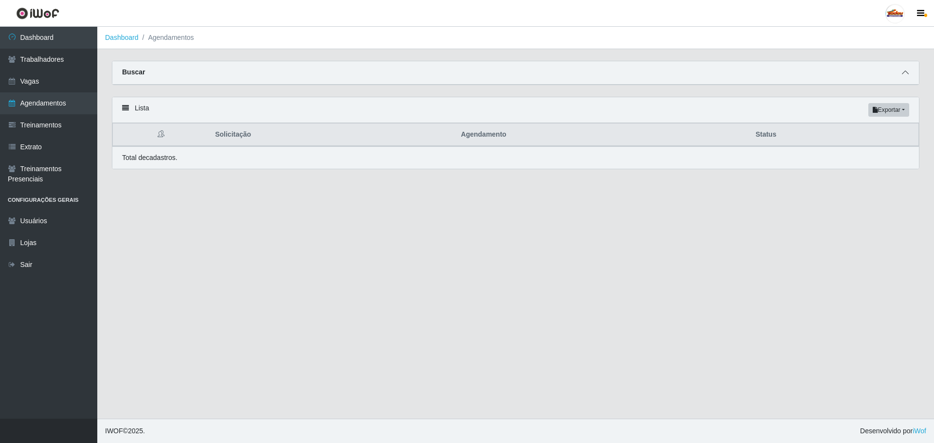
click at [908, 73] on icon at bounding box center [905, 72] width 7 height 7
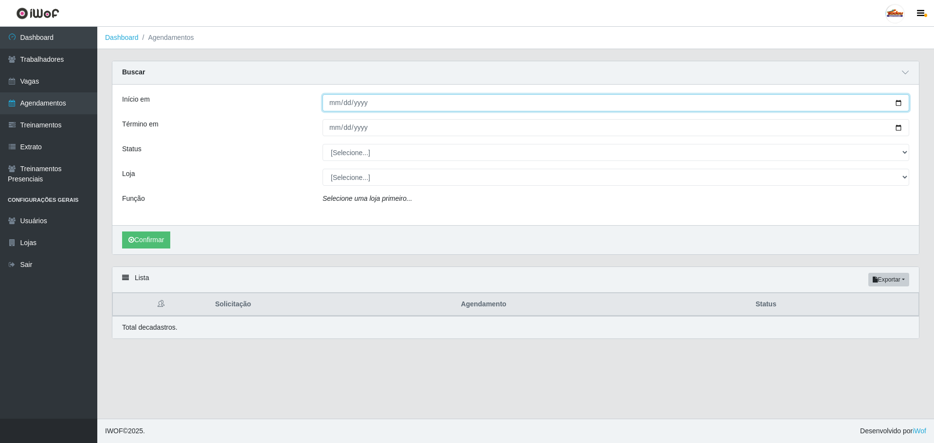
click at [353, 105] on input "Início em" at bounding box center [616, 102] width 587 height 17
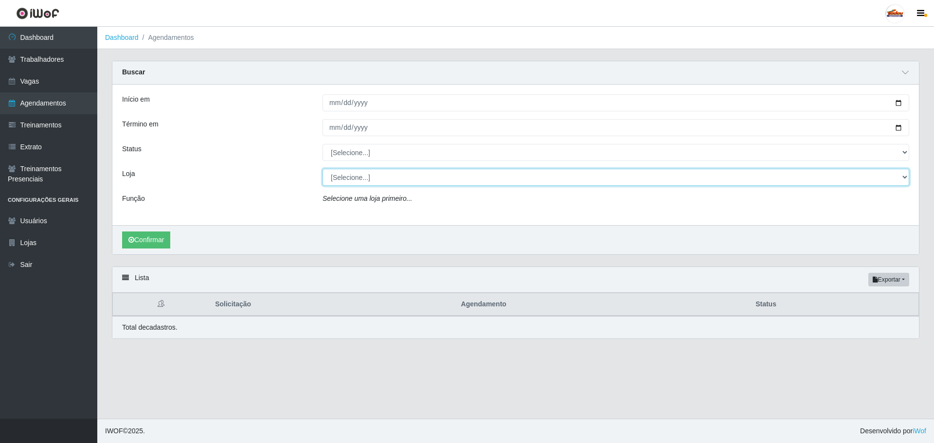
click at [350, 177] on select "[Selecione...] Supermercado Tadeu - [GEOGRAPHIC_DATA]" at bounding box center [616, 177] width 587 height 17
select select "195"
click at [323, 169] on select "[Selecione...] Supermercado Tadeu - [GEOGRAPHIC_DATA]" at bounding box center [616, 177] width 587 height 17
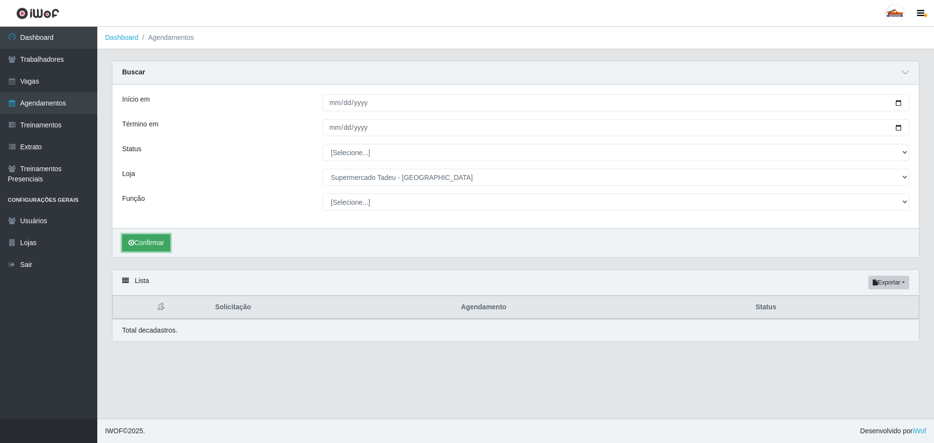
click at [149, 243] on button "Confirmar" at bounding box center [146, 242] width 48 height 17
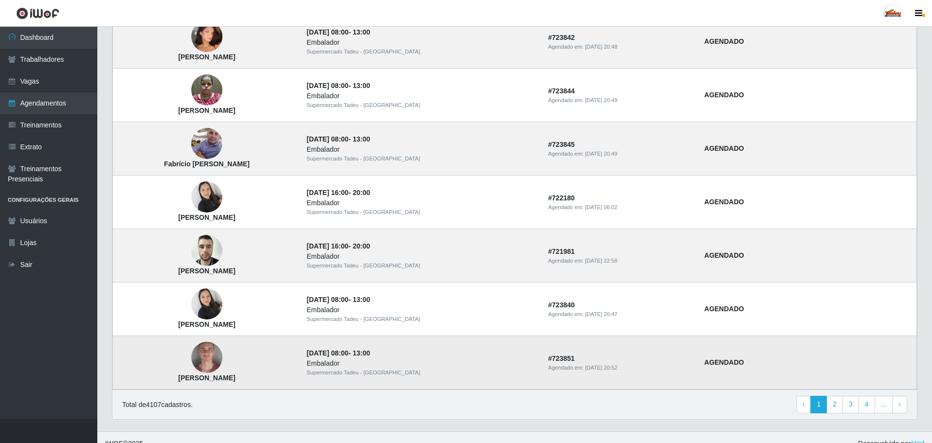
scroll to position [745, 0]
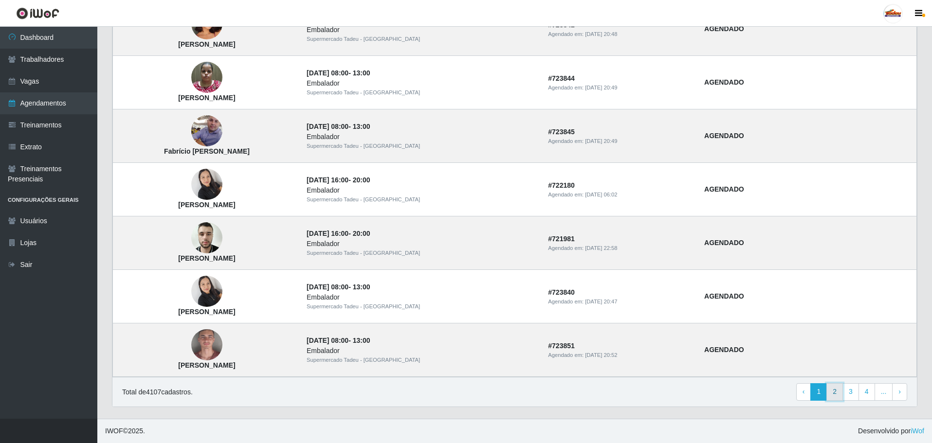
click at [837, 393] on link "2" at bounding box center [834, 392] width 17 height 18
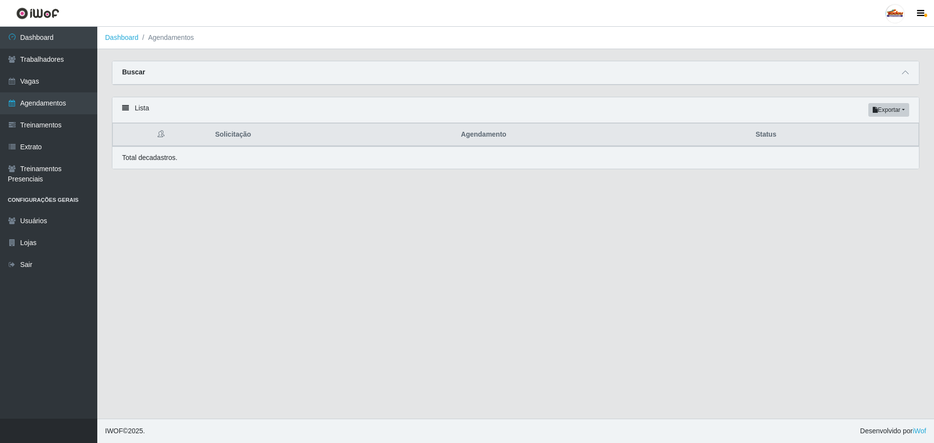
select select "195"
click at [900, 73] on span at bounding box center [906, 72] width 12 height 11
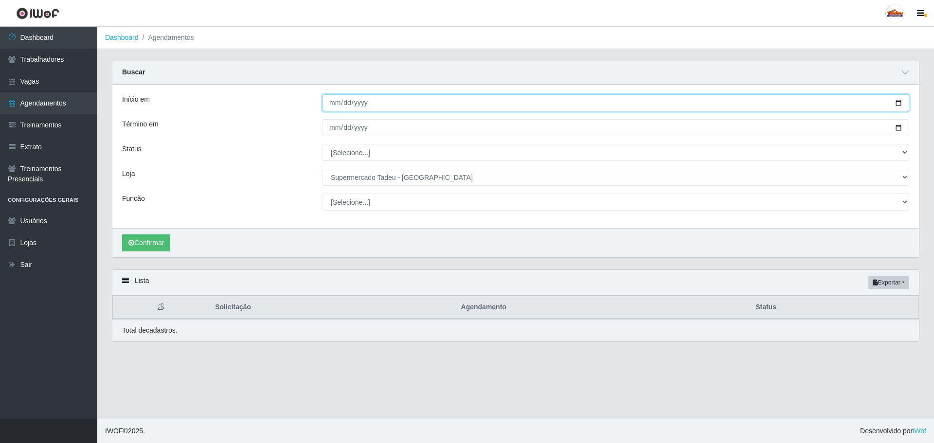
click at [333, 109] on input "Início em" at bounding box center [616, 102] width 587 height 17
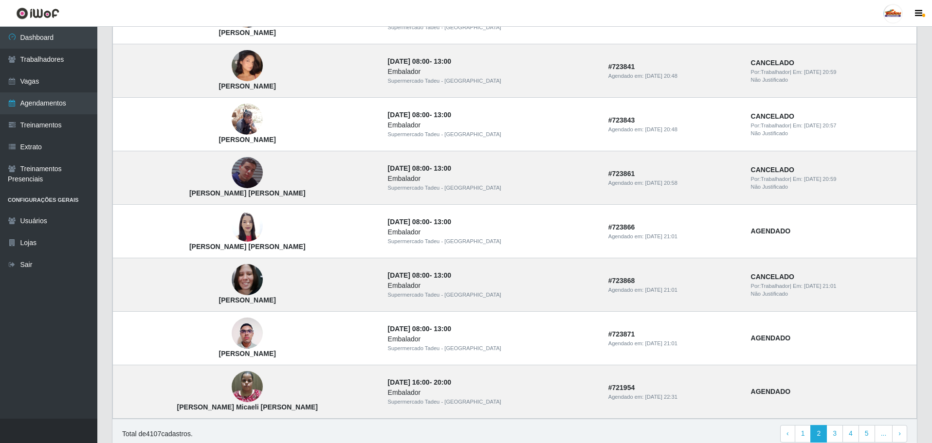
scroll to position [745, 0]
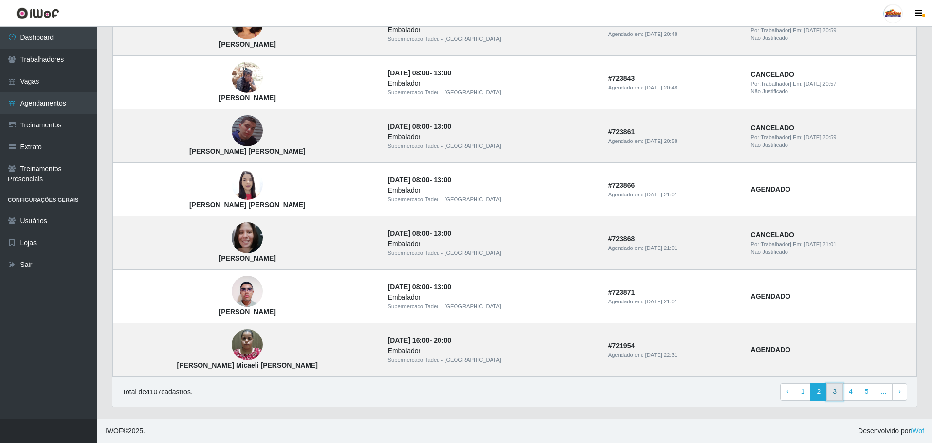
click at [837, 394] on link "3" at bounding box center [834, 392] width 17 height 18
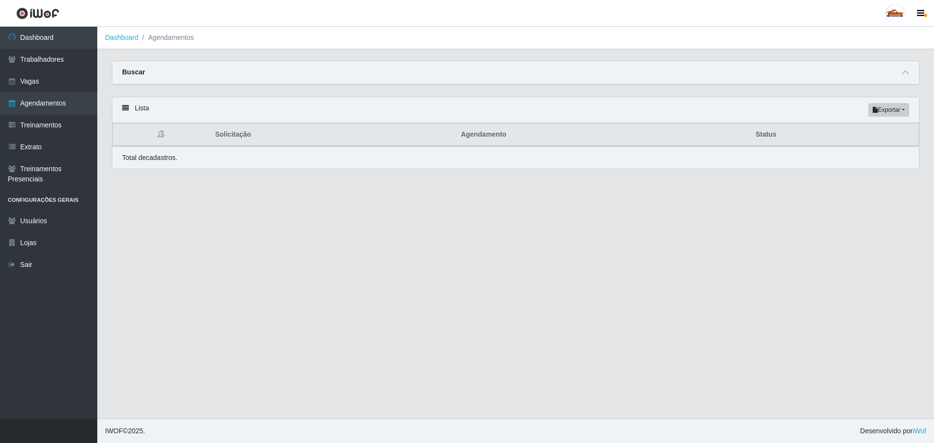
select select "195"
click at [905, 76] on icon at bounding box center [905, 72] width 7 height 7
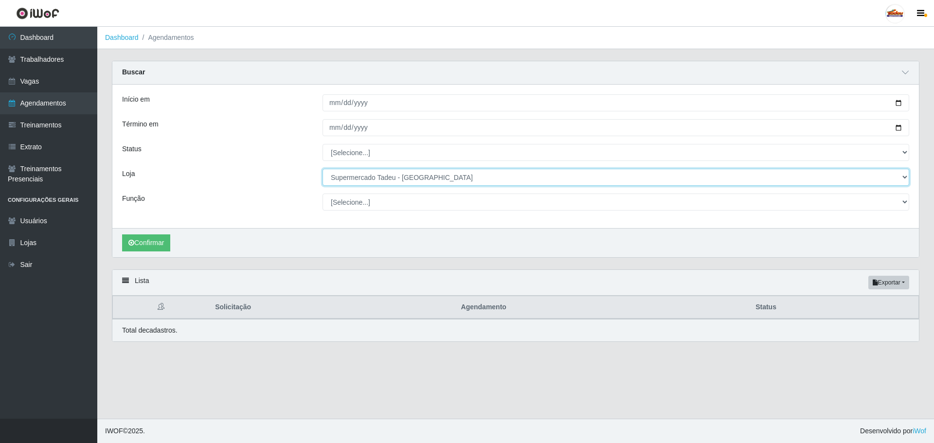
click at [366, 181] on select "[Selecione...] Supermercado Tadeu - [GEOGRAPHIC_DATA]" at bounding box center [616, 177] width 587 height 17
click at [367, 181] on select "[Selecione...] Supermercado Tadeu - [GEOGRAPHIC_DATA]" at bounding box center [616, 177] width 587 height 17
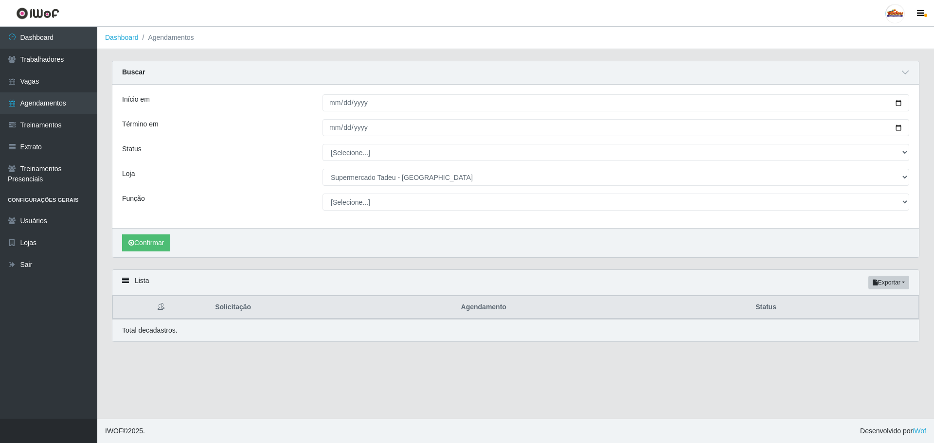
click at [325, 262] on div "Carregando... Buscar Início em Término em Status [Selecione...] AGENDADO AGUARD…" at bounding box center [516, 165] width 822 height 209
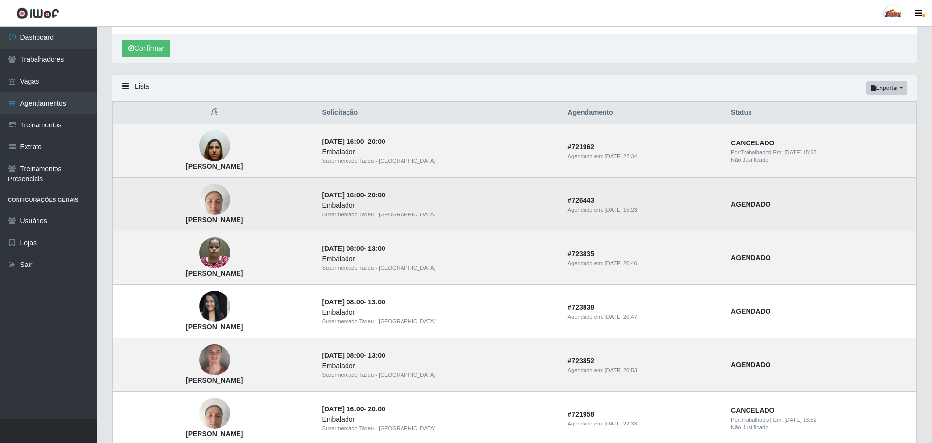
scroll to position [243, 0]
